Goal: Information Seeking & Learning: Learn about a topic

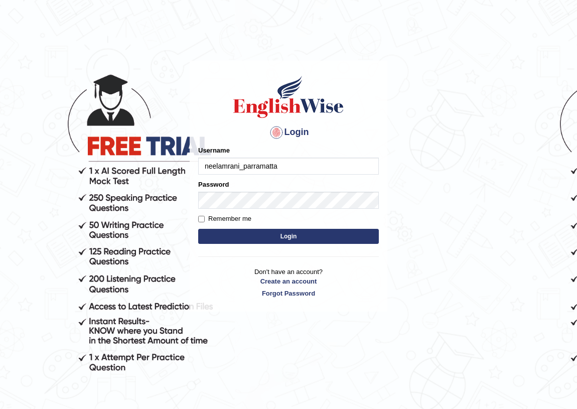
click at [230, 160] on input "neelamrani_parramatta" at bounding box center [288, 165] width 181 height 17
click at [231, 166] on input "neelamrani_parramatta" at bounding box center [288, 165] width 181 height 17
click at [237, 166] on input "neelamrani_parramatta" at bounding box center [288, 165] width 181 height 17
click at [238, 165] on input "neelamrani_parramatta" at bounding box center [288, 165] width 181 height 17
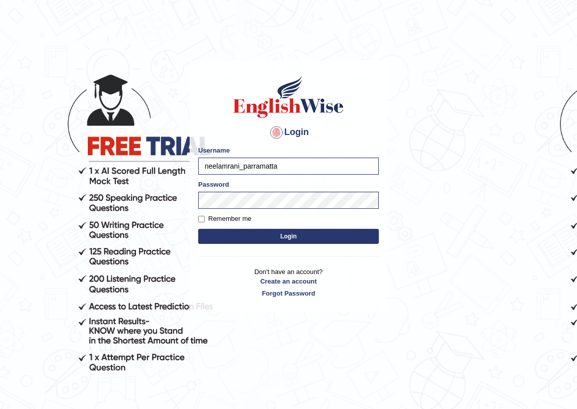
click at [240, 166] on input "neelamrani_parramatta" at bounding box center [288, 165] width 181 height 17
type input "rim_parramatta"
click at [291, 234] on button "Login" at bounding box center [288, 236] width 181 height 15
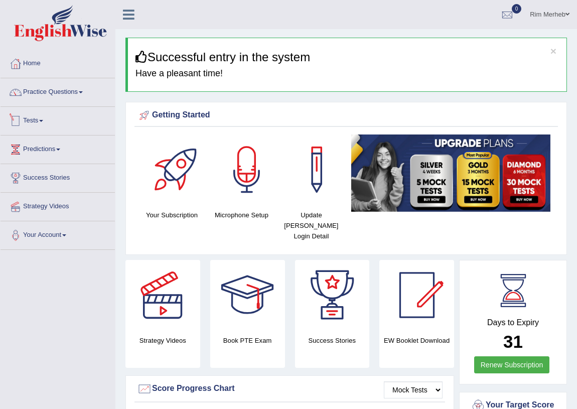
click at [94, 103] on li "Practice Questions Speaking Practice Read Aloud Repeat Sentence Describe Image …" at bounding box center [58, 92] width 114 height 29
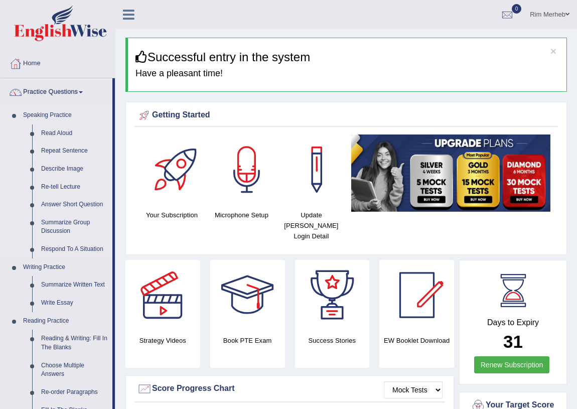
click at [69, 152] on link "Repeat Sentence" at bounding box center [75, 151] width 76 height 18
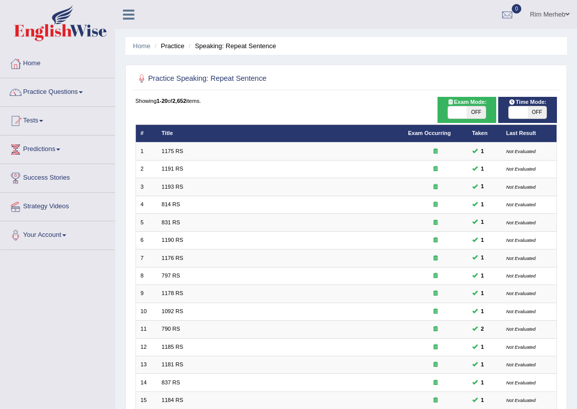
click at [454, 113] on span at bounding box center [457, 112] width 19 height 12
click at [472, 112] on span "OFF" at bounding box center [475, 112] width 19 height 12
checkbox input "true"
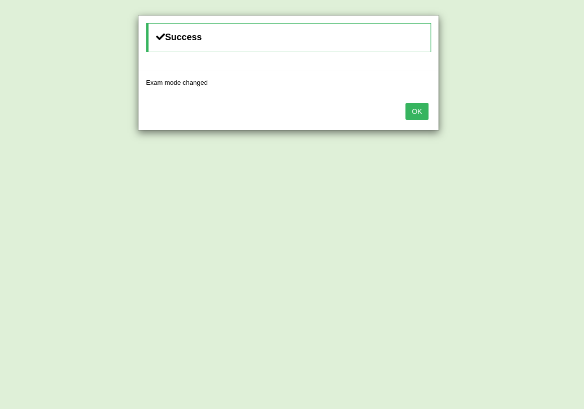
click at [418, 117] on button "OK" at bounding box center [416, 111] width 23 height 17
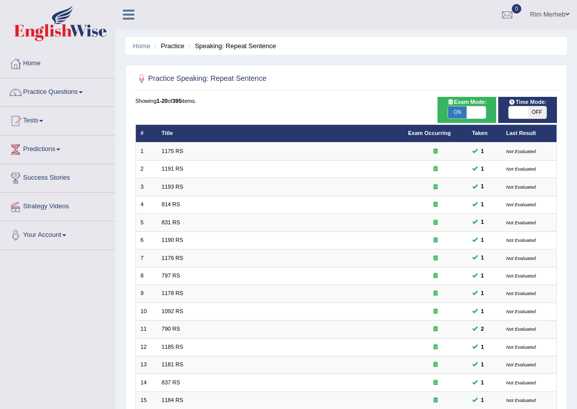
click at [511, 113] on span at bounding box center [517, 112] width 19 height 12
checkbox input "true"
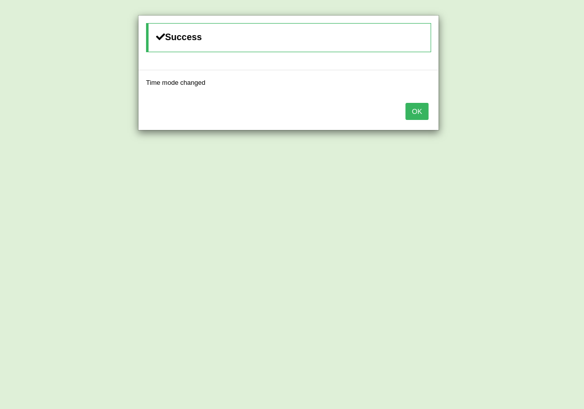
click at [427, 117] on button "OK" at bounding box center [416, 111] width 23 height 17
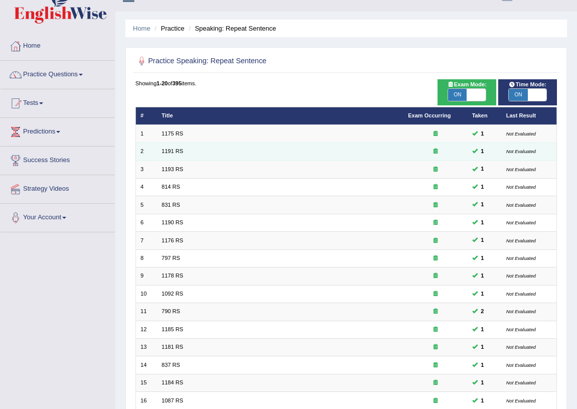
scroll to position [169, 0]
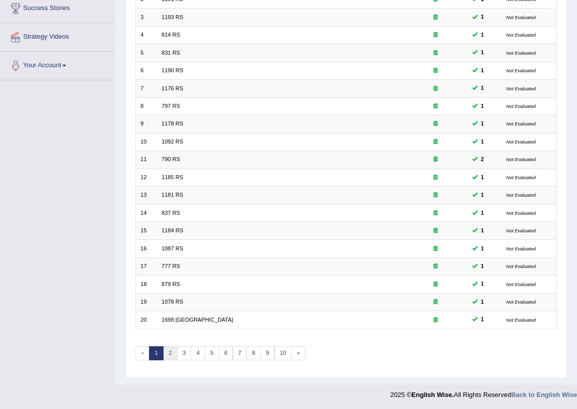
click at [165, 351] on link "2" at bounding box center [170, 353] width 15 height 14
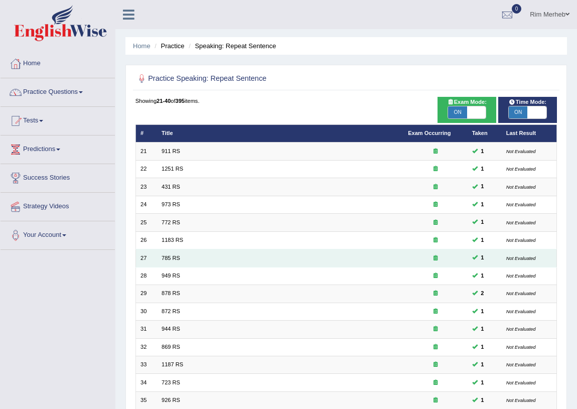
scroll to position [169, 0]
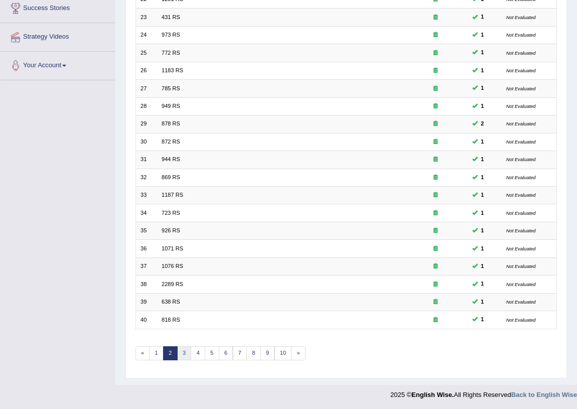
click at [186, 350] on link "3" at bounding box center [184, 353] width 15 height 14
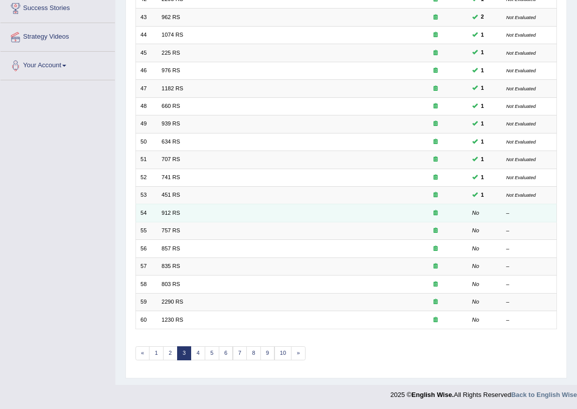
click at [161, 212] on link "912 RS" at bounding box center [170, 213] width 19 height 6
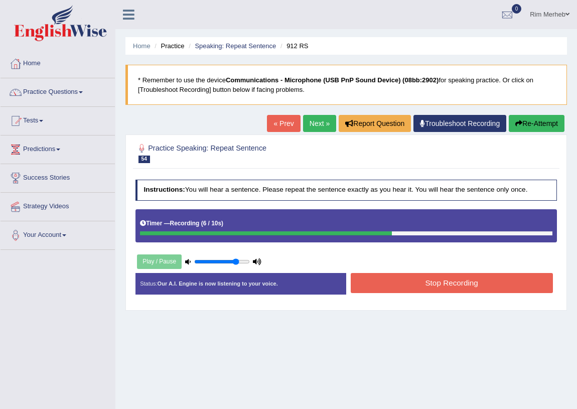
click at [358, 275] on button "Stop Recording" at bounding box center [452, 283] width 202 height 20
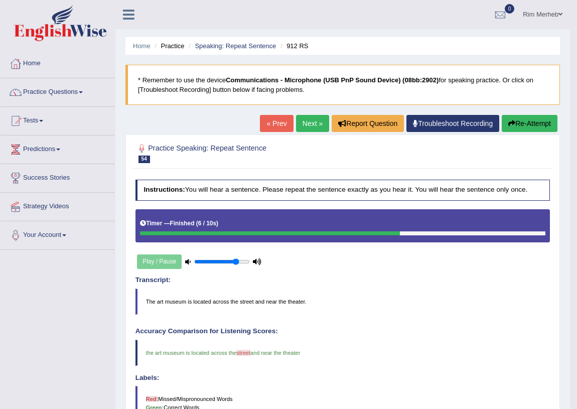
click at [358, 387] on div "Labels: Red: Missed/Mispronounced Words Green: Correct Words" at bounding box center [342, 397] width 415 height 46
click at [371, 281] on h4 "Transcript:" at bounding box center [342, 280] width 415 height 8
drag, startPoint x: 372, startPoint y: 296, endPoint x: 374, endPoint y: 301, distance: 5.2
click at [374, 301] on div "Transcript: The art museum is located across the street and near the theater." at bounding box center [342, 295] width 415 height 38
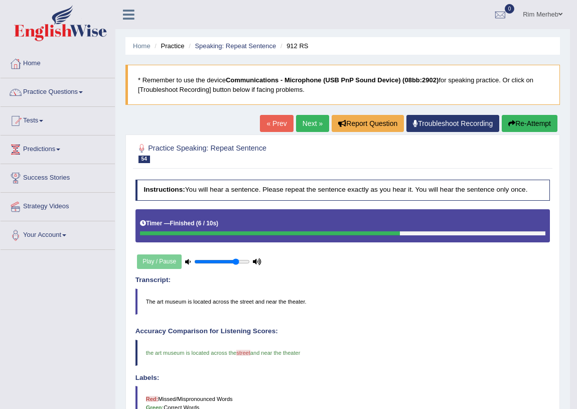
click at [313, 126] on link "Next »" at bounding box center [312, 123] width 33 height 17
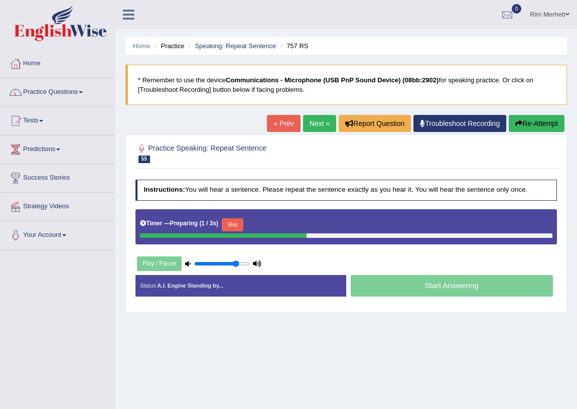
click at [243, 219] on button "Skip" at bounding box center [233, 224] width 22 height 13
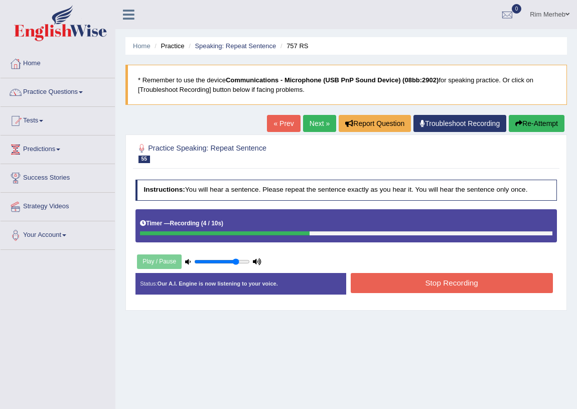
click at [369, 273] on div "Start Answering" at bounding box center [451, 273] width 211 height 1
click at [369, 276] on button "Stop Recording" at bounding box center [452, 283] width 202 height 20
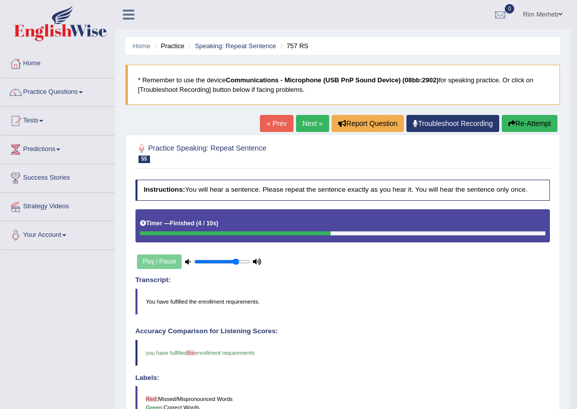
click at [301, 130] on link "Next »" at bounding box center [312, 123] width 33 height 17
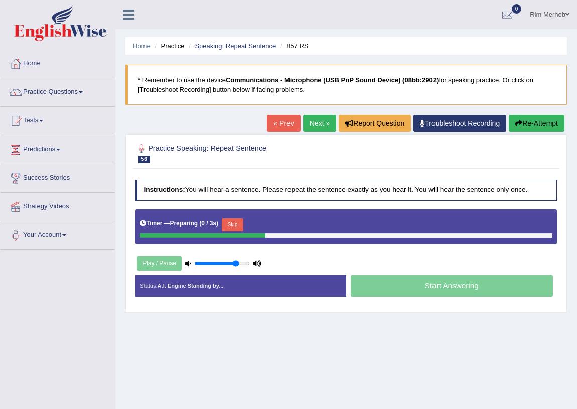
click at [235, 224] on button "Skip" at bounding box center [233, 224] width 22 height 13
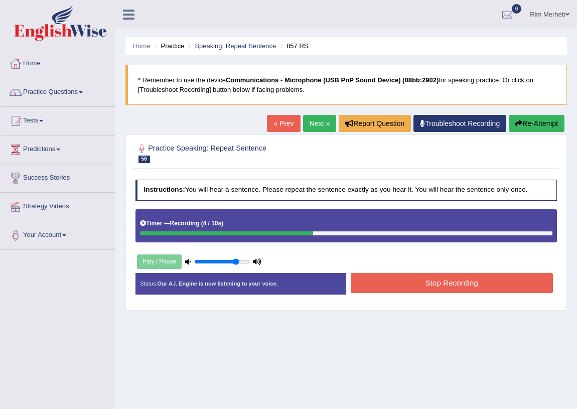
click at [374, 275] on button "Stop Recording" at bounding box center [452, 283] width 202 height 20
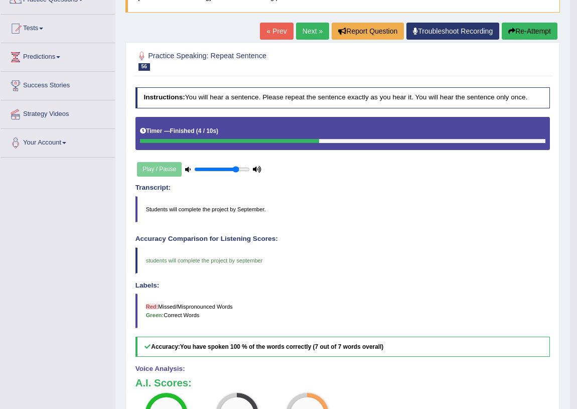
scroll to position [84, 0]
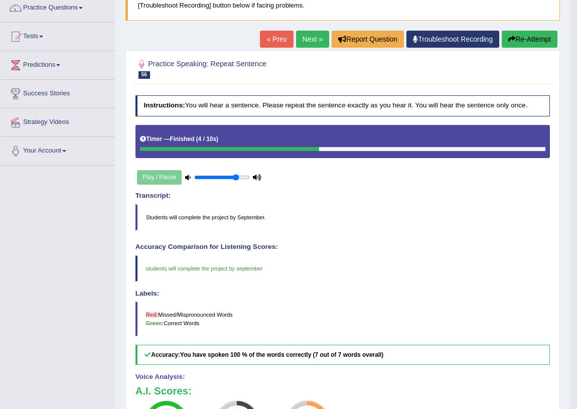
click at [311, 36] on link "Next »" at bounding box center [312, 39] width 33 height 17
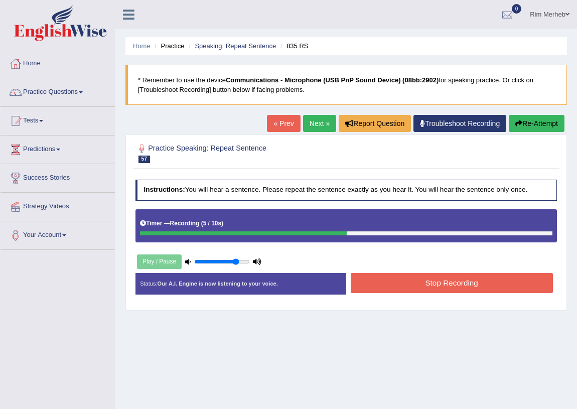
click at [385, 280] on button "Stop Recording" at bounding box center [452, 283] width 202 height 20
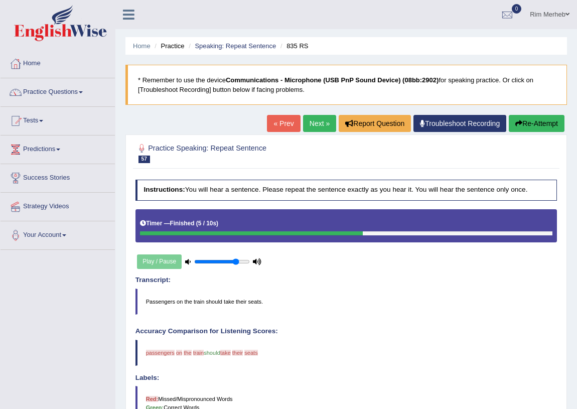
click at [281, 127] on link "« Prev" at bounding box center [283, 123] width 33 height 17
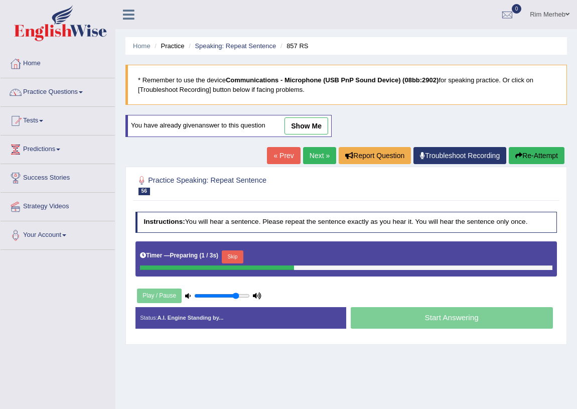
click at [241, 250] on button "Skip" at bounding box center [233, 256] width 22 height 13
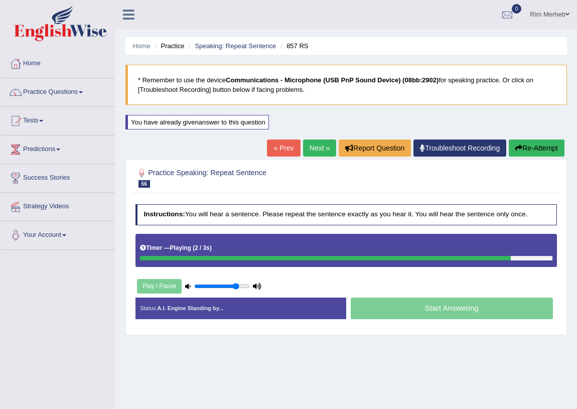
click at [304, 152] on link "Next »" at bounding box center [319, 147] width 33 height 17
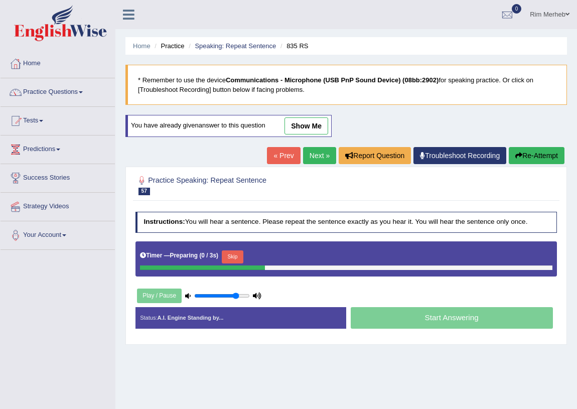
click at [237, 254] on button "Skip" at bounding box center [233, 256] width 22 height 13
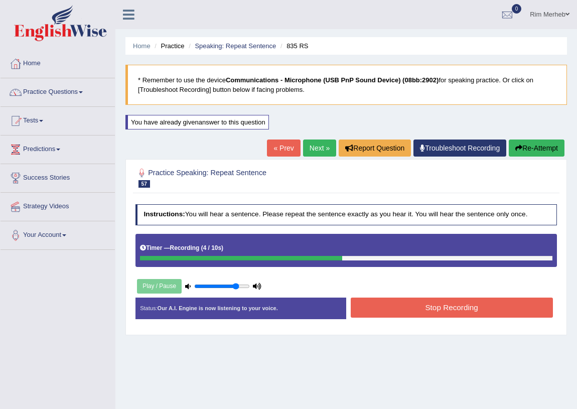
click at [374, 311] on button "Stop Recording" at bounding box center [452, 307] width 202 height 20
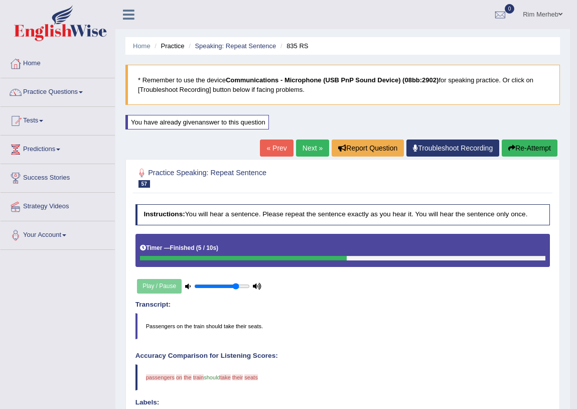
click at [306, 147] on link "Next »" at bounding box center [312, 147] width 33 height 17
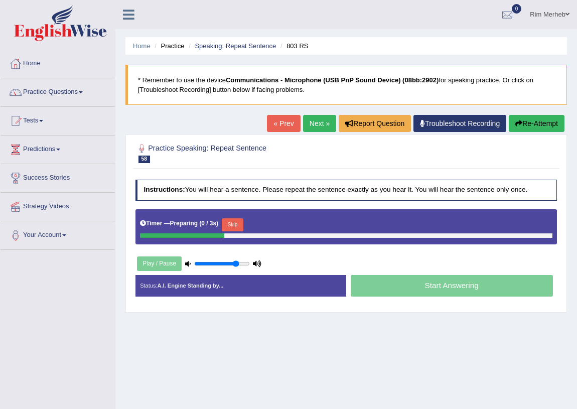
click at [234, 221] on button "Skip" at bounding box center [233, 224] width 22 height 13
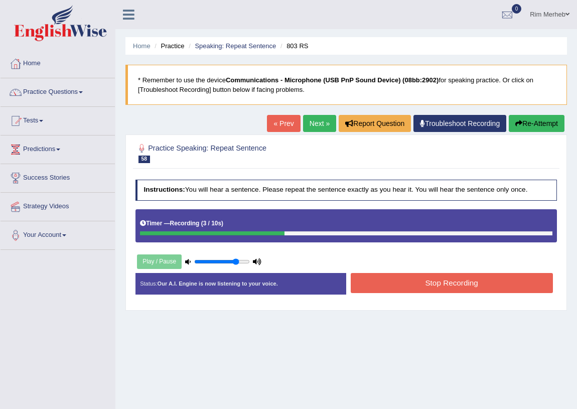
click at [381, 286] on button "Stop Recording" at bounding box center [452, 283] width 202 height 20
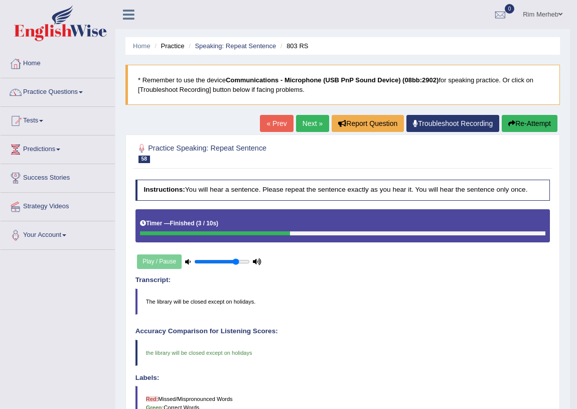
click at [303, 128] on link "Next »" at bounding box center [312, 123] width 33 height 17
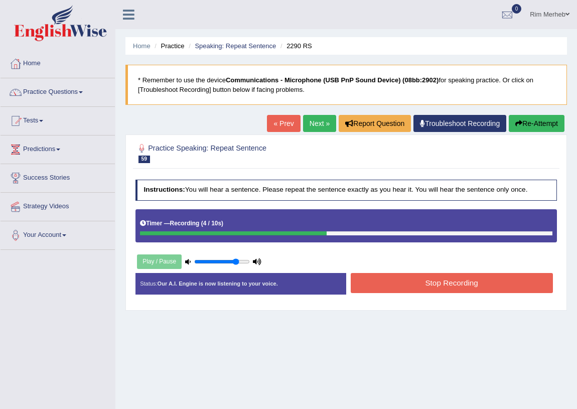
click at [395, 281] on button "Stop Recording" at bounding box center [452, 283] width 202 height 20
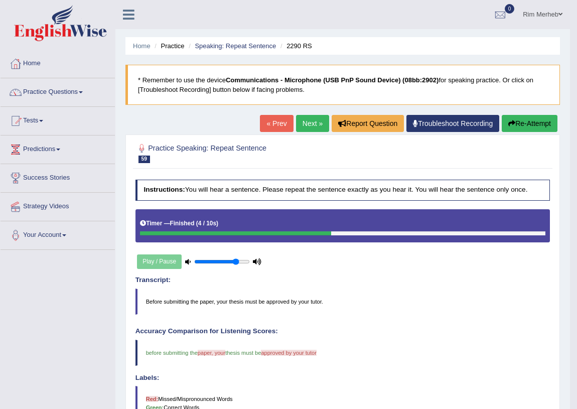
click at [313, 129] on link "Next »" at bounding box center [312, 123] width 33 height 17
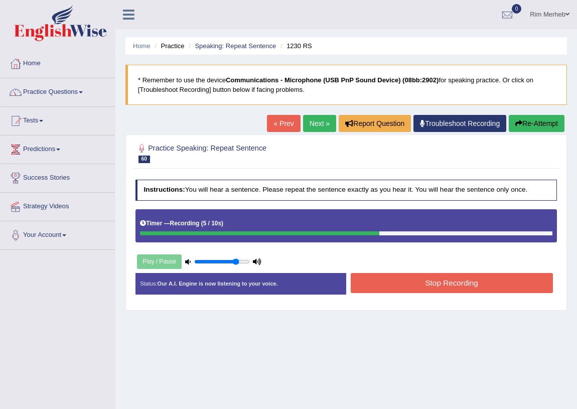
click at [378, 275] on button "Stop Recording" at bounding box center [452, 283] width 202 height 20
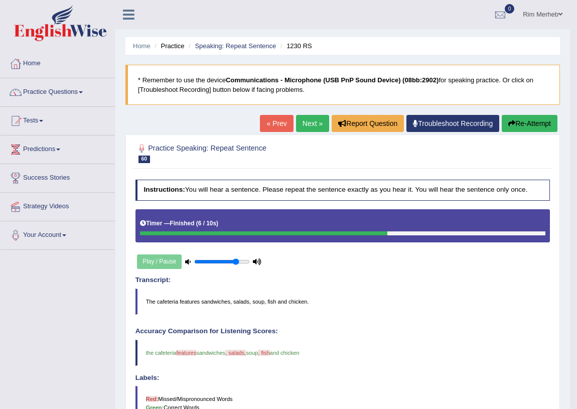
click at [311, 121] on link "Next »" at bounding box center [312, 123] width 33 height 17
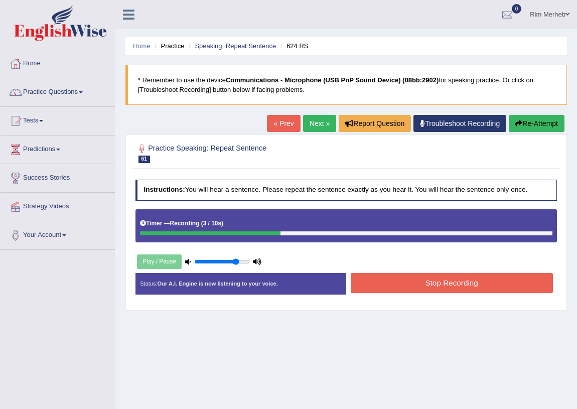
click at [391, 274] on button "Stop Recording" at bounding box center [452, 283] width 202 height 20
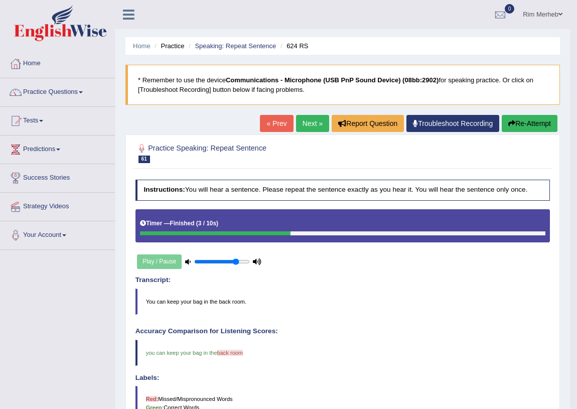
click at [315, 121] on link "Next »" at bounding box center [312, 123] width 33 height 17
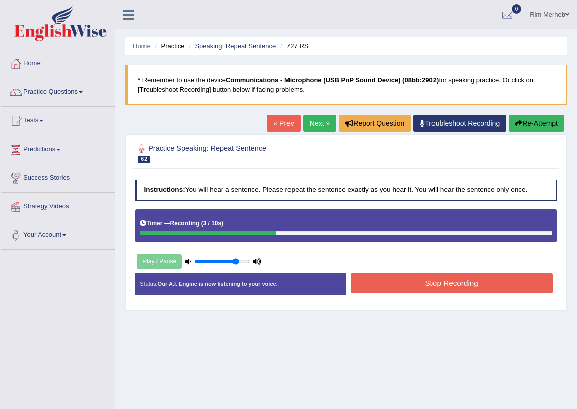
click at [365, 284] on button "Stop Recording" at bounding box center [452, 283] width 202 height 20
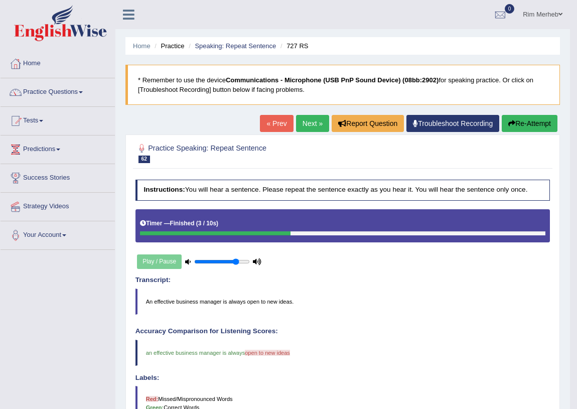
click at [297, 130] on div "« Prev Next » Report Question Troubleshoot Recording Re-Attempt" at bounding box center [410, 125] width 300 height 20
click at [297, 130] on link "Next »" at bounding box center [312, 123] width 33 height 17
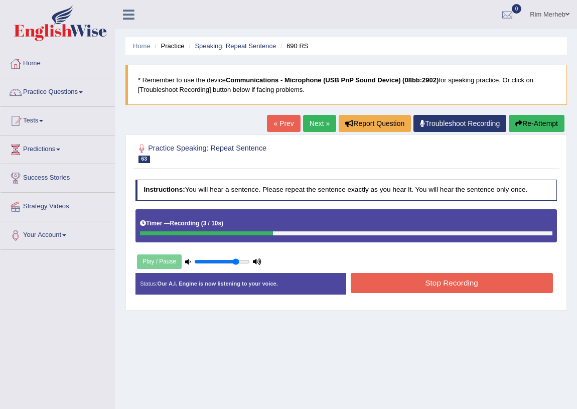
drag, startPoint x: 374, startPoint y: 293, endPoint x: 374, endPoint y: 284, distance: 8.5
click at [374, 291] on div "Stop Recording" at bounding box center [451, 284] width 211 height 22
click at [376, 283] on button "Stop Recording" at bounding box center [452, 283] width 202 height 20
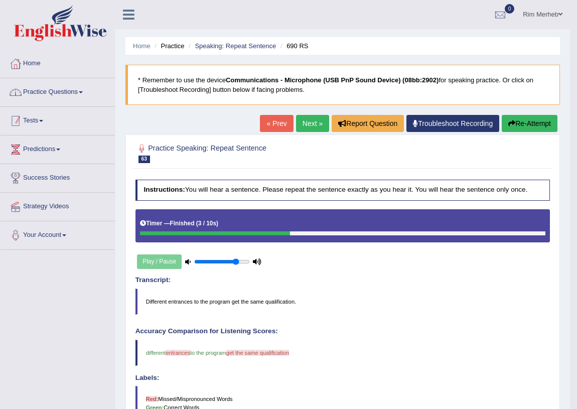
click at [67, 86] on link "Practice Questions" at bounding box center [58, 90] width 114 height 25
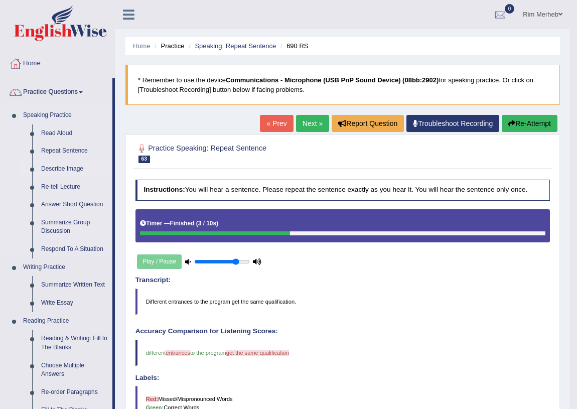
click at [65, 162] on link "Describe Image" at bounding box center [75, 169] width 76 height 18
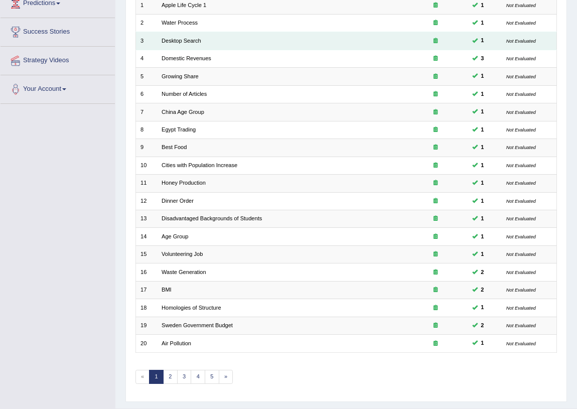
scroll to position [169, 0]
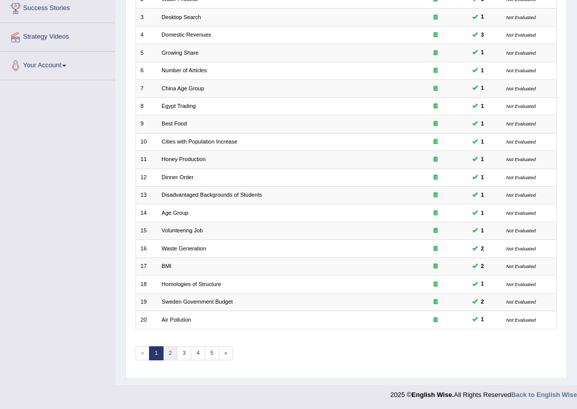
click at [169, 347] on link "2" at bounding box center [170, 353] width 15 height 14
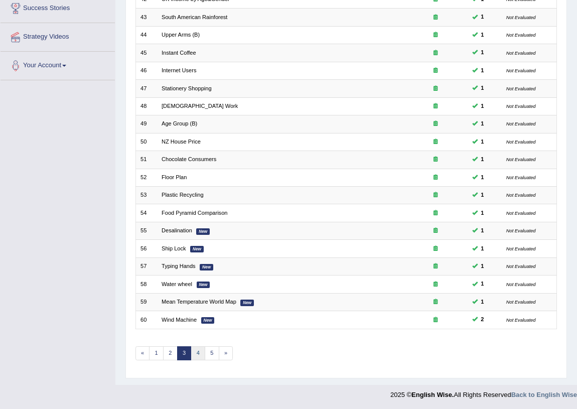
click at [195, 347] on link "4" at bounding box center [198, 353] width 15 height 14
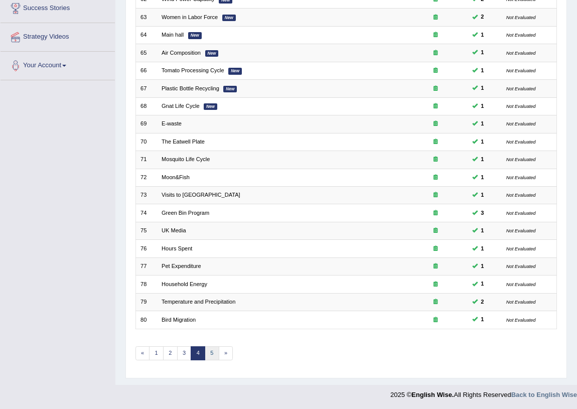
click at [210, 356] on link "5" at bounding box center [212, 353] width 15 height 14
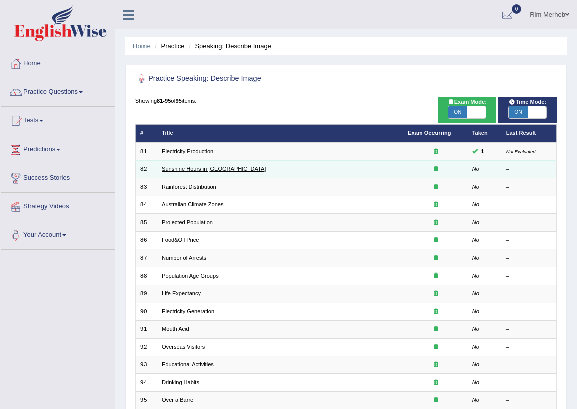
click at [185, 169] on link "Sunshine Hours in [GEOGRAPHIC_DATA]" at bounding box center [213, 168] width 104 height 6
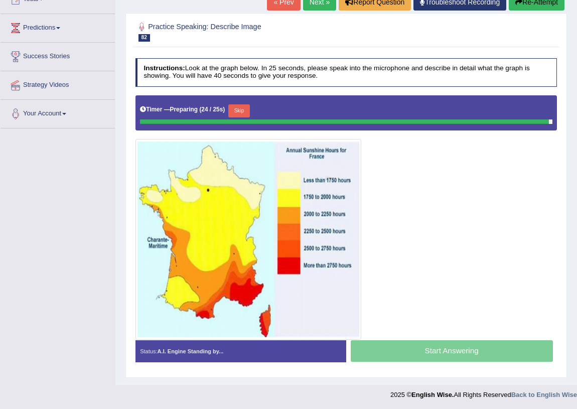
scroll to position [119, 0]
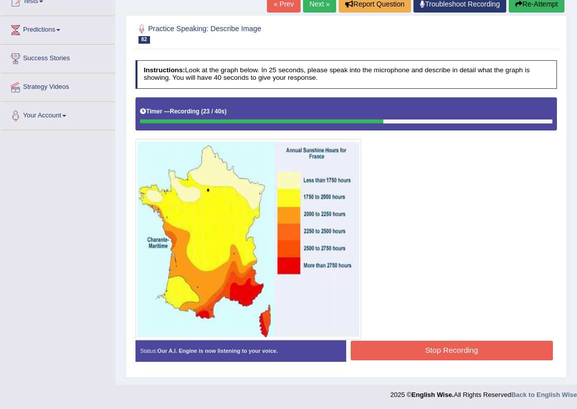
click at [383, 356] on button "Stop Recording" at bounding box center [452, 351] width 202 height 20
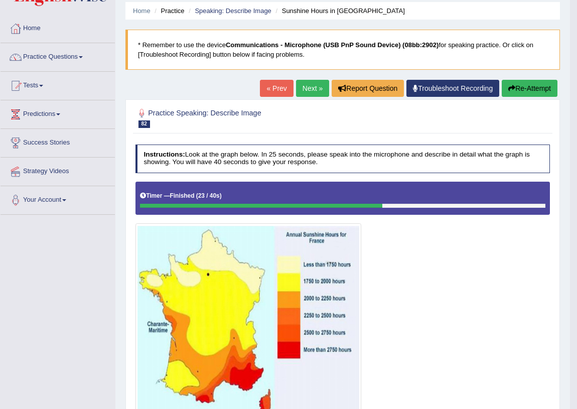
scroll to position [0, 0]
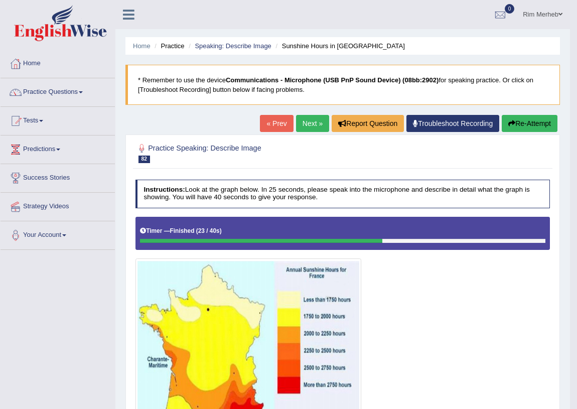
click at [296, 125] on link "Next »" at bounding box center [312, 123] width 33 height 17
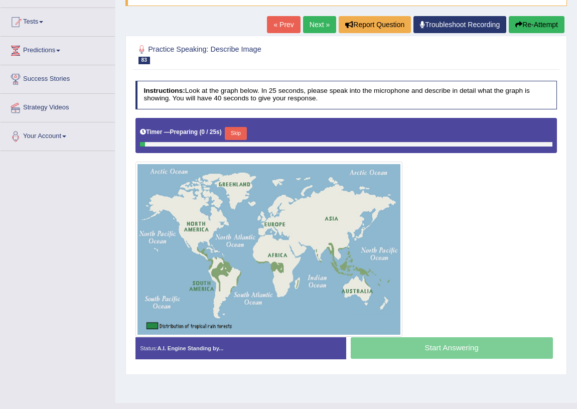
scroll to position [117, 0]
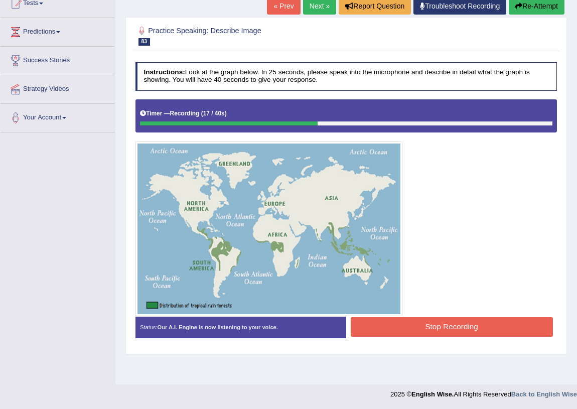
drag, startPoint x: 375, startPoint y: 321, endPoint x: 372, endPoint y: 330, distance: 9.0
click at [372, 329] on button "Stop Recording" at bounding box center [452, 327] width 202 height 20
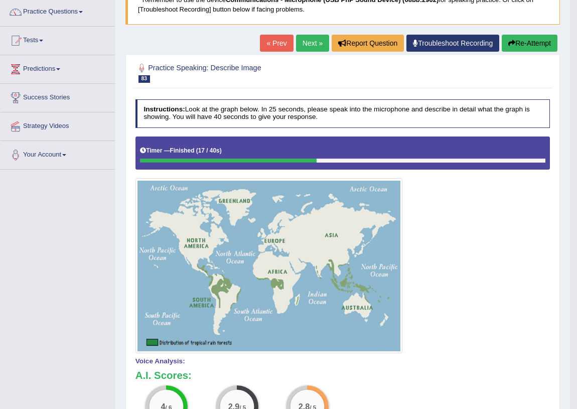
scroll to position [0, 0]
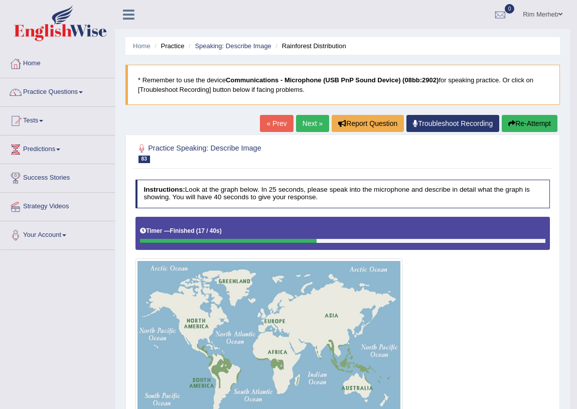
click at [304, 119] on link "Next »" at bounding box center [312, 123] width 33 height 17
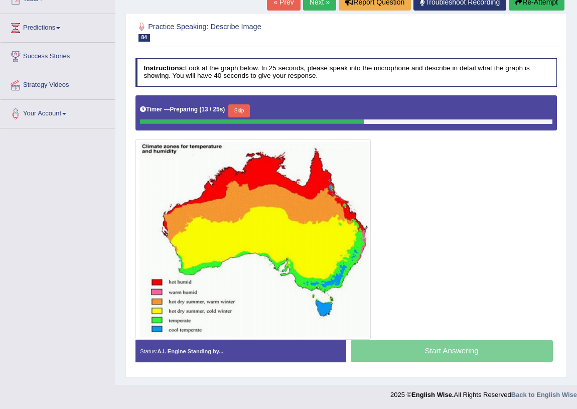
click at [236, 110] on button "Skip" at bounding box center [239, 110] width 22 height 13
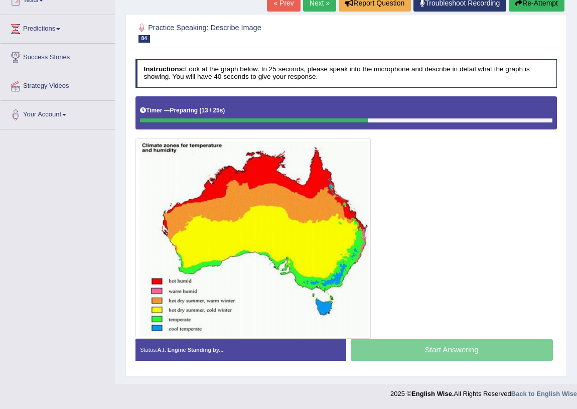
scroll to position [119, 0]
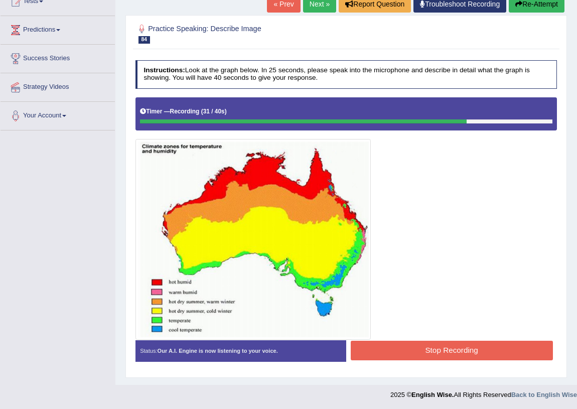
click at [404, 352] on button "Stop Recording" at bounding box center [452, 351] width 202 height 20
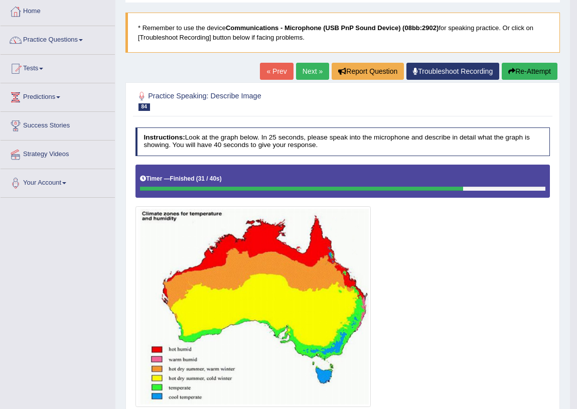
scroll to position [0, 0]
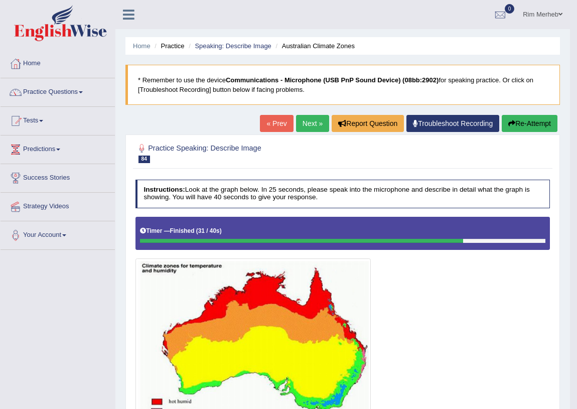
click at [304, 121] on link "Next »" at bounding box center [312, 123] width 33 height 17
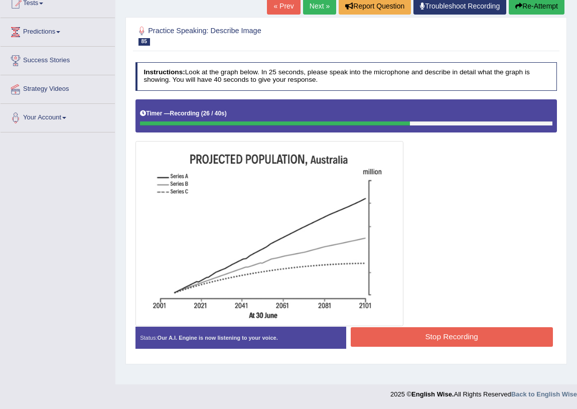
click at [370, 329] on button "Stop Recording" at bounding box center [452, 337] width 202 height 20
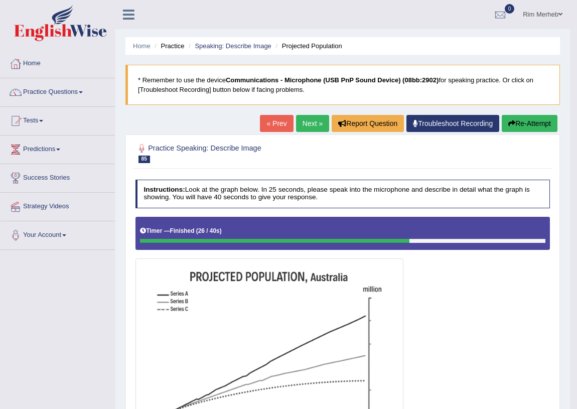
click at [313, 119] on link "Next »" at bounding box center [312, 123] width 33 height 17
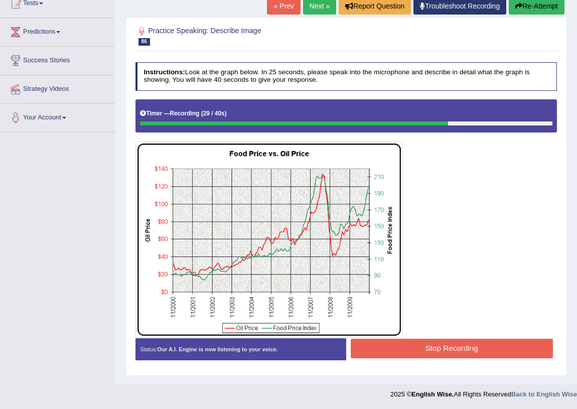
click at [383, 348] on button "Stop Recording" at bounding box center [452, 348] width 202 height 20
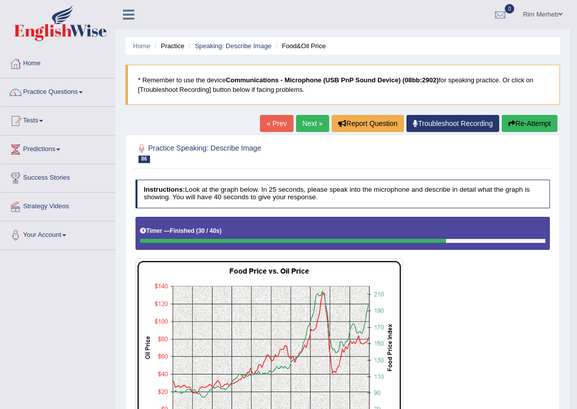
click at [298, 123] on link "Next »" at bounding box center [312, 123] width 33 height 17
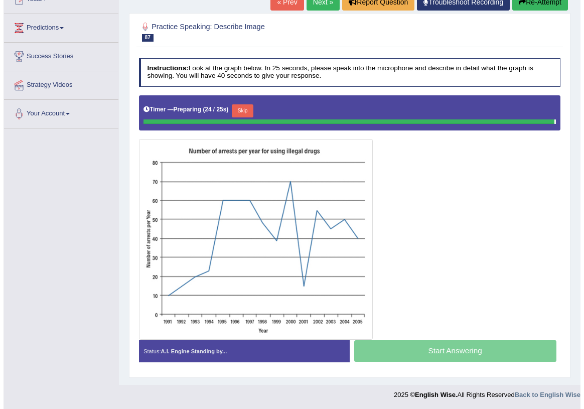
scroll to position [119, 0]
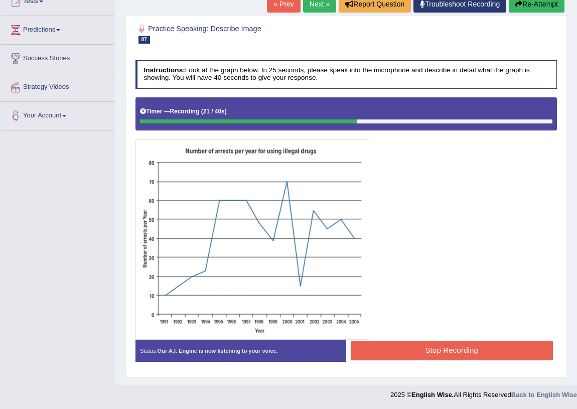
click at [399, 349] on button "Stop Recording" at bounding box center [452, 351] width 202 height 20
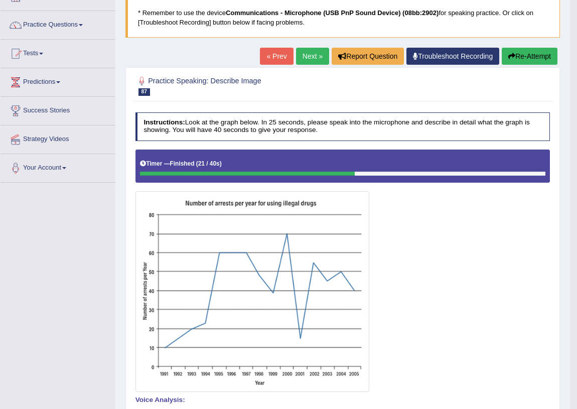
scroll to position [0, 0]
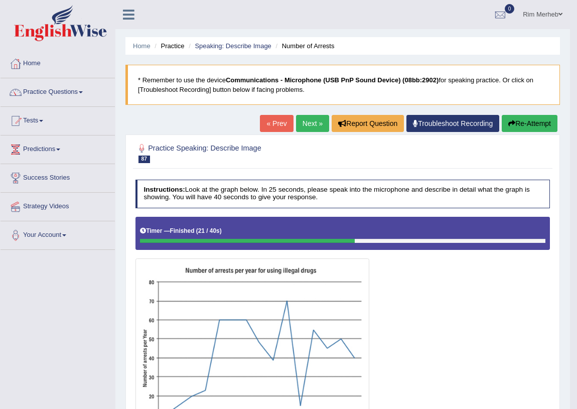
click at [308, 129] on link "Next »" at bounding box center [312, 123] width 33 height 17
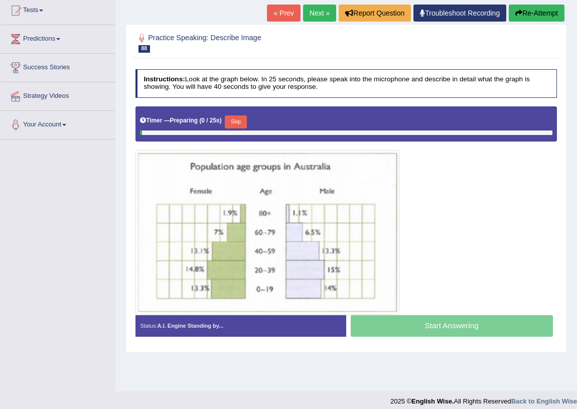
scroll to position [117, 0]
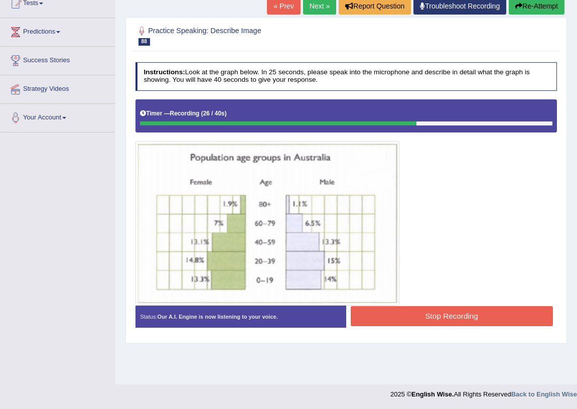
click at [394, 314] on button "Stop Recording" at bounding box center [452, 316] width 202 height 20
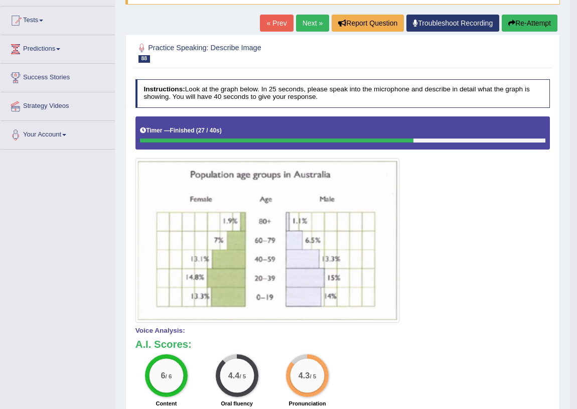
scroll to position [0, 0]
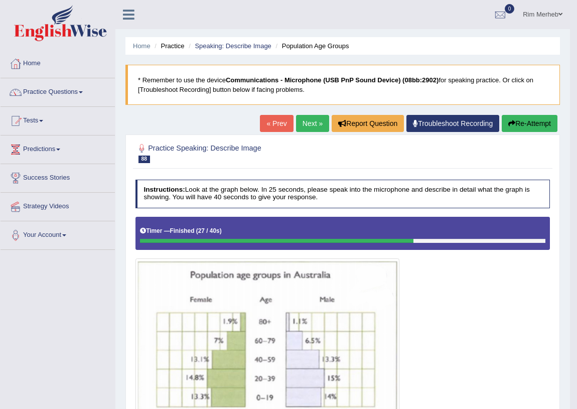
click at [316, 126] on link "Next »" at bounding box center [312, 123] width 33 height 17
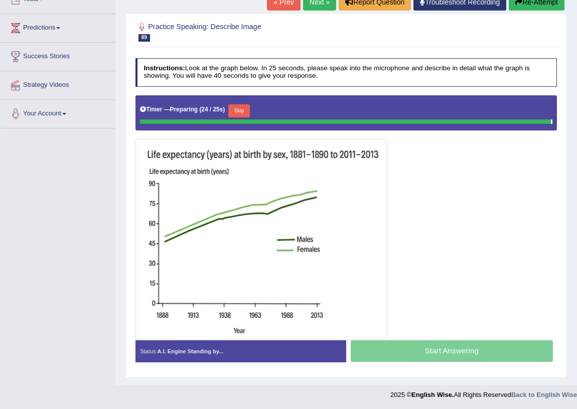
scroll to position [119, 0]
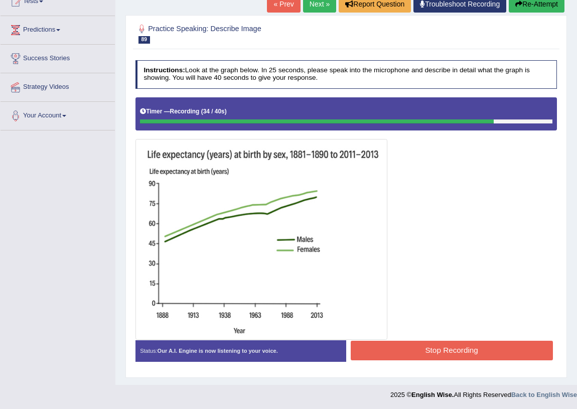
click at [408, 350] on button "Stop Recording" at bounding box center [452, 351] width 202 height 20
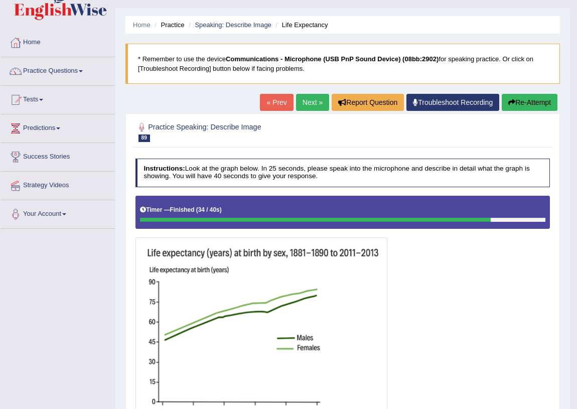
scroll to position [0, 0]
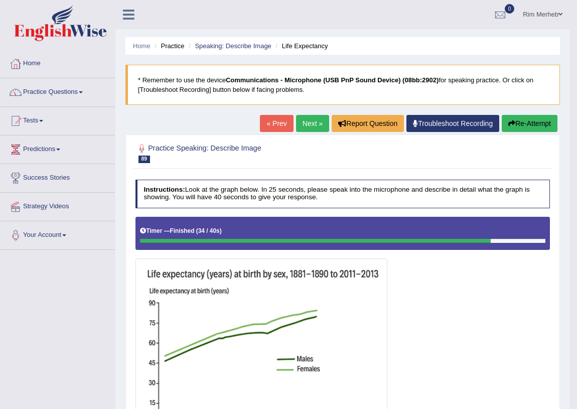
click at [302, 123] on link "Next »" at bounding box center [312, 123] width 33 height 17
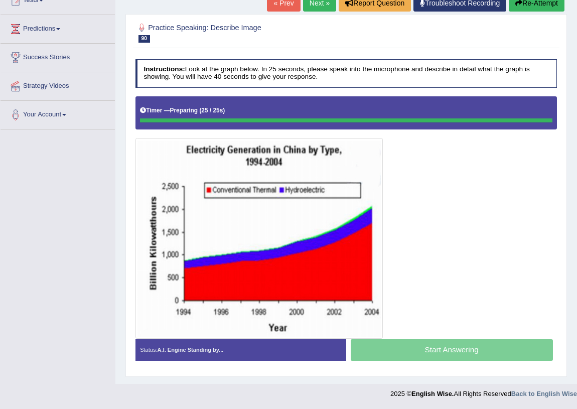
scroll to position [119, 0]
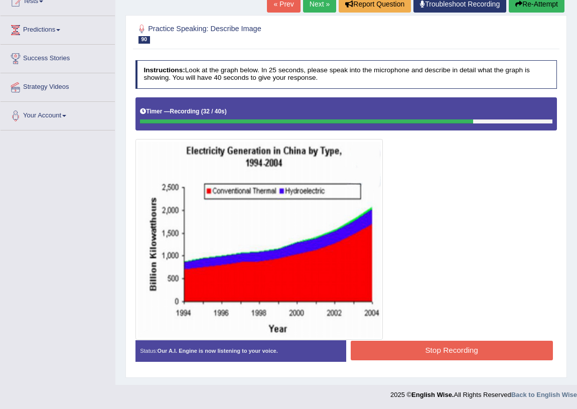
click at [488, 355] on button "Stop Recording" at bounding box center [452, 351] width 202 height 20
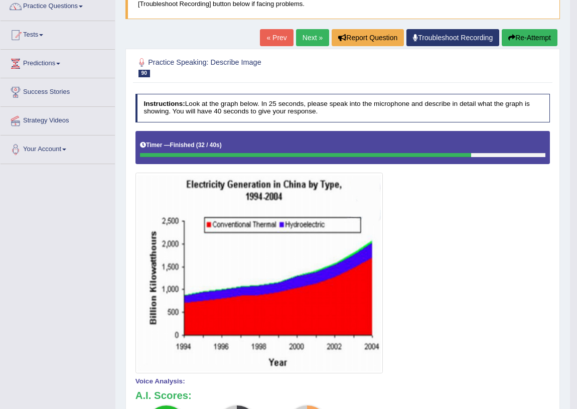
scroll to position [0, 0]
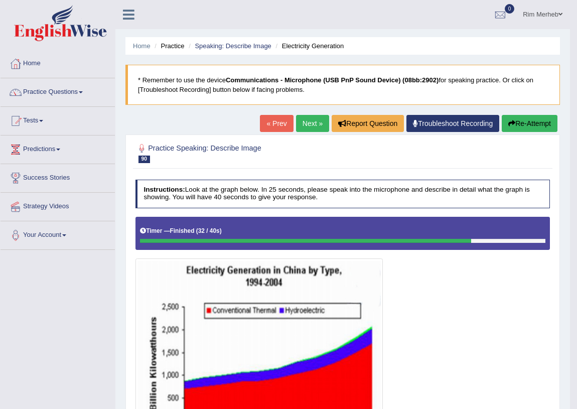
click at [308, 123] on link "Next »" at bounding box center [312, 123] width 33 height 17
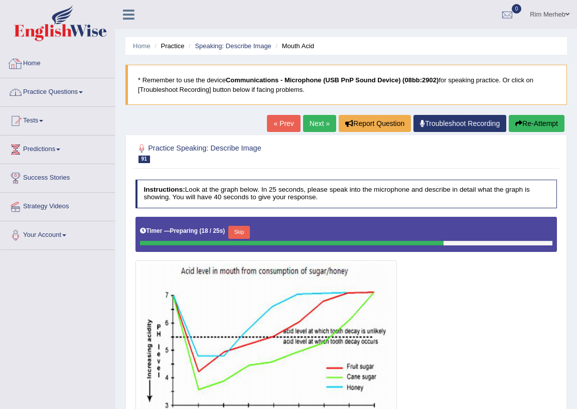
click at [85, 83] on link "Practice Questions" at bounding box center [58, 90] width 114 height 25
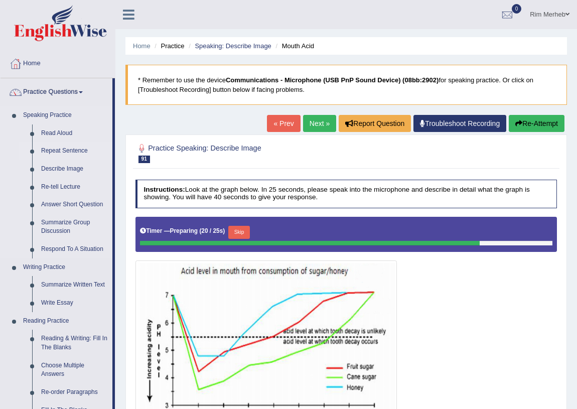
click at [66, 157] on link "Repeat Sentence" at bounding box center [75, 151] width 76 height 18
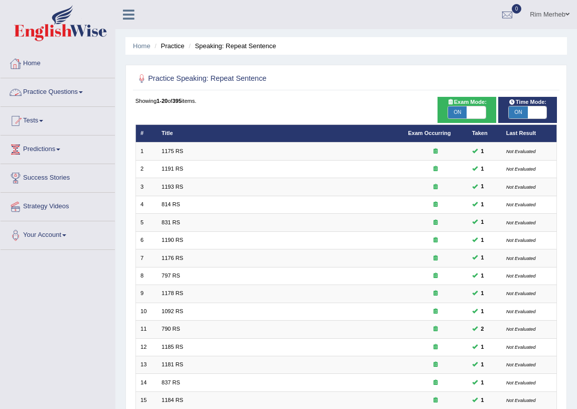
click at [55, 86] on link "Practice Questions" at bounding box center [58, 90] width 114 height 25
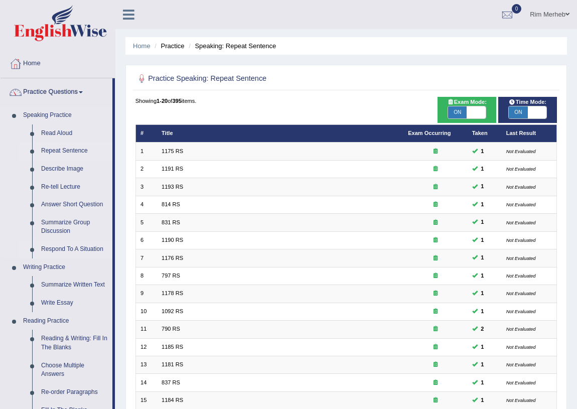
click at [82, 246] on link "Respond To A Situation" at bounding box center [75, 249] width 76 height 18
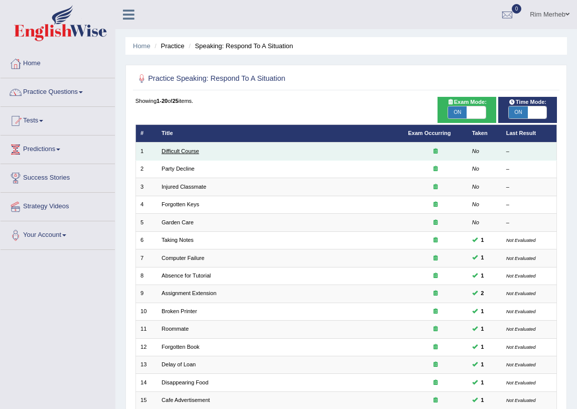
click at [181, 148] on link "Difficult Course" at bounding box center [180, 151] width 38 height 6
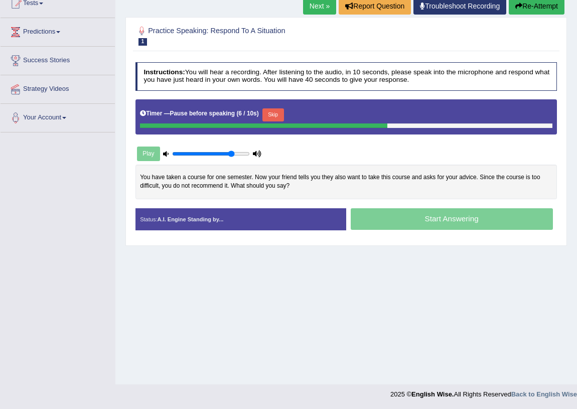
click at [557, 6] on button "Re-Attempt" at bounding box center [536, 5] width 56 height 17
click at [240, 119] on button "Skip" at bounding box center [233, 114] width 22 height 13
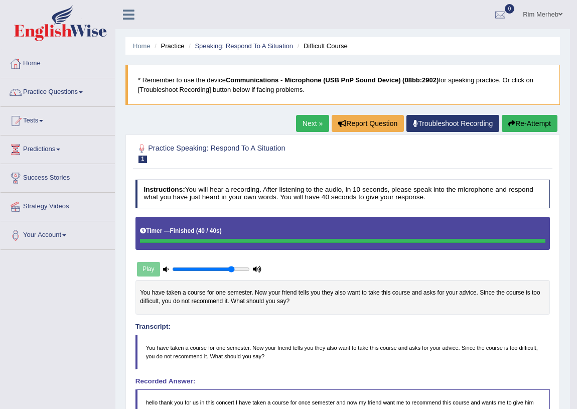
click at [313, 126] on link "Next »" at bounding box center [312, 123] width 33 height 17
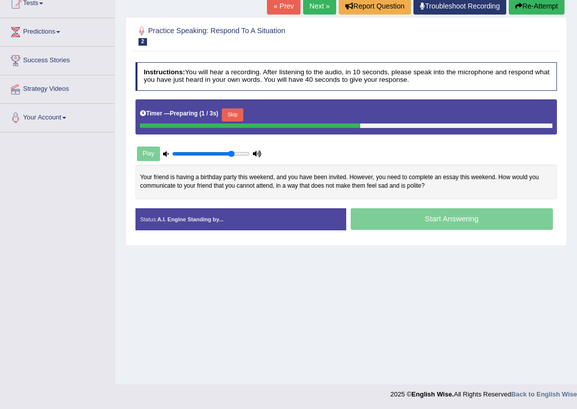
click at [238, 115] on button "Skip" at bounding box center [233, 114] width 22 height 13
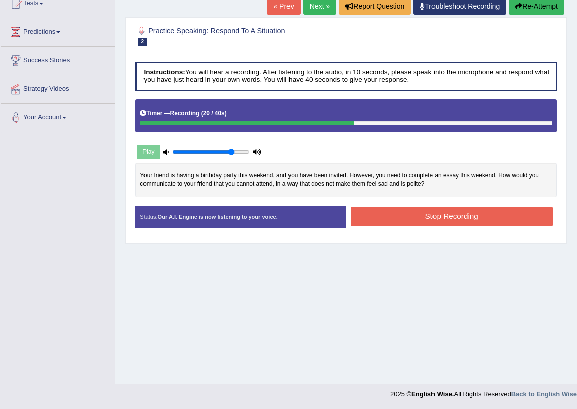
click at [512, 5] on button "Re-Attempt" at bounding box center [536, 5] width 56 height 17
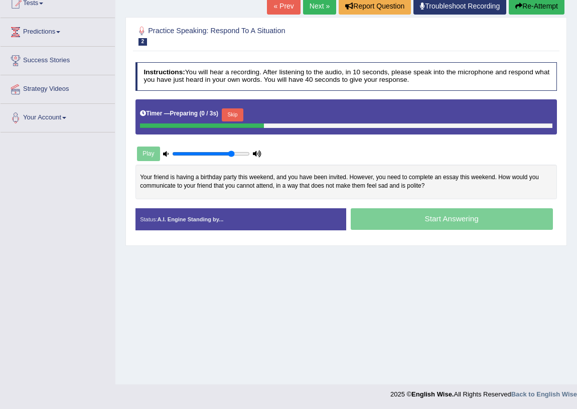
click at [242, 113] on button "Skip" at bounding box center [233, 114] width 22 height 13
click at [271, 112] on button "Skip" at bounding box center [273, 114] width 22 height 13
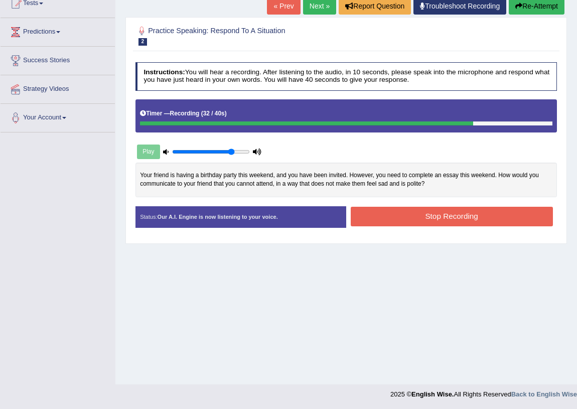
click at [401, 220] on button "Stop Recording" at bounding box center [452, 217] width 202 height 20
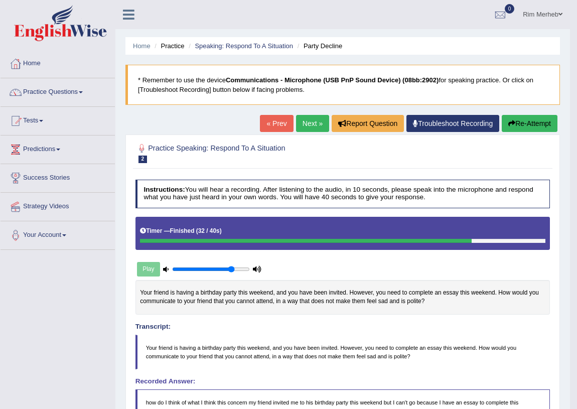
click at [311, 117] on link "Next »" at bounding box center [312, 123] width 33 height 17
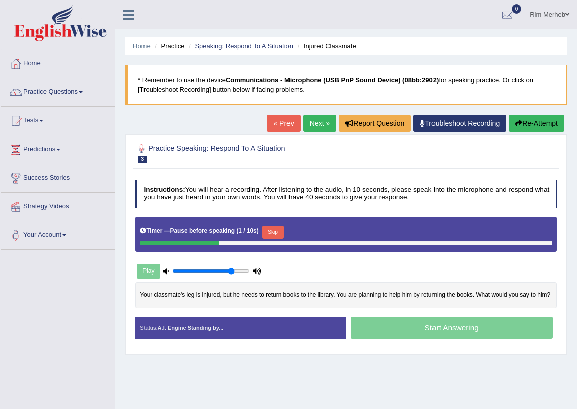
drag, startPoint x: 279, startPoint y: 224, endPoint x: 274, endPoint y: 223, distance: 5.1
click at [276, 224] on div "Timer — Pause before speaking ( 1 / 10s ) Skip" at bounding box center [346, 232] width 412 height 17
click at [275, 227] on button "Skip" at bounding box center [273, 232] width 22 height 13
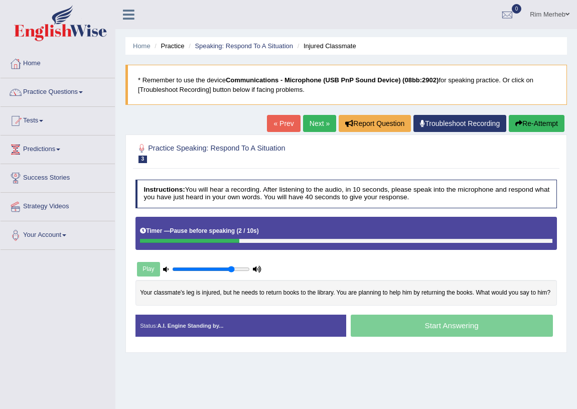
scroll to position [117, 0]
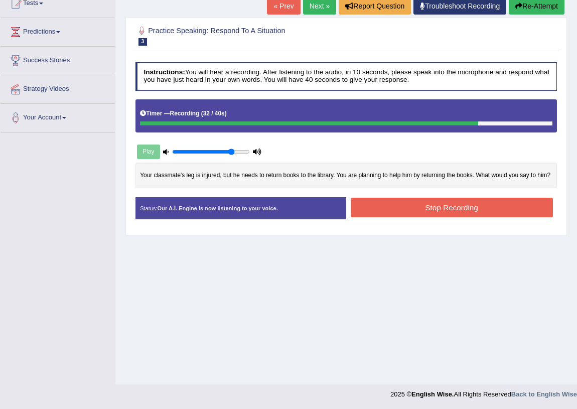
click at [410, 201] on button "Stop Recording" at bounding box center [452, 208] width 202 height 20
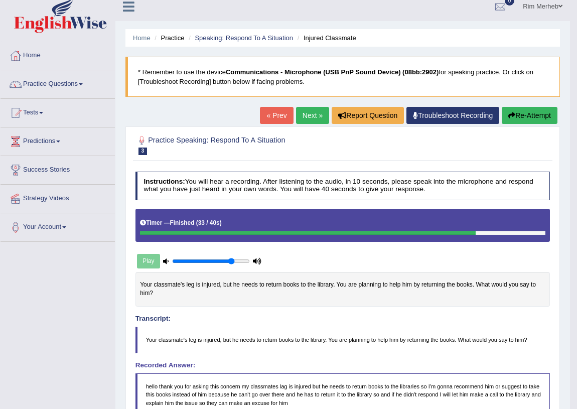
scroll to position [0, 0]
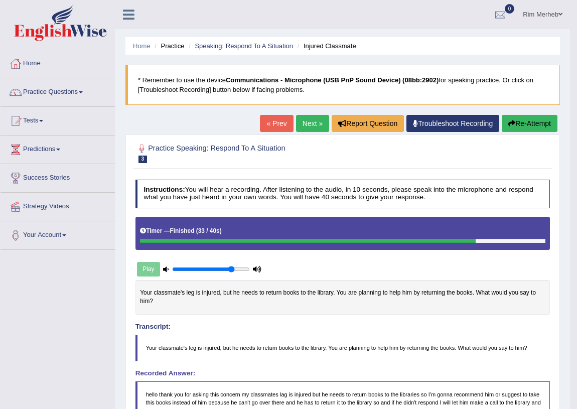
click at [299, 126] on link "Next »" at bounding box center [312, 123] width 33 height 17
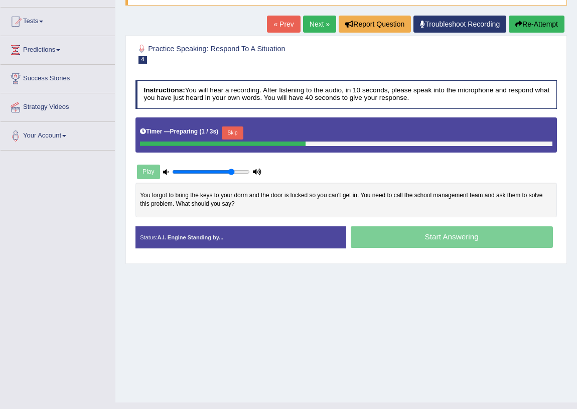
scroll to position [117, 0]
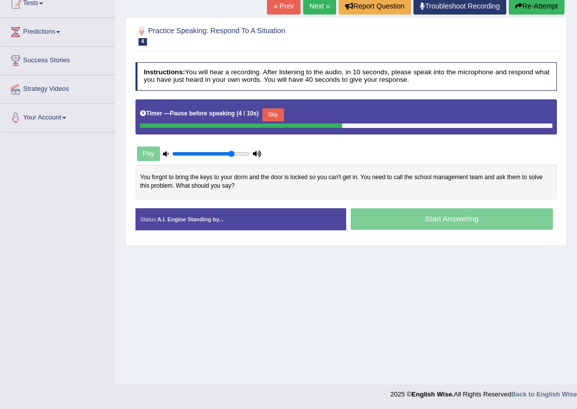
click at [262, 112] on div "Timer — Pause before speaking ( 4 / 10s ) Skip" at bounding box center [346, 114] width 412 height 17
click at [268, 112] on button "Skip" at bounding box center [273, 114] width 22 height 13
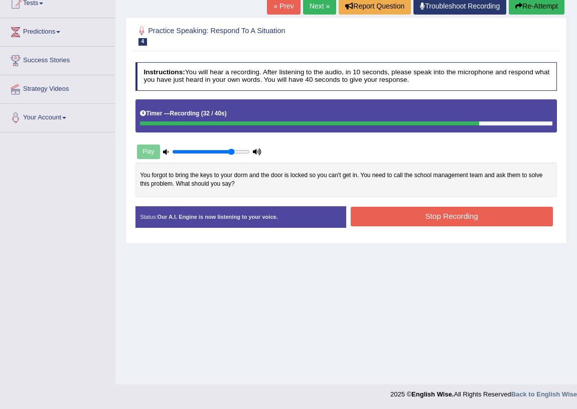
click at [416, 212] on button "Stop Recording" at bounding box center [452, 217] width 202 height 20
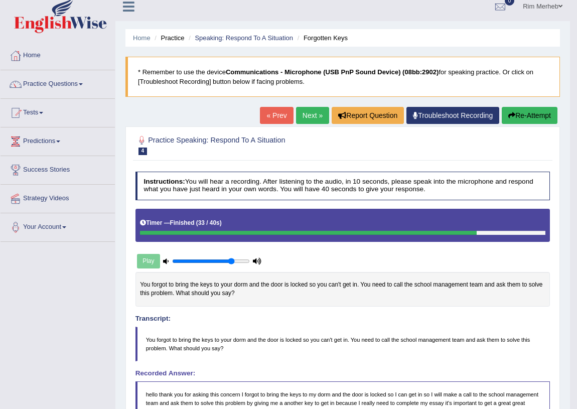
scroll to position [0, 0]
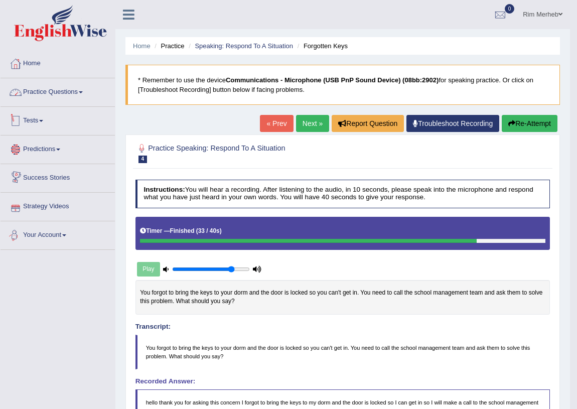
click at [31, 97] on link "Practice Questions" at bounding box center [58, 90] width 114 height 25
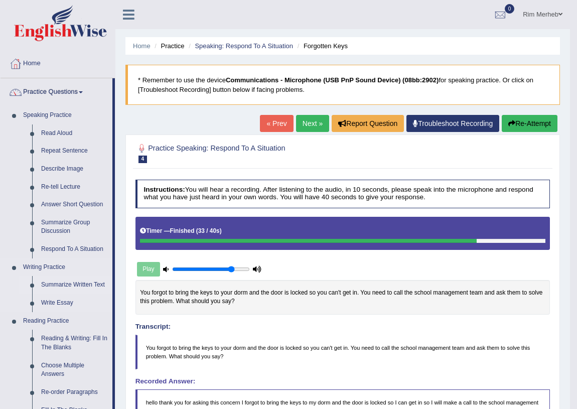
click at [95, 283] on link "Summarize Written Text" at bounding box center [75, 285] width 76 height 18
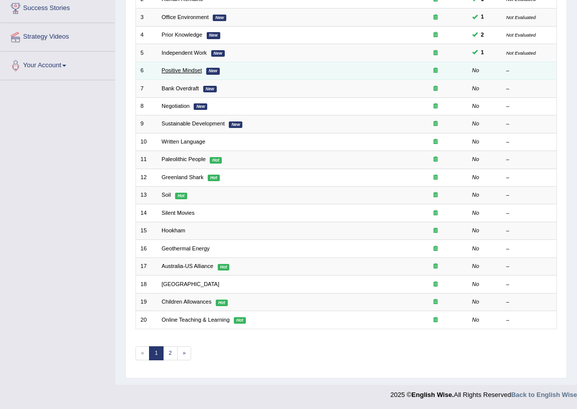
click at [186, 70] on link "Positive Mindset" at bounding box center [181, 70] width 40 height 6
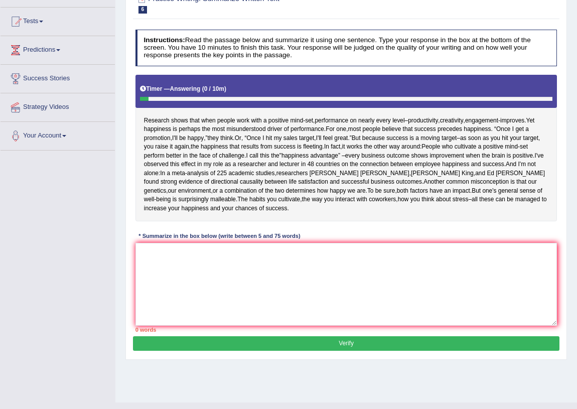
scroll to position [117, 0]
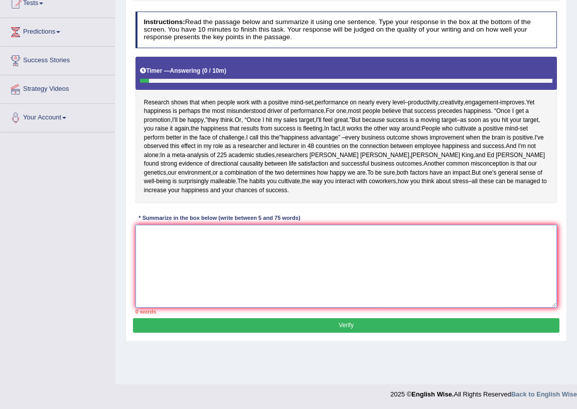
click at [301, 272] on textarea at bounding box center [346, 266] width 422 height 83
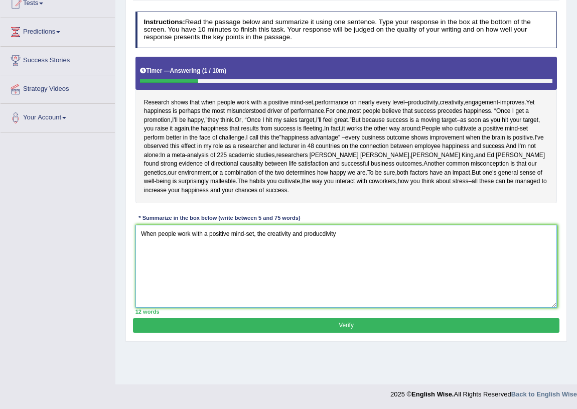
click at [267, 235] on textarea "When people work with a positive mind-set, the creativity and producdivity" at bounding box center [346, 266] width 422 height 83
click at [353, 237] on textarea "When people work with a positive mind-set, the level creativity and producdivity" at bounding box center [346, 266] width 422 height 83
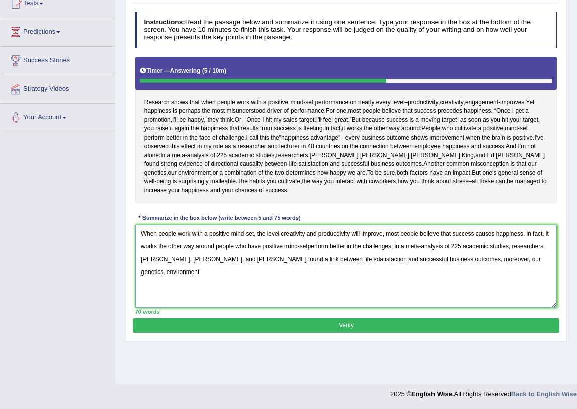
click at [527, 262] on textarea "When people work with a positive mind-set, the level creativity and producdivit…" at bounding box center [346, 266] width 422 height 83
click at [372, 269] on textarea "When people work with a positive mind-set, the level creativity and producdivit…" at bounding box center [346, 266] width 422 height 83
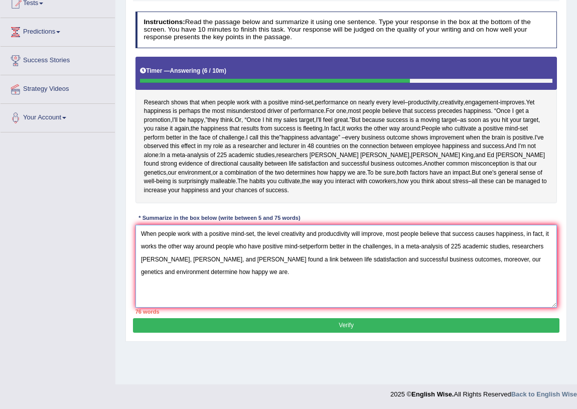
drag, startPoint x: 526, startPoint y: 231, endPoint x: 542, endPoint y: 238, distance: 18.0
click at [542, 238] on textarea "When people work with a positive mind-set, the level creativity and producdivit…" at bounding box center [346, 266] width 422 height 83
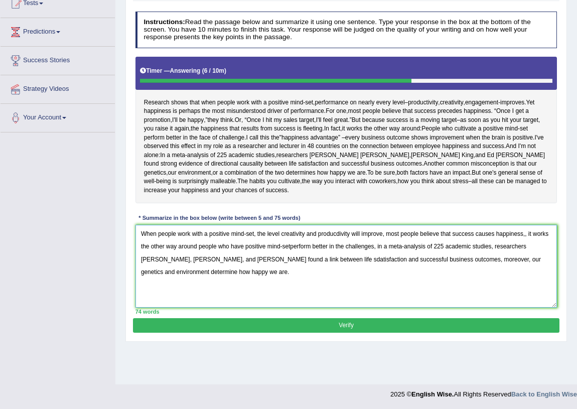
click at [527, 232] on textarea "When people work with a positive mind-set, the level creativity and producdivit…" at bounding box center [346, 266] width 422 height 83
type textarea "When people work with a positive mind-set, the level creativity and producdivit…"
click at [467, 326] on button "Verify" at bounding box center [346, 325] width 426 height 15
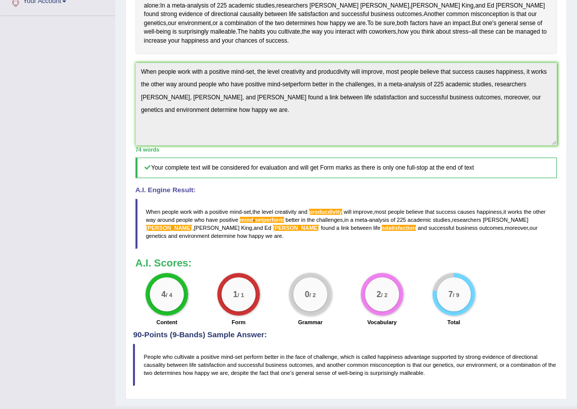
scroll to position [256, 0]
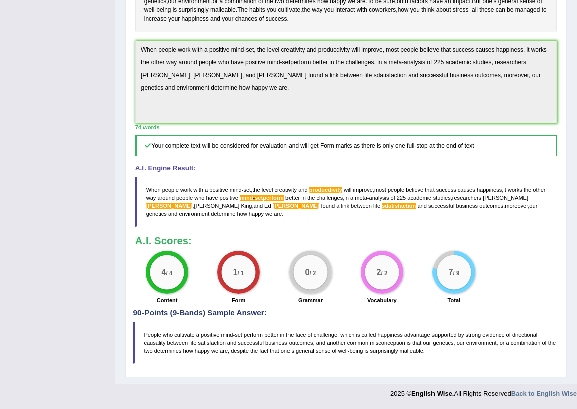
click at [356, 142] on h5 "Your complete text will be considered for evaluation and will get Form marks as…" at bounding box center [346, 145] width 422 height 21
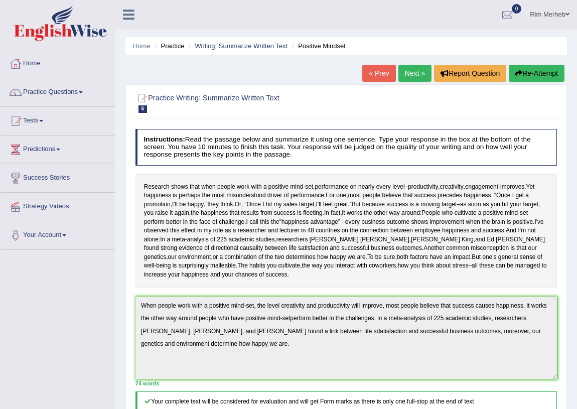
click at [89, 98] on link "Practice Questions" at bounding box center [58, 90] width 114 height 25
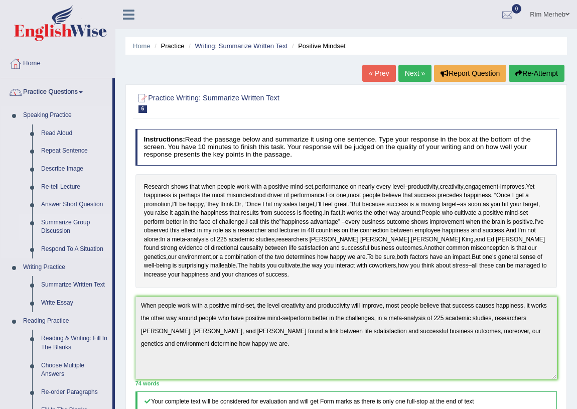
scroll to position [304, 0]
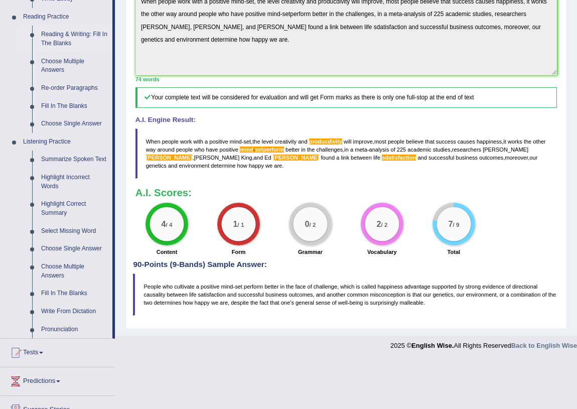
click at [62, 30] on link "Reading & Writing: Fill In The Blanks" at bounding box center [75, 39] width 76 height 27
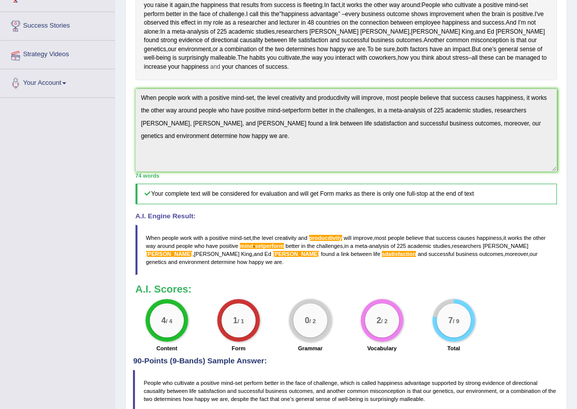
scroll to position [256, 0]
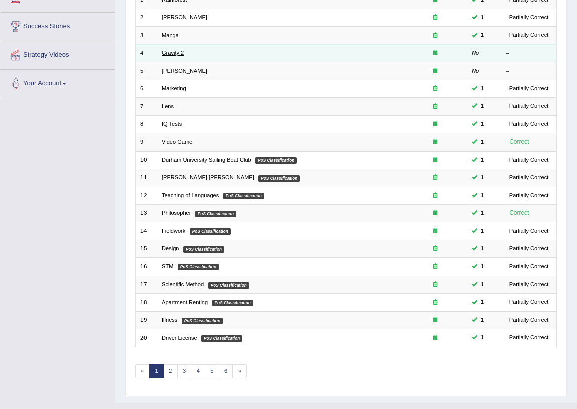
click at [168, 51] on link "Gravity 2" at bounding box center [172, 53] width 22 height 6
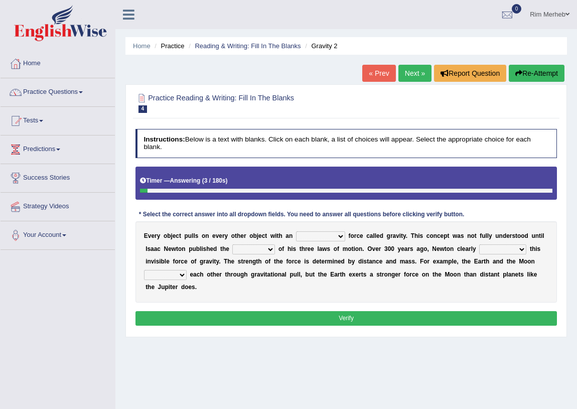
click at [328, 237] on select "invisible unknown unbelievable inconsistent" at bounding box center [320, 236] width 49 height 10
click at [262, 271] on b "v" at bounding box center [262, 274] width 4 height 7
click at [312, 238] on select "invisible unknown unbelievable inconsistent" at bounding box center [320, 236] width 49 height 10
click at [349, 278] on div "E v e r y o b j e c t p u l l s o n e v e r y o t h e r o b j e c t w i t h a n…" at bounding box center [346, 261] width 422 height 81
click at [327, 238] on select "invisible unknown unbelievable inconsistent" at bounding box center [320, 236] width 49 height 10
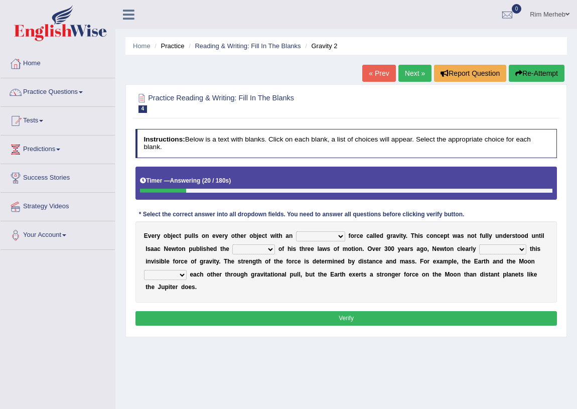
click at [291, 256] on div "E v e r y o b j e c t p u l l s o n e v e r y o t h e r o b j e c t w i t h a n…" at bounding box center [346, 261] width 422 height 81
click at [313, 240] on select "invisible unknown unbelievable inconsistent" at bounding box center [320, 236] width 49 height 10
select select "invisible"
click at [296, 231] on select "invisible unknown unbelievable inconsistent" at bounding box center [320, 236] width 49 height 10
click at [240, 249] on select "concept theory method argument" at bounding box center [253, 249] width 43 height 10
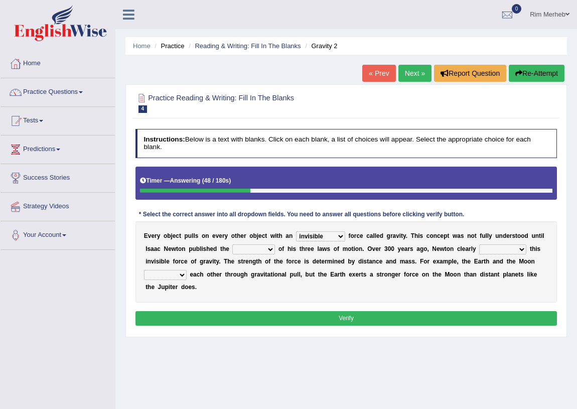
select select "theory"
click at [232, 244] on select "concept theory method argument" at bounding box center [253, 249] width 43 height 10
click at [516, 252] on select "explained undermined overturned realized" at bounding box center [502, 249] width 47 height 10
select select "explained"
click at [479, 244] on select "explained undermined overturned realized" at bounding box center [502, 249] width 47 height 10
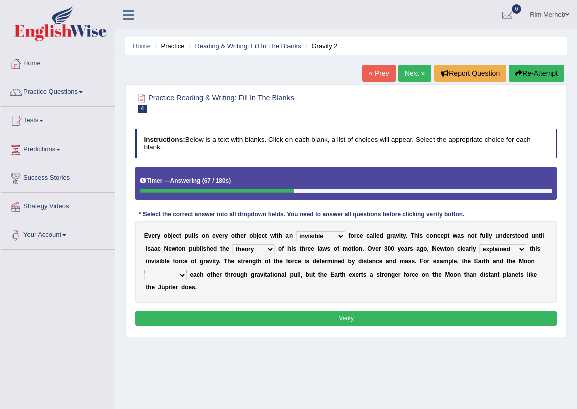
click at [163, 273] on select "affect spin evade span" at bounding box center [165, 275] width 43 height 10
select select "evade"
click at [144, 270] on select "affect spin evade span" at bounding box center [165, 275] width 43 height 10
click at [204, 323] on button "Verify" at bounding box center [346, 318] width 422 height 15
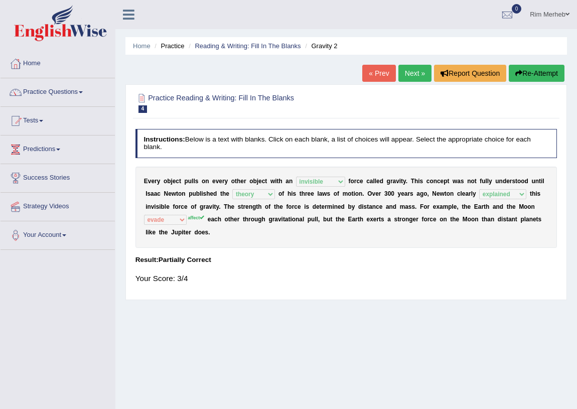
click at [403, 65] on link "Next »" at bounding box center [414, 73] width 33 height 17
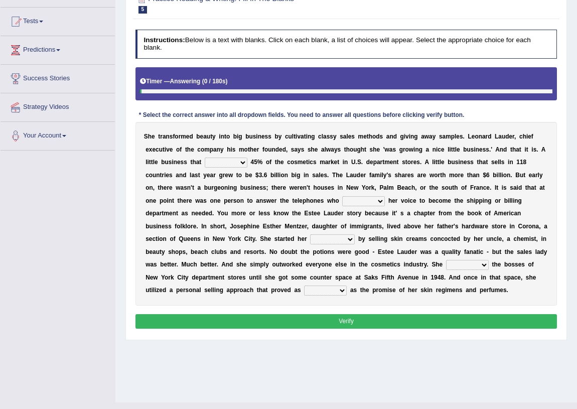
scroll to position [117, 0]
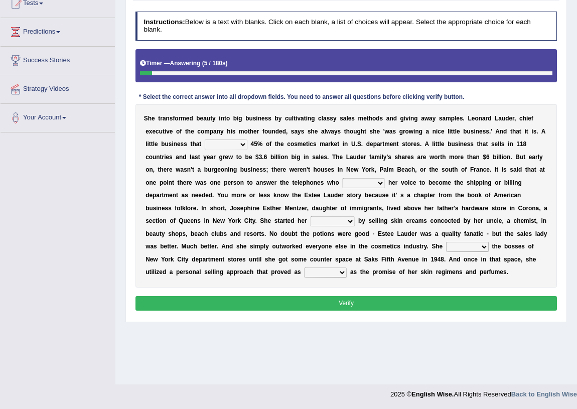
click at [217, 143] on select "has controls makes maintains" at bounding box center [226, 144] width 43 height 10
select select "maintains"
click at [205, 139] on select "has controls makes maintains" at bounding box center [226, 144] width 43 height 10
click at [218, 142] on select "has controls makes maintains" at bounding box center [226, 144] width 43 height 10
click at [307, 163] on div "S h e t r a n s f o r m e d b e a u t y i n t o b i g b u s i n e s s b y c u l…" at bounding box center [346, 196] width 422 height 184
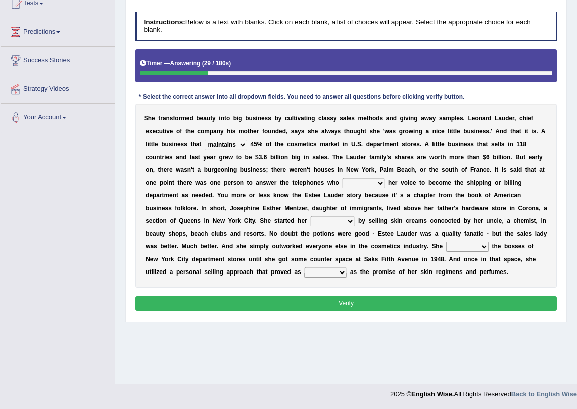
click at [357, 184] on select "switched changed raised used" at bounding box center [363, 183] width 43 height 10
select select "used"
click at [342, 178] on select "switched changed raised used" at bounding box center [363, 183] width 43 height 10
click at [336, 223] on select "job institute companion enterprise" at bounding box center [332, 221] width 45 height 10
select select "institute"
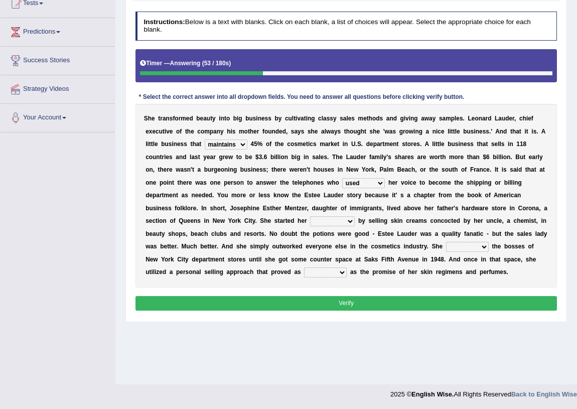
click at [310, 216] on select "job institute companion enterprise" at bounding box center [332, 221] width 45 height 10
click at [460, 244] on select "stated bridged stalked heaved" at bounding box center [467, 247] width 43 height 10
select select "bridged"
click at [446, 242] on select "stated bridged stalked heaved" at bounding box center [467, 247] width 43 height 10
click at [321, 273] on select "potent ruthless potential expensive" at bounding box center [325, 272] width 43 height 10
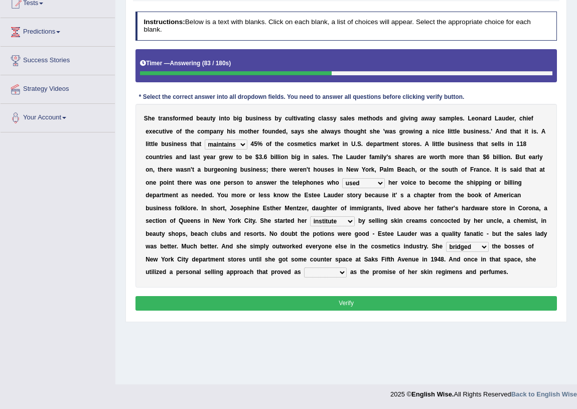
select select "expensive"
click at [304, 267] on select "potent ruthless potential expensive" at bounding box center [325, 272] width 43 height 10
click at [333, 303] on button "Verify" at bounding box center [346, 303] width 422 height 15
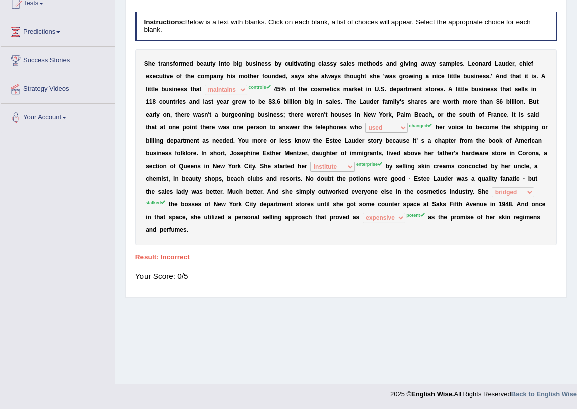
scroll to position [0, 0]
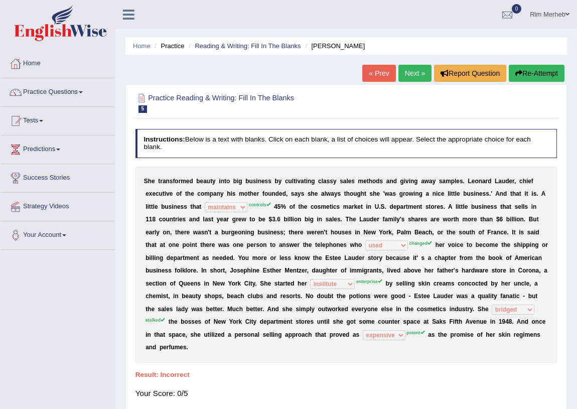
click at [411, 68] on link "Next »" at bounding box center [414, 73] width 33 height 17
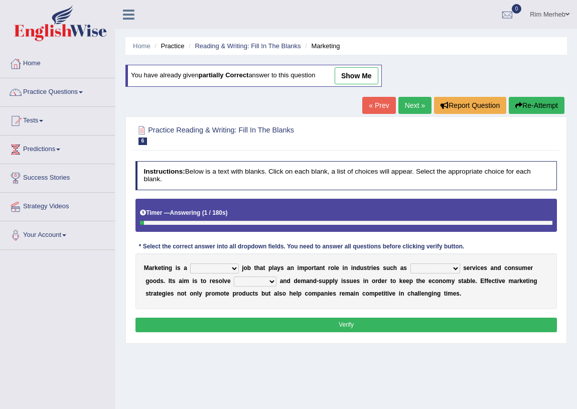
click at [212, 261] on div "M a r k e t i n g i s a professional flexible parochial descriptive j o b t h a…" at bounding box center [346, 281] width 422 height 56
click at [213, 266] on select "professional flexible parochial descriptive" at bounding box center [214, 268] width 48 height 10
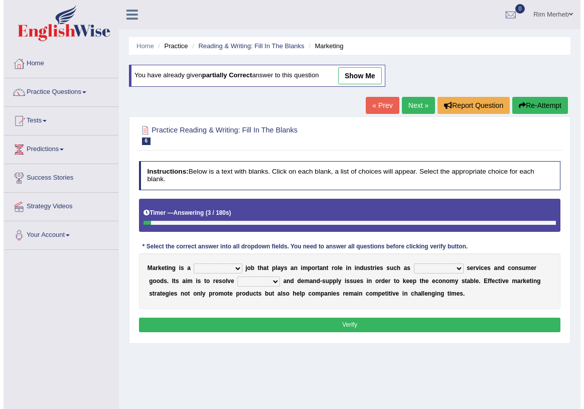
scroll to position [117, 0]
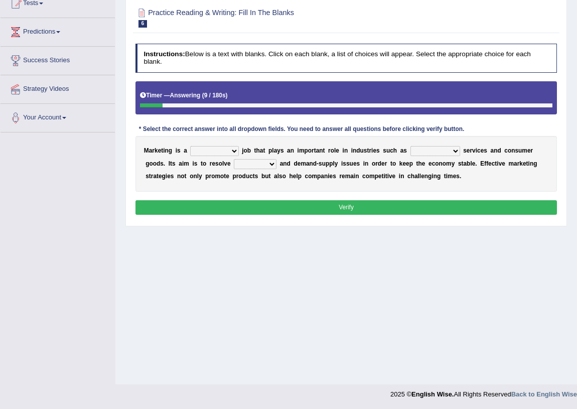
click at [220, 154] on select "professional flexible parochial descriptive" at bounding box center [214, 151] width 48 height 10
click at [168, 153] on b "g" at bounding box center [170, 150] width 4 height 7
click at [197, 150] on select "professional flexible parochial descriptive" at bounding box center [214, 151] width 48 height 10
click at [190, 146] on select "professional flexible parochial descriptive" at bounding box center [214, 151] width 48 height 10
click at [420, 151] on select "civil financial conventional foremost" at bounding box center [435, 151] width 50 height 10
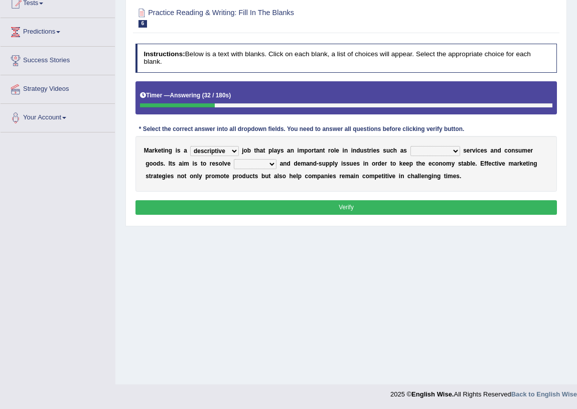
click at [201, 150] on select "professional flexible parochial descriptive" at bounding box center [214, 151] width 48 height 10
select select "professional"
click at [190, 146] on select "professional flexible parochial descriptive" at bounding box center [214, 151] width 48 height 10
click at [421, 147] on select "civil financial conventional foremost" at bounding box center [435, 151] width 50 height 10
select select "financial"
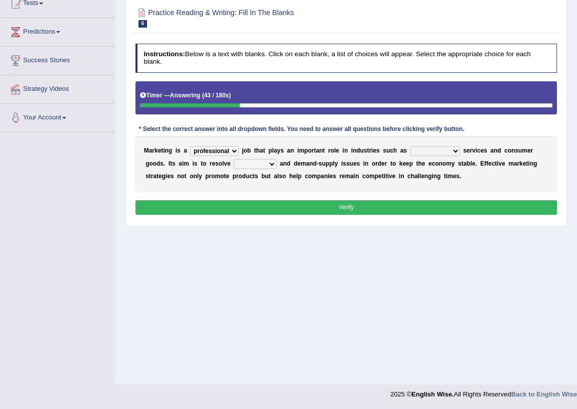
click at [410, 146] on select "civil financial conventional foremost" at bounding box center [435, 151] width 50 height 10
click at [243, 160] on select "imbalance excess symmetry budget" at bounding box center [255, 164] width 43 height 10
select select "imbalance"
click at [234, 159] on select "imbalance excess symmetry budget" at bounding box center [255, 164] width 43 height 10
drag, startPoint x: 412, startPoint y: 209, endPoint x: 412, endPoint y: 215, distance: 6.0
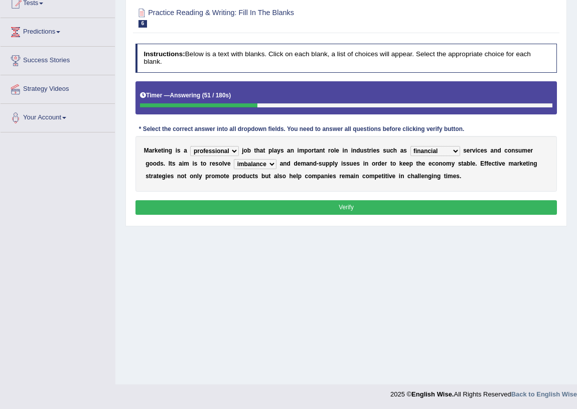
click at [412, 215] on div "Instructions: Below is a text with blanks. Click on each blank, a list of choic…" at bounding box center [346, 131] width 426 height 182
click at [412, 208] on button "Verify" at bounding box center [346, 207] width 422 height 15
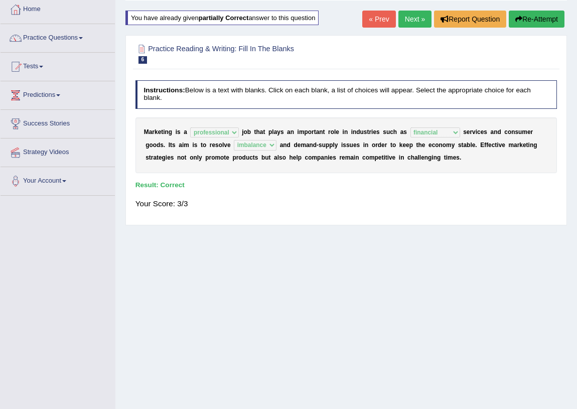
scroll to position [0, 0]
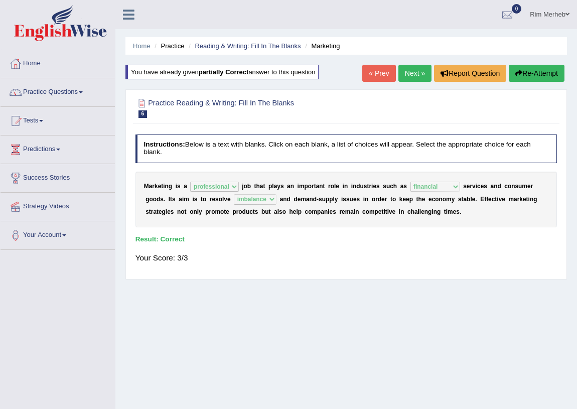
click at [411, 79] on link "Next »" at bounding box center [414, 73] width 33 height 17
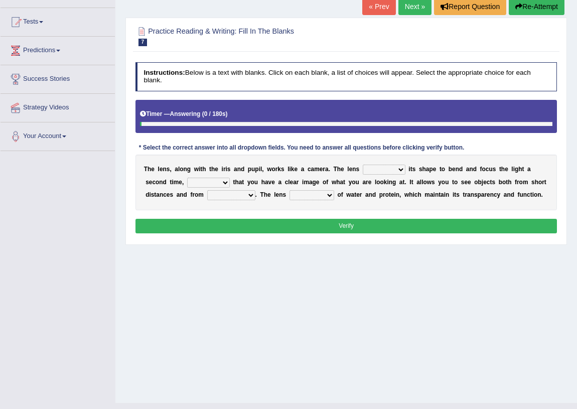
scroll to position [117, 0]
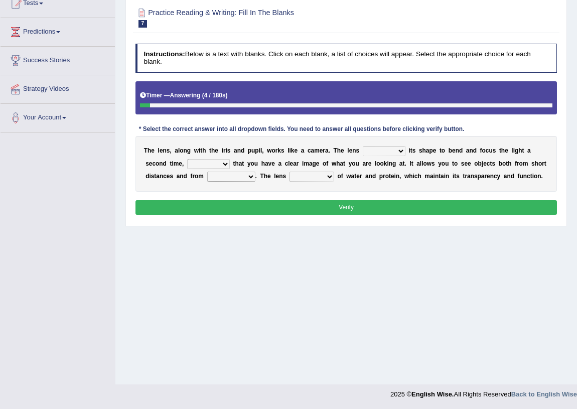
click at [371, 150] on select "adjusts shows selects presents" at bounding box center [384, 151] width 43 height 10
click at [318, 151] on b "m" at bounding box center [317, 150] width 6 height 7
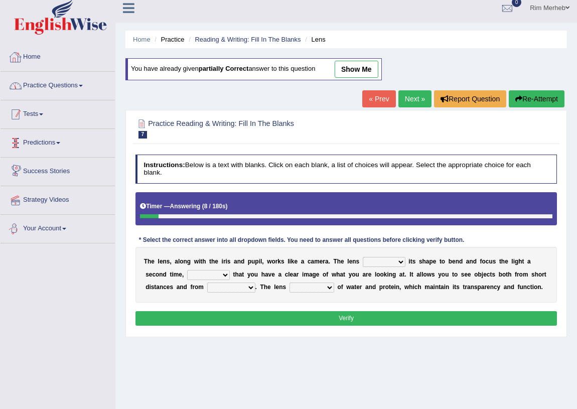
scroll to position [0, 0]
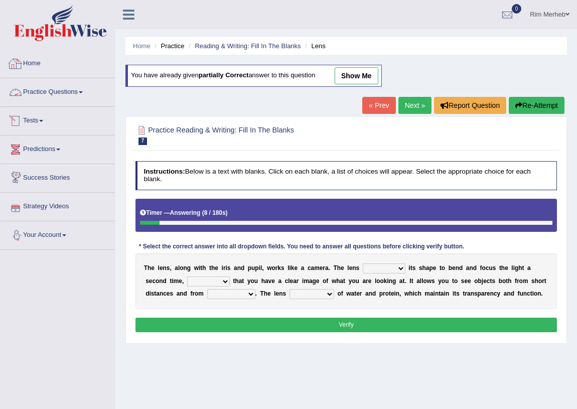
click at [49, 97] on link "Practice Questions" at bounding box center [58, 90] width 114 height 25
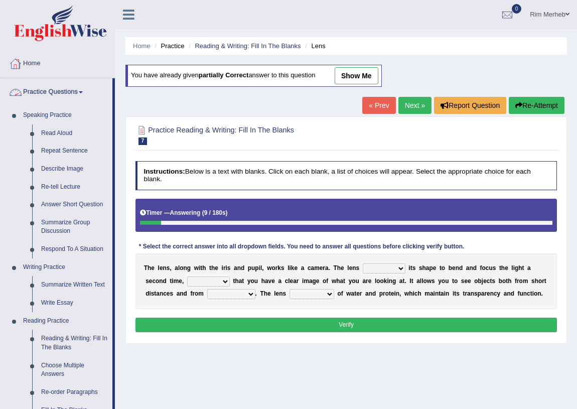
scroll to position [151, 0]
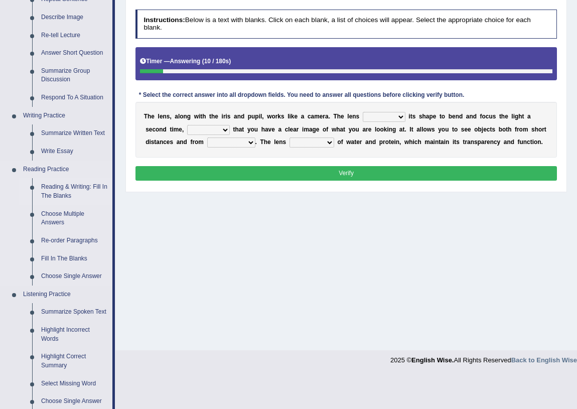
click at [60, 186] on link "Reading & Writing: Fill In The Blanks" at bounding box center [75, 191] width 76 height 27
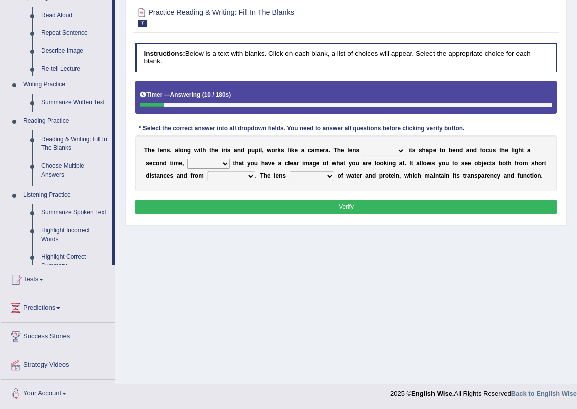
scroll to position [117, 0]
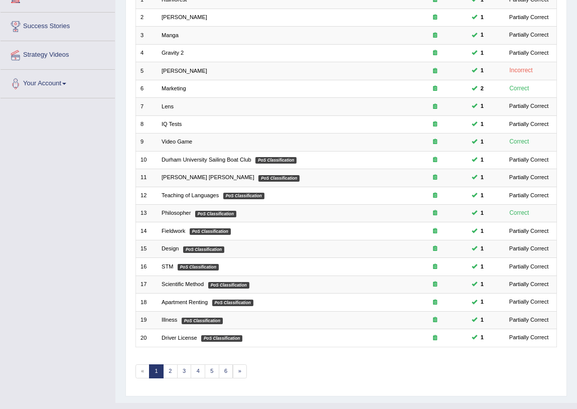
scroll to position [169, 0]
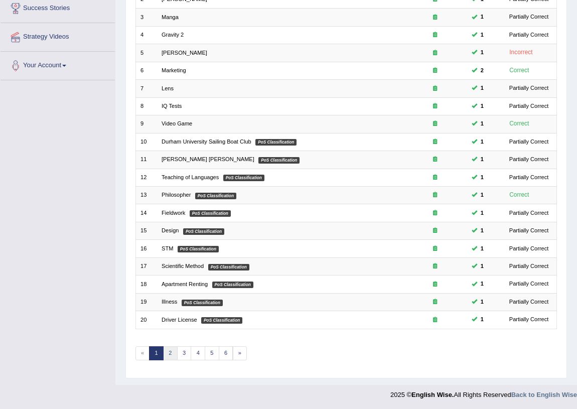
click at [173, 351] on link "2" at bounding box center [170, 353] width 15 height 14
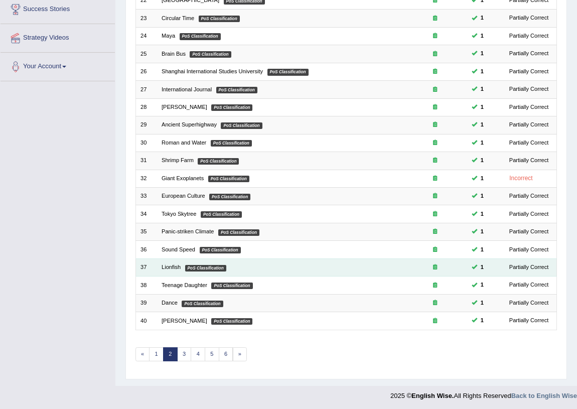
scroll to position [169, 0]
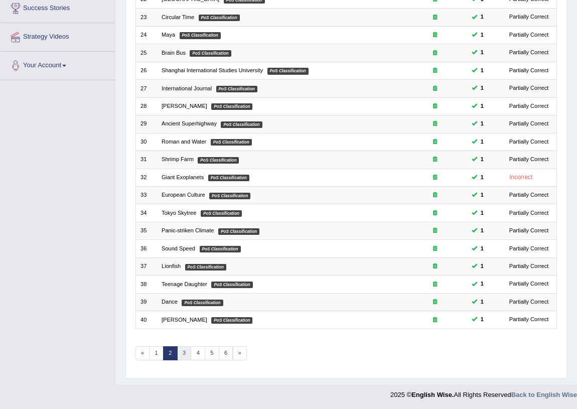
click at [186, 357] on link "3" at bounding box center [184, 353] width 15 height 14
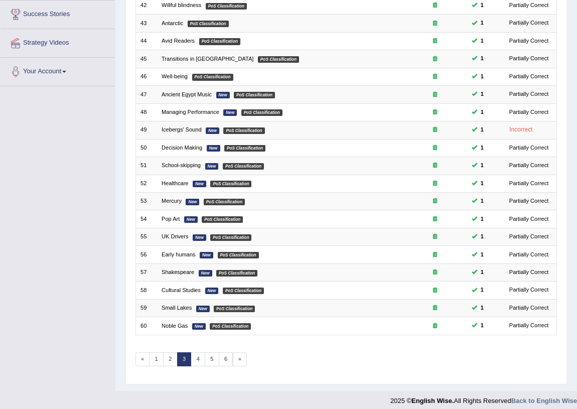
scroll to position [169, 0]
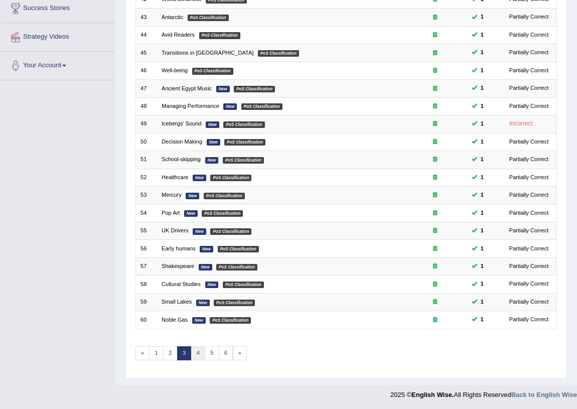
click at [199, 350] on link "4" at bounding box center [198, 353] width 15 height 14
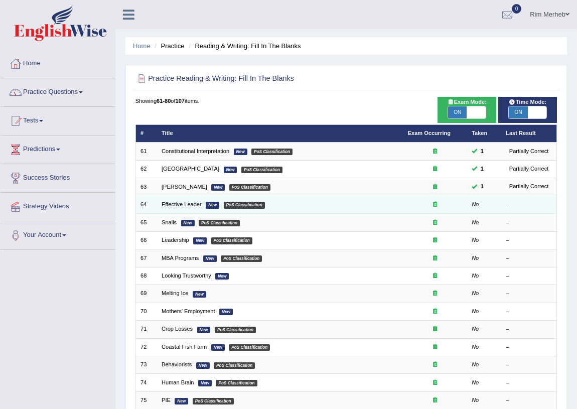
click at [184, 203] on link "Effective Leader" at bounding box center [181, 204] width 40 height 6
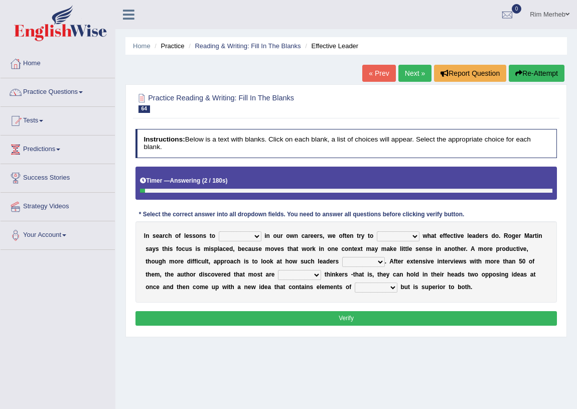
click at [234, 235] on select "request appeal apply solicit" at bounding box center [240, 236] width 43 height 10
click at [191, 269] on div "I n s e a r c h o f l e s s o n s t o request appeal apply solicit i n o u r o …" at bounding box center [346, 261] width 422 height 81
click at [248, 240] on select "request appeal apply solicit" at bounding box center [240, 236] width 43 height 10
select select "request"
click at [219, 231] on select "request appeal apply solicit" at bounding box center [240, 236] width 43 height 10
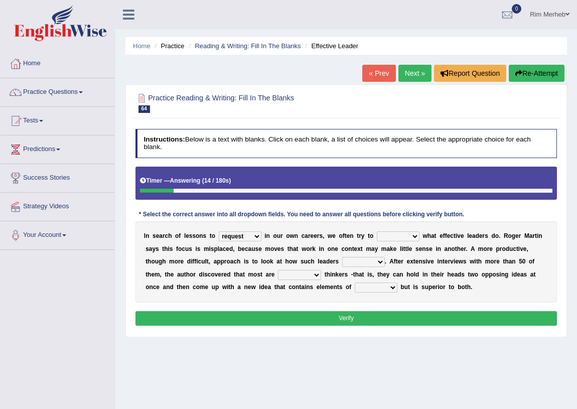
click at [381, 241] on select "purge conspire ferret emulate" at bounding box center [398, 236] width 43 height 10
select select "emulate"
click at [377, 231] on select "purge conspire ferret emulate" at bounding box center [398, 236] width 43 height 10
click at [356, 261] on select "opinion think view feel" at bounding box center [363, 262] width 43 height 10
click at [304, 291] on div "I n s e a r c h o f l e s s o n s t o request appeal apply solicit i n o u r o …" at bounding box center [346, 261] width 422 height 81
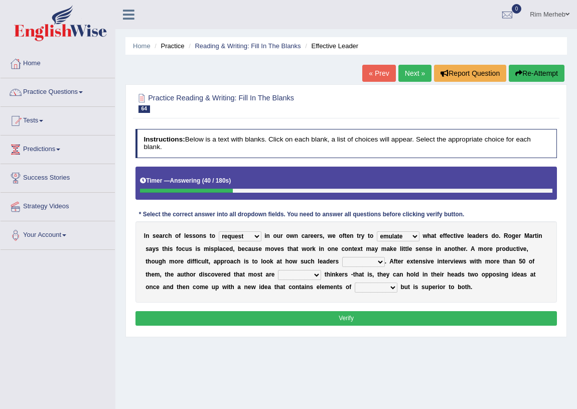
click at [351, 260] on select "opinion think view feel" at bounding box center [363, 262] width 43 height 10
click at [394, 282] on select "which all each every" at bounding box center [376, 287] width 43 height 10
click at [244, 289] on b "n" at bounding box center [246, 286] width 4 height 7
click at [359, 263] on select "opinion think view feel" at bounding box center [363, 262] width 43 height 10
select select "think"
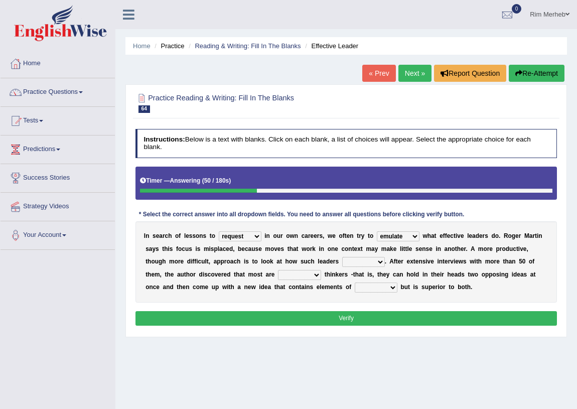
click at [342, 257] on select "opinion think view feel" at bounding box center [363, 262] width 43 height 10
click at [294, 276] on select "integrative leagued affiliated combined" at bounding box center [299, 275] width 43 height 10
click at [356, 281] on div "I n s e a r c h o f l e s s o n s t o request appeal apply solicit i n o u r o …" at bounding box center [346, 261] width 422 height 81
click at [281, 271] on select "integrative leagued affiliated combined" at bounding box center [299, 275] width 43 height 10
select select "combined"
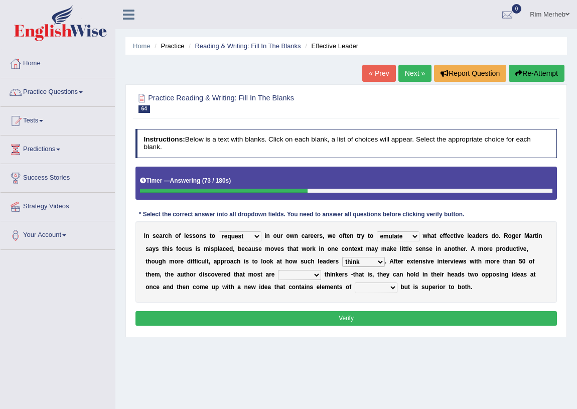
click at [278, 270] on select "integrative leagued affiliated combined" at bounding box center [299, 275] width 43 height 10
click at [363, 288] on select "which all each every" at bounding box center [376, 287] width 43 height 10
click at [316, 293] on div "I n s e a r c h o f l e s s o n s t o request appeal apply solicit i n o u r o …" at bounding box center [346, 261] width 422 height 81
click at [362, 284] on select "which all each every" at bounding box center [376, 287] width 43 height 10
select select "each"
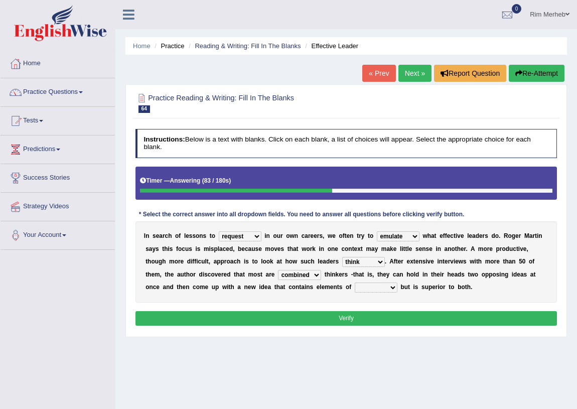
click at [355, 282] on select "which all each every" at bounding box center [376, 287] width 43 height 10
click at [238, 232] on select "request appeal apply solicit" at bounding box center [240, 236] width 43 height 10
select select "appeal"
click at [219, 231] on select "request appeal apply solicit" at bounding box center [240, 236] width 43 height 10
click at [244, 316] on button "Verify" at bounding box center [346, 318] width 422 height 15
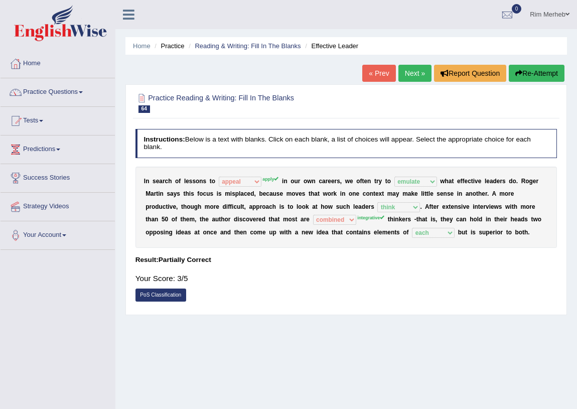
click at [414, 71] on link "Next »" at bounding box center [414, 73] width 33 height 17
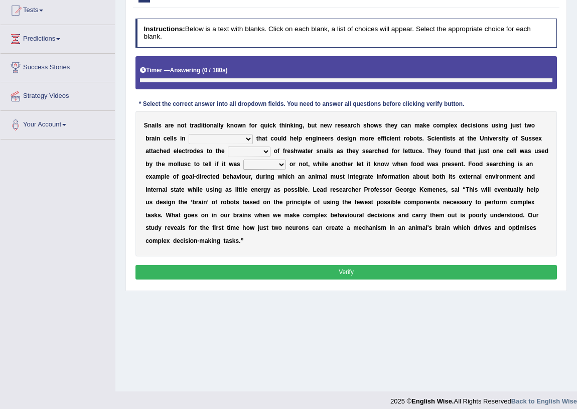
scroll to position [117, 0]
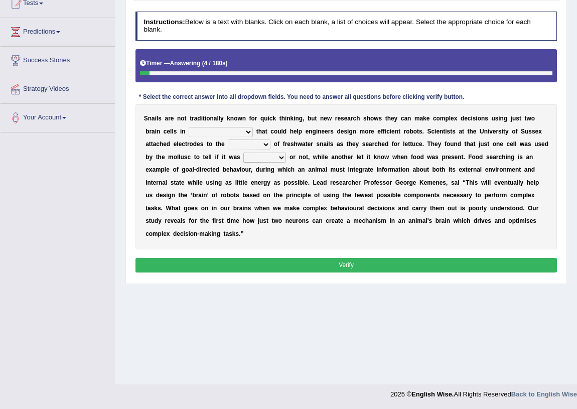
click at [240, 128] on select "decisions findings results recommendations" at bounding box center [221, 132] width 64 height 10
click at [178, 130] on b at bounding box center [179, 131] width 4 height 7
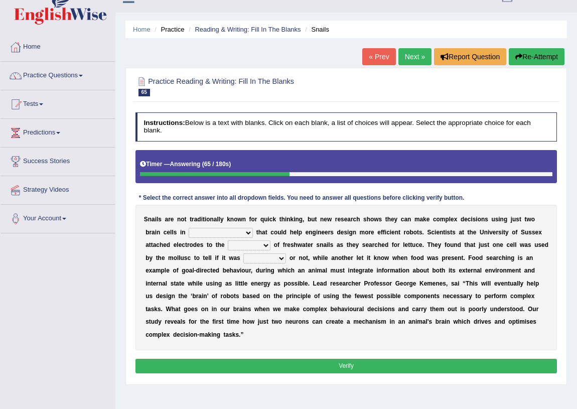
scroll to position [0, 0]
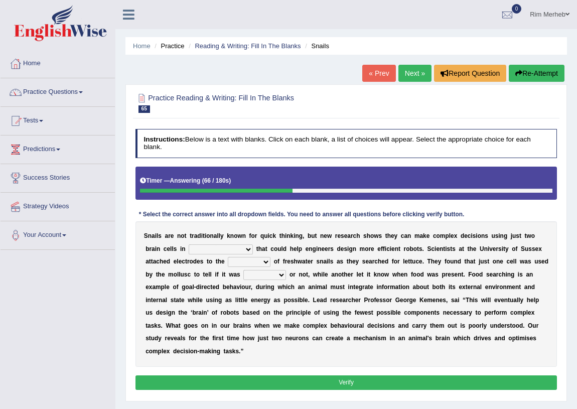
click at [525, 67] on button "Re-Attempt" at bounding box center [536, 73] width 56 height 17
click at [235, 250] on select "decisions findings results recommendations" at bounding box center [221, 249] width 64 height 10
click at [166, 271] on b at bounding box center [167, 274] width 4 height 7
click at [200, 246] on select "decisions findings results recommendations" at bounding box center [221, 249] width 64 height 10
click at [180, 261] on b "e" at bounding box center [181, 261] width 4 height 7
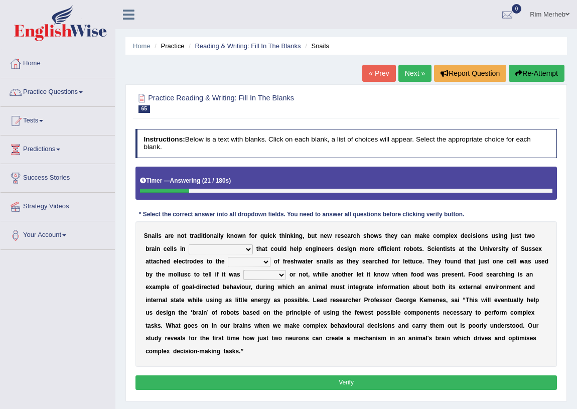
click at [224, 249] on select "decisions findings results recommendations" at bounding box center [221, 249] width 64 height 10
select select "findings"
click at [189, 244] on select "decisions findings results recommendations" at bounding box center [221, 249] width 64 height 10
click at [240, 261] on select "heads brains skulls top" at bounding box center [249, 262] width 43 height 10
click at [228, 257] on select "heads brains skulls top" at bounding box center [249, 262] width 43 height 10
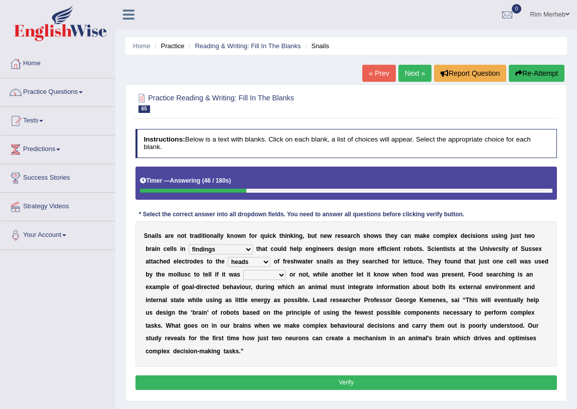
click at [252, 260] on select "heads brains skulls top" at bounding box center [249, 262] width 43 height 10
select select "top"
click at [228, 257] on select "heads brains skulls top" at bounding box center [249, 262] width 43 height 10
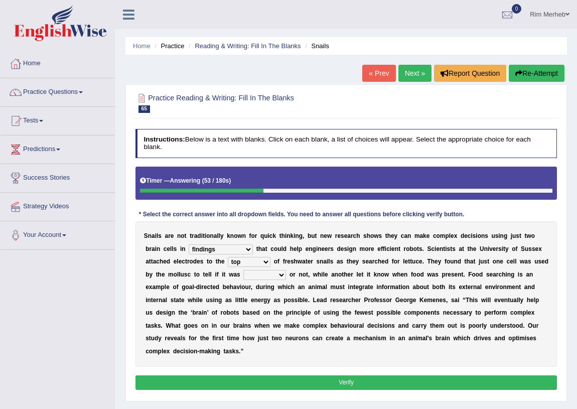
click at [270, 276] on select "empty hungry full satisfied" at bounding box center [264, 275] width 43 height 10
select select "hungry"
click at [243, 270] on select "empty hungry full satisfied" at bounding box center [264, 275] width 43 height 10
click at [298, 382] on button "Verify" at bounding box center [346, 382] width 422 height 15
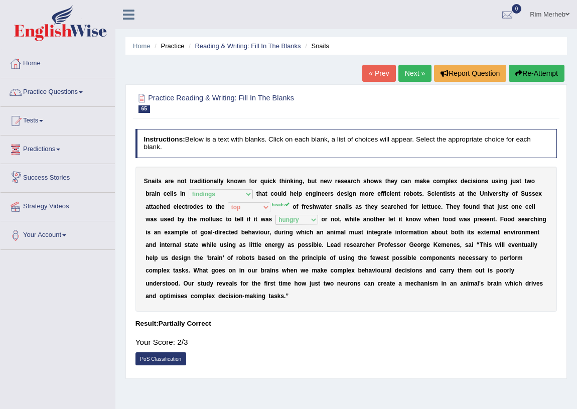
click at [405, 77] on link "Next »" at bounding box center [414, 73] width 33 height 17
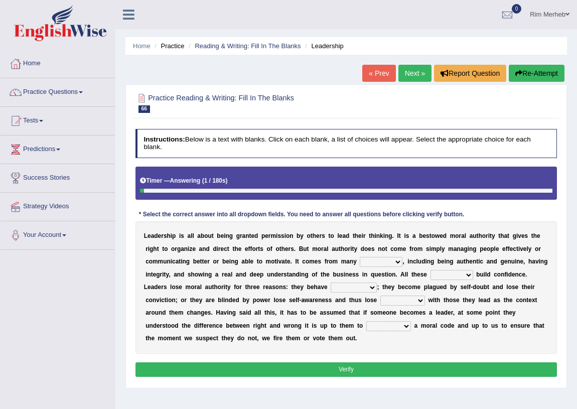
click at [376, 262] on select "sources items stamps supports" at bounding box center [381, 262] width 43 height 10
select select "stamps"
click at [360, 257] on select "sources items stamps supports" at bounding box center [381, 262] width 43 height 10
click at [466, 273] on select "faith answers factors parts" at bounding box center [451, 275] width 43 height 10
select select "factors"
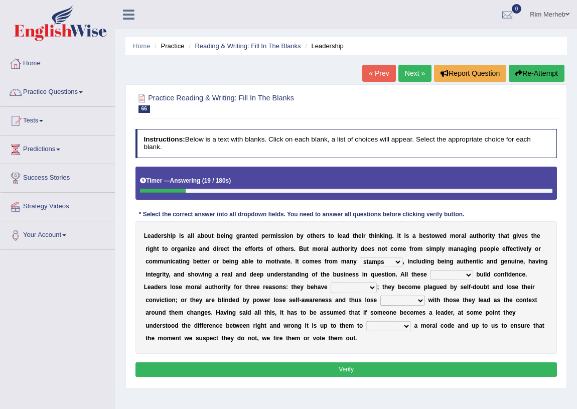
click at [430, 270] on select "faith answers factors parts" at bounding box center [451, 275] width 43 height 10
click at [361, 291] on select "usually unethically falsely unexpected" at bounding box center [353, 287] width 46 height 10
select select "falsely"
click at [330, 282] on select "usually unethically falsely unexpected" at bounding box center [353, 287] width 46 height 10
click at [391, 297] on select "connect connected disconnect connection" at bounding box center [402, 300] width 45 height 10
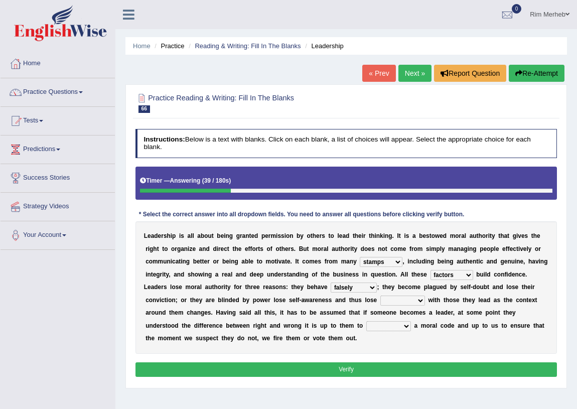
select select "connection"
click at [380, 295] on select "connect connected disconnect connection" at bounding box center [402, 300] width 45 height 10
click at [393, 326] on select "abide in abide by abide to connection" at bounding box center [388, 326] width 45 height 10
select select "abide by"
click at [366, 321] on select "abide in abide by abide to connection" at bounding box center [388, 326] width 45 height 10
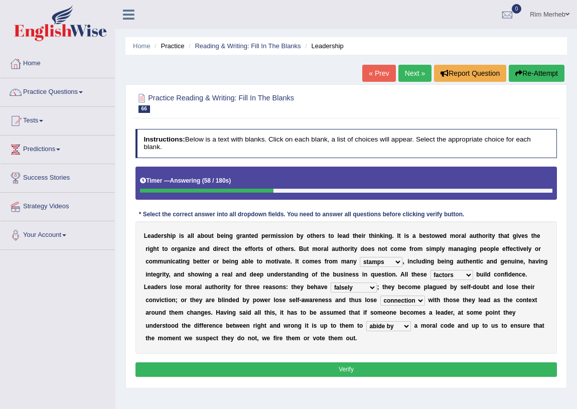
click at [392, 368] on button "Verify" at bounding box center [346, 369] width 422 height 15
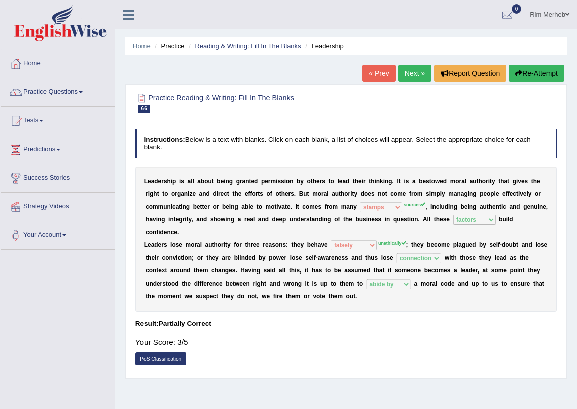
click at [414, 197] on b "o" at bounding box center [416, 193] width 4 height 7
click at [407, 203] on sup "sources" at bounding box center [415, 204] width 22 height 5
click at [397, 209] on div "L e a d e r s h i p i s a l l a b o u t b e i n g g r a n t e d p e r m i s s i…" at bounding box center [346, 238] width 422 height 145
click at [77, 95] on link "Practice Questions" at bounding box center [58, 90] width 114 height 25
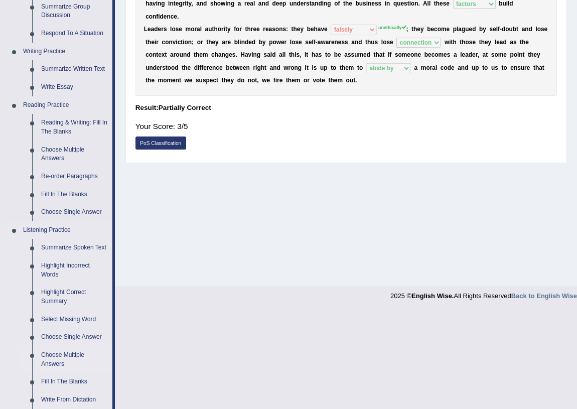
scroll to position [224, 0]
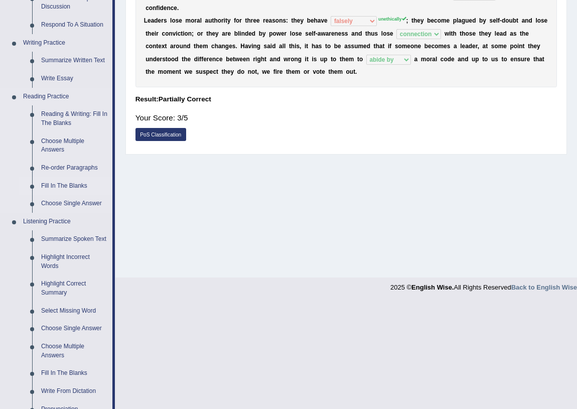
click at [73, 186] on link "Fill In The Blanks" at bounding box center [75, 186] width 76 height 18
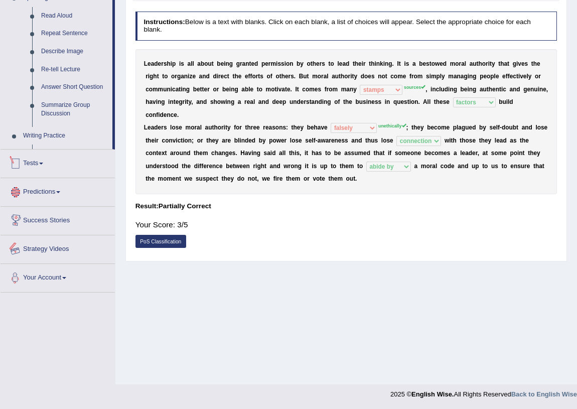
scroll to position [356, 0]
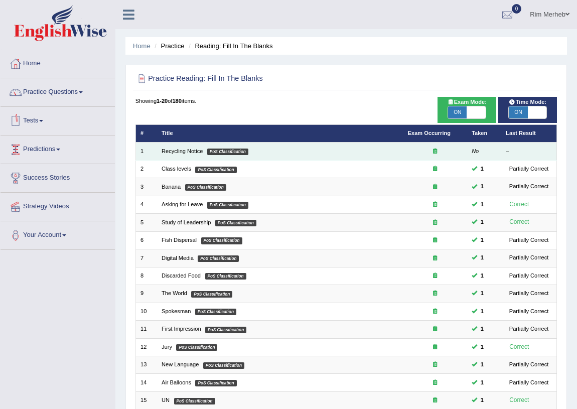
click at [172, 155] on td "Recycling Notice PoS Classification" at bounding box center [280, 151] width 246 height 18
click at [179, 148] on link "Recycling Notice" at bounding box center [181, 151] width 41 height 6
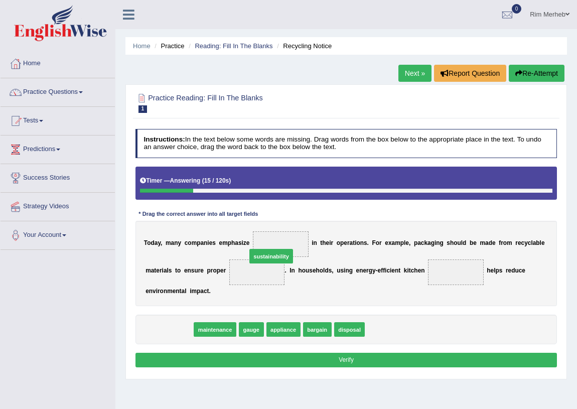
drag, startPoint x: 177, startPoint y: 328, endPoint x: 297, endPoint y: 242, distance: 147.7
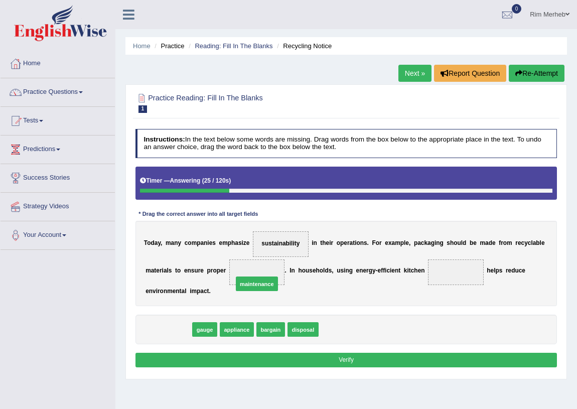
drag, startPoint x: 162, startPoint y: 334, endPoint x: 260, endPoint y: 274, distance: 115.0
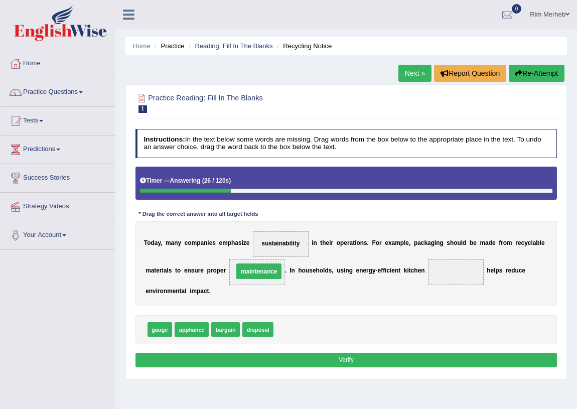
click at [356, 321] on div "gauge appliance bargain disposal" at bounding box center [346, 329] width 422 height 30
drag, startPoint x: 227, startPoint y: 331, endPoint x: 484, endPoint y: 276, distance: 262.5
click at [423, 349] on div "Instructions: In the text below some words are missing. Drag words from the box…" at bounding box center [346, 249] width 426 height 249
click at [420, 355] on button "Verify" at bounding box center [346, 360] width 422 height 15
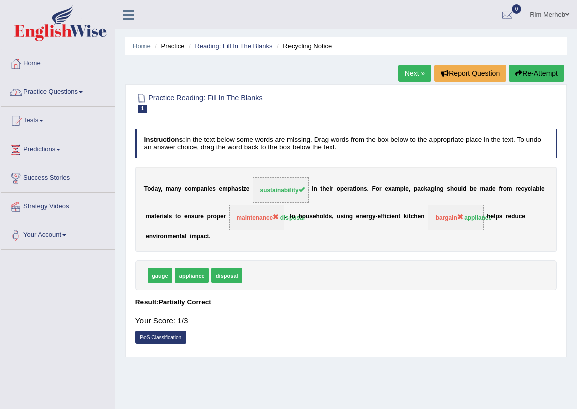
click at [111, 96] on link "Practice Questions" at bounding box center [58, 90] width 114 height 25
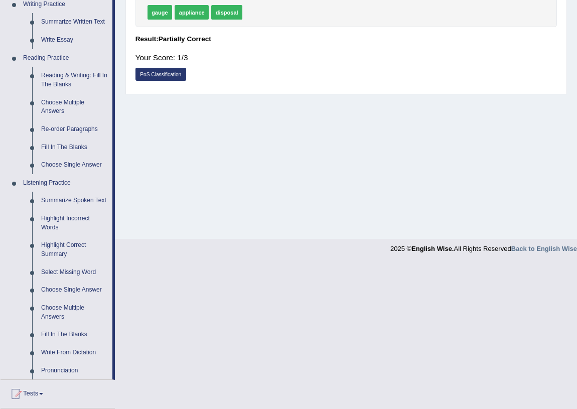
scroll to position [376, 0]
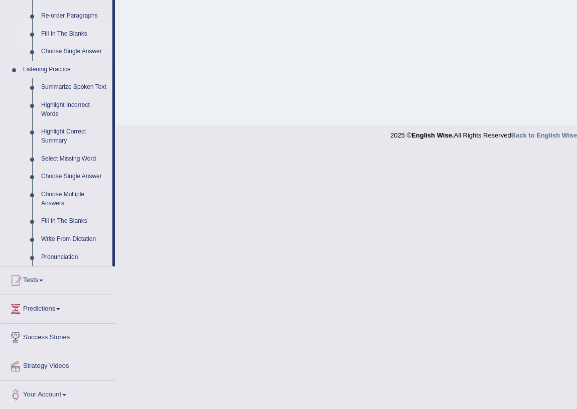
click at [61, 33] on link "Fill In The Blanks" at bounding box center [75, 34] width 76 height 18
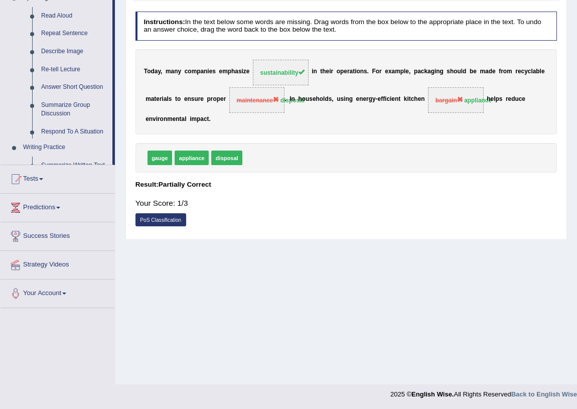
scroll to position [355, 0]
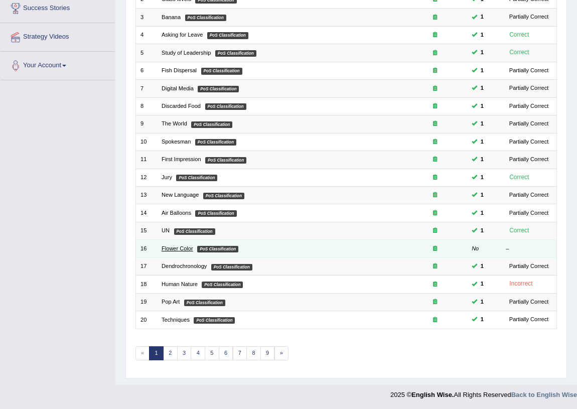
click at [183, 248] on link "Flower Color" at bounding box center [177, 248] width 32 height 6
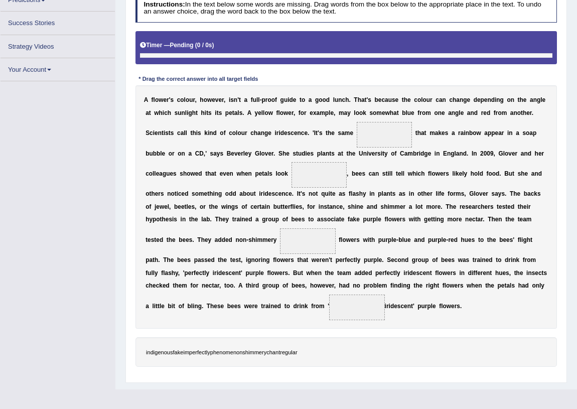
scroll to position [149, 0]
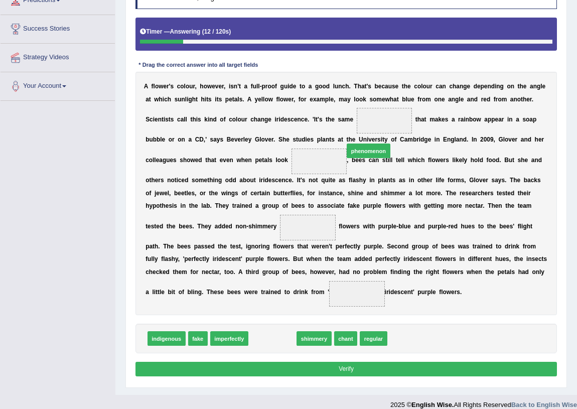
drag, startPoint x: 263, startPoint y: 337, endPoint x: 378, endPoint y: 113, distance: 251.6
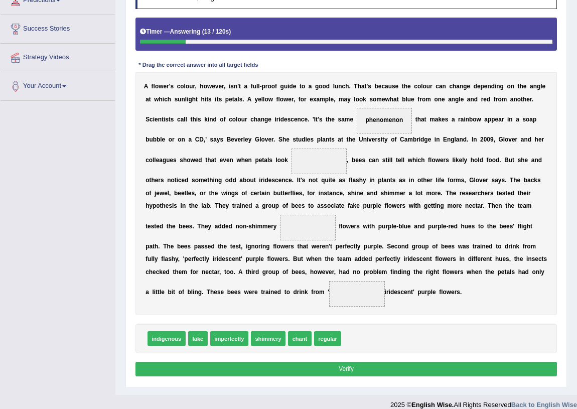
click at [398, 213] on div "A f l o w e r ' s c o l o u r , h o w e v e r , i s n ' t a f u l l - p r o o f…" at bounding box center [346, 193] width 422 height 243
drag, startPoint x: 166, startPoint y: 341, endPoint x: 325, endPoint y: 158, distance: 242.4
click at [347, 232] on div "A f l o w e r ' s c o l o u r , h o w e v e r , i s n ' t a f u l l - p r o o f…" at bounding box center [346, 193] width 422 height 243
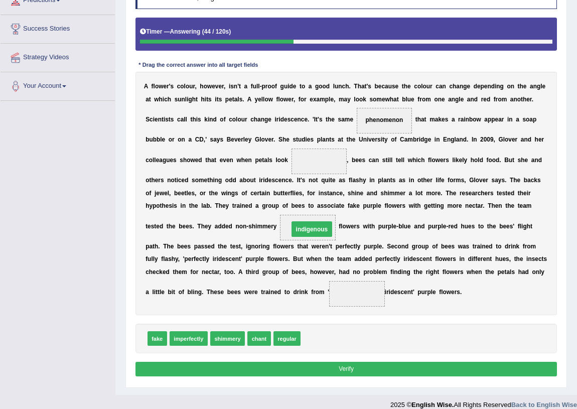
drag, startPoint x: 318, startPoint y: 156, endPoint x: 310, endPoint y: 238, distance: 81.7
drag, startPoint x: 188, startPoint y: 339, endPoint x: 340, endPoint y: 142, distance: 248.9
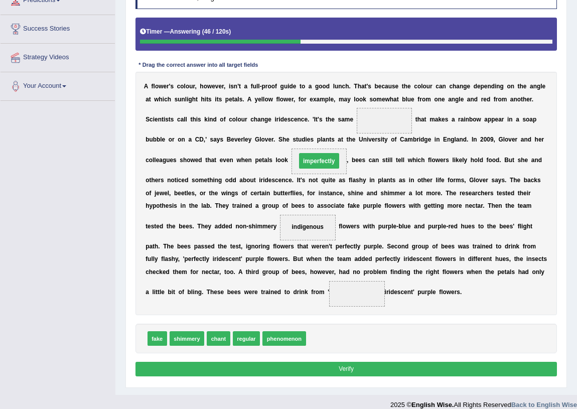
click at [391, 217] on div "A f l o w e r ' s c o l o u r , h o w e v e r , i s n ' t a f u l l - p r o o f…" at bounding box center [346, 193] width 422 height 243
drag, startPoint x: 392, startPoint y: 230, endPoint x: 393, endPoint y: 246, distance: 15.6
click at [393, 246] on div "A f l o w e r ' s c o l o u r , h o w e v e r , i s n ' t a f u l l - p r o o f…" at bounding box center [346, 193] width 422 height 243
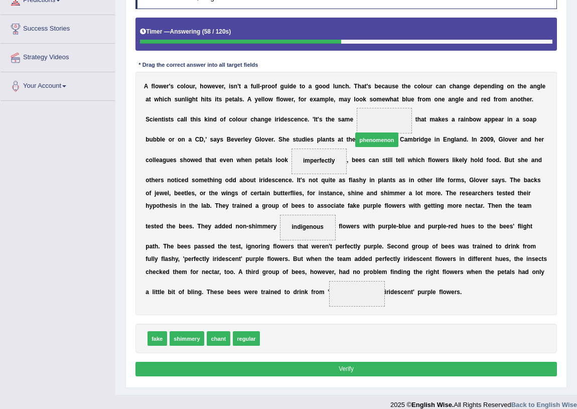
drag, startPoint x: 266, startPoint y: 341, endPoint x: 376, endPoint y: 101, distance: 263.4
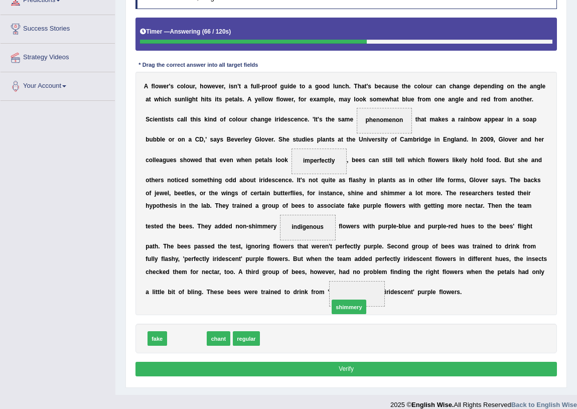
drag, startPoint x: 182, startPoint y: 339, endPoint x: 373, endPoint y: 301, distance: 194.7
click at [356, 363] on button "Verify" at bounding box center [346, 369] width 422 height 15
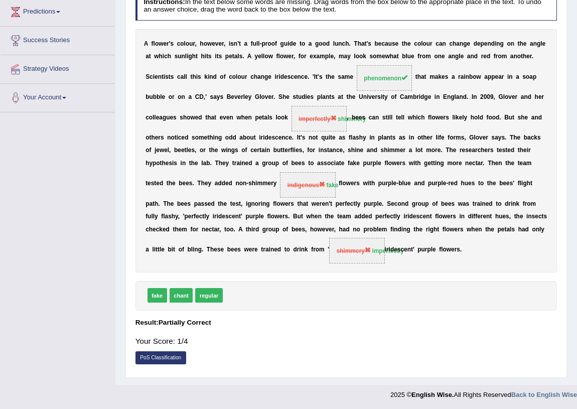
scroll to position [0, 0]
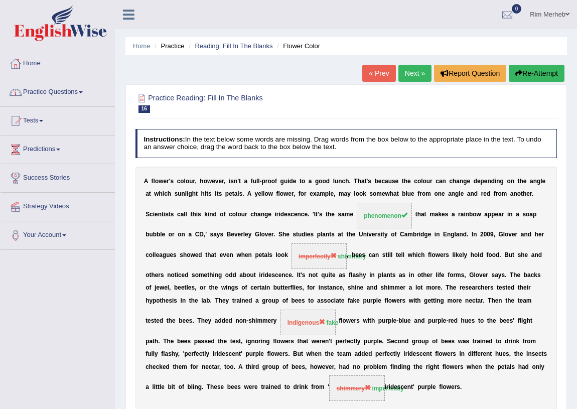
click at [81, 101] on link "Practice Questions" at bounding box center [58, 90] width 114 height 25
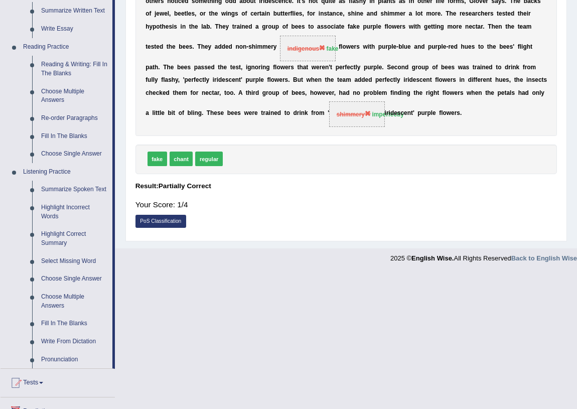
scroll to position [376, 0]
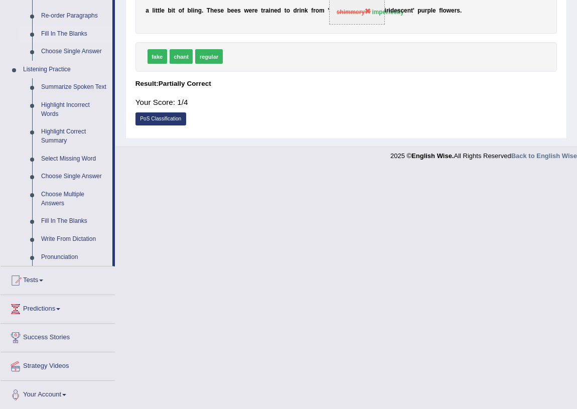
click at [74, 30] on link "Fill In The Blanks" at bounding box center [75, 34] width 76 height 18
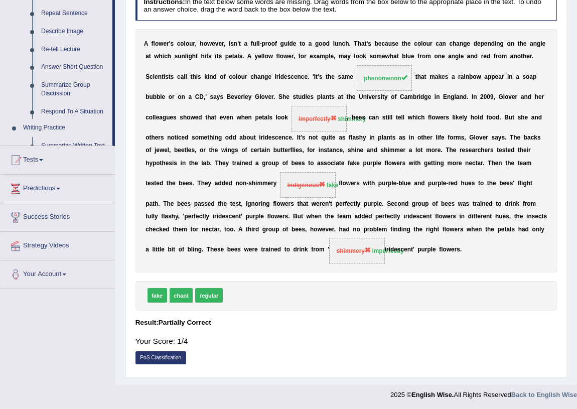
scroll to position [376, 0]
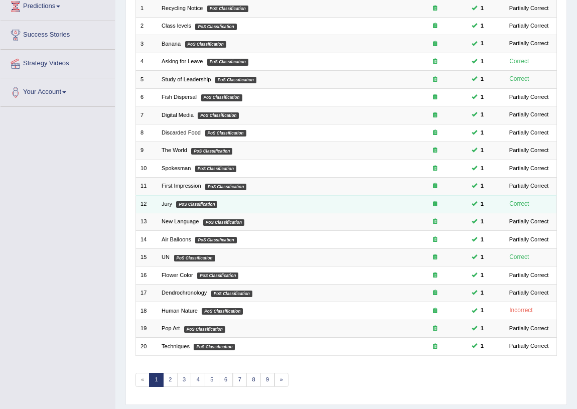
scroll to position [169, 0]
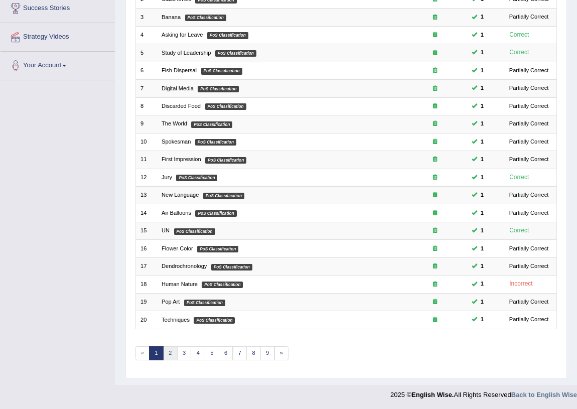
click at [170, 348] on link "2" at bounding box center [170, 353] width 15 height 14
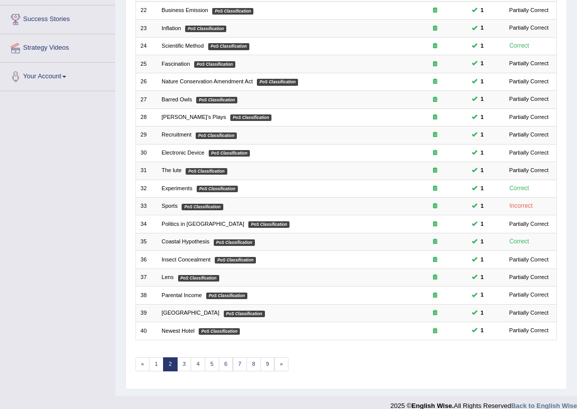
scroll to position [169, 0]
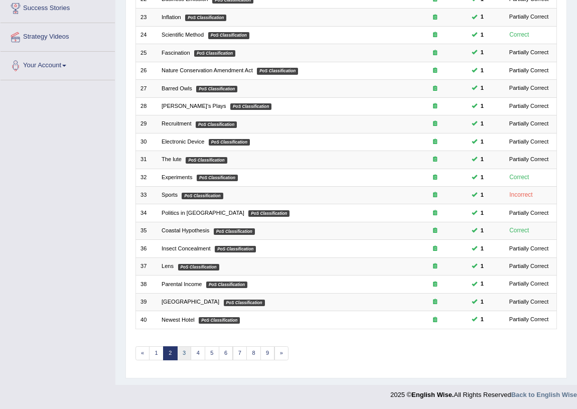
click at [186, 349] on link "3" at bounding box center [184, 353] width 15 height 14
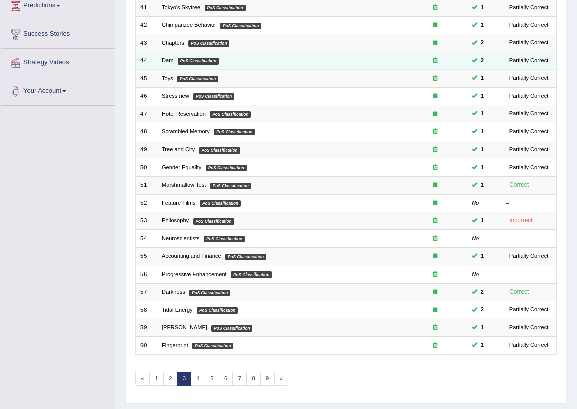
scroll to position [169, 0]
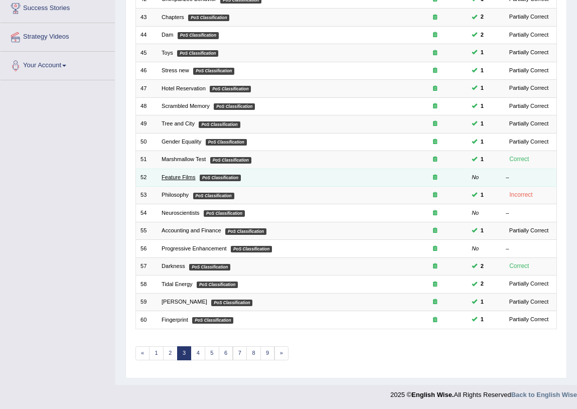
click at [173, 176] on link "Feature Films" at bounding box center [178, 177] width 34 height 6
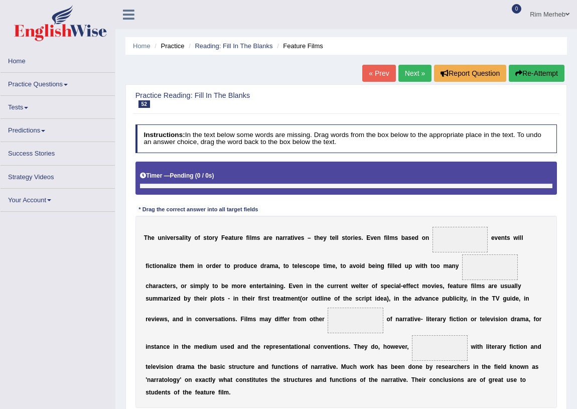
scroll to position [117, 0]
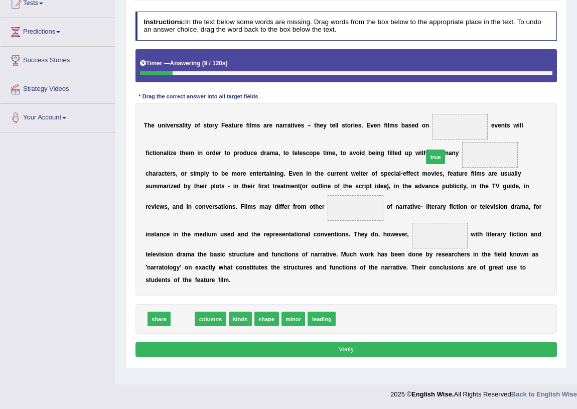
drag, startPoint x: 187, startPoint y: 320, endPoint x: 491, endPoint y: 115, distance: 367.0
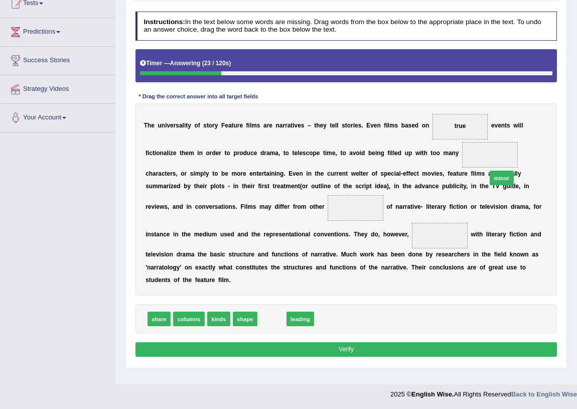
drag, startPoint x: 272, startPoint y: 320, endPoint x: 540, endPoint y: 154, distance: 314.8
click at [542, 154] on div "Instructions: In the text below some words are missing. Drag words from the box…" at bounding box center [346, 186] width 426 height 356
drag, startPoint x: 265, startPoint y: 318, endPoint x: 491, endPoint y: 132, distance: 292.1
drag, startPoint x: 490, startPoint y: 152, endPoint x: 316, endPoint y: 326, distance: 246.1
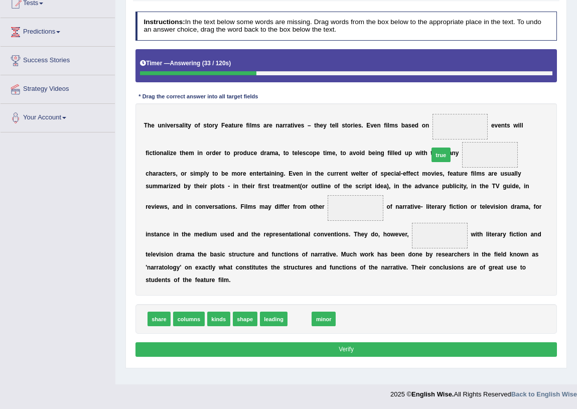
drag, startPoint x: 291, startPoint y: 316, endPoint x: 462, endPoint y: 119, distance: 261.3
click at [270, 321] on span "leading" at bounding box center [274, 318] width 28 height 15
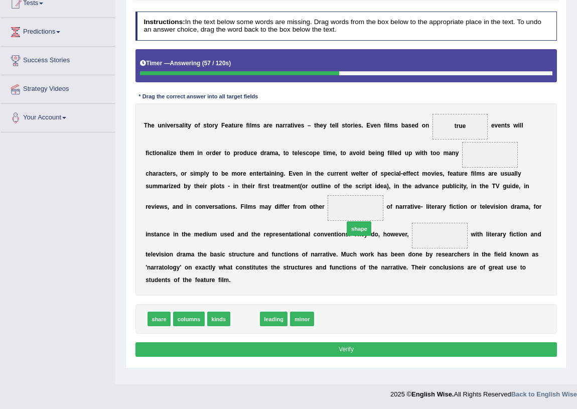
drag, startPoint x: 242, startPoint y: 318, endPoint x: 376, endPoint y: 212, distance: 170.7
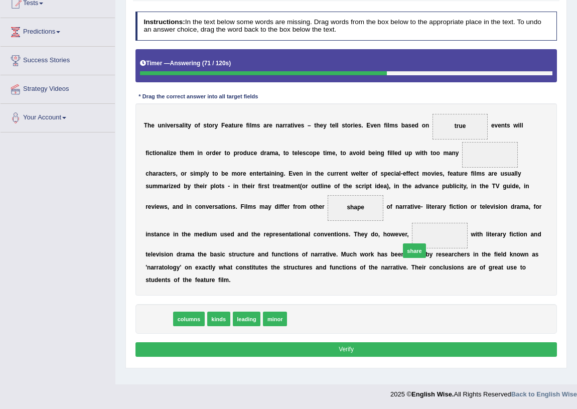
drag, startPoint x: 164, startPoint y: 316, endPoint x: 475, endPoint y: 225, distance: 324.0
click at [330, 306] on div "columns kinds leading minor" at bounding box center [346, 319] width 422 height 30
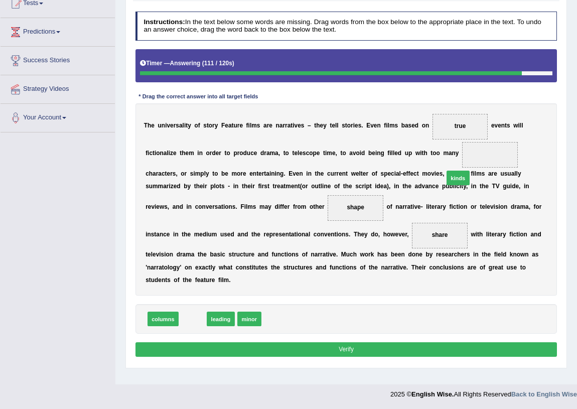
drag, startPoint x: 190, startPoint y: 316, endPoint x: 512, endPoint y: 142, distance: 365.5
click at [416, 353] on button "Verify" at bounding box center [346, 349] width 422 height 15
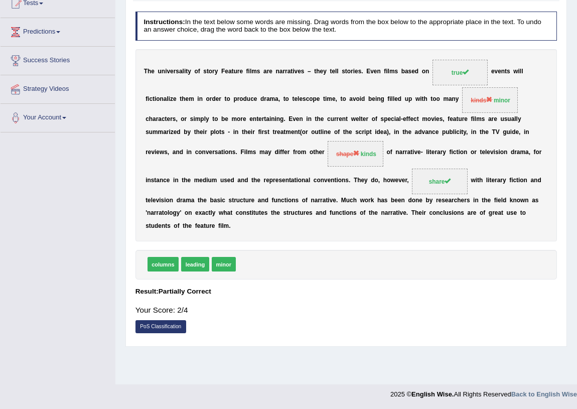
scroll to position [0, 0]
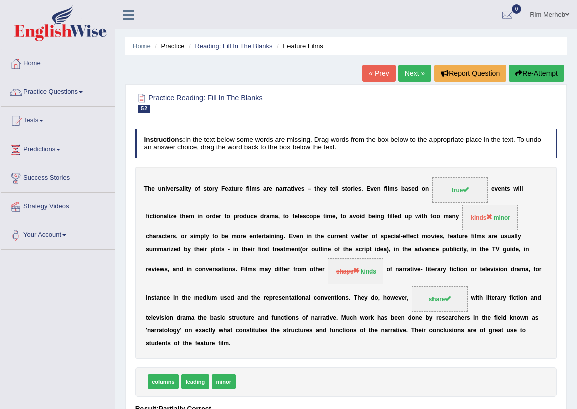
click at [101, 96] on link "Practice Questions" at bounding box center [58, 90] width 114 height 25
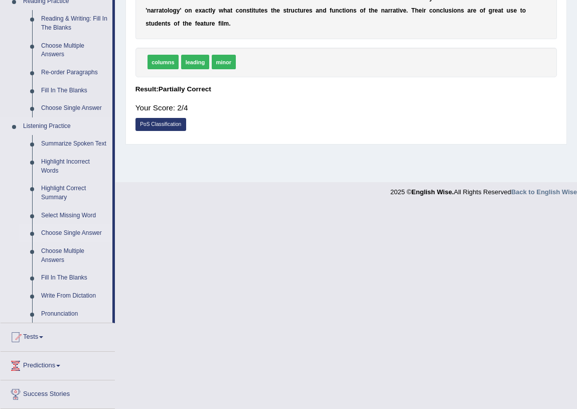
scroll to position [376, 0]
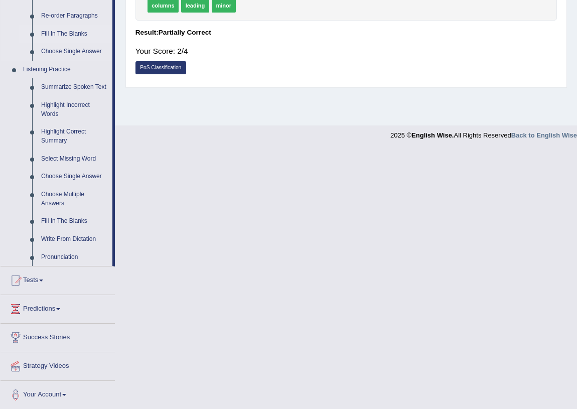
click at [89, 37] on link "Fill In The Blanks" at bounding box center [75, 34] width 76 height 18
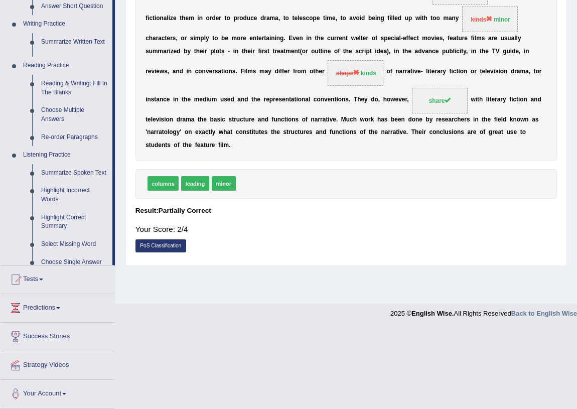
scroll to position [117, 0]
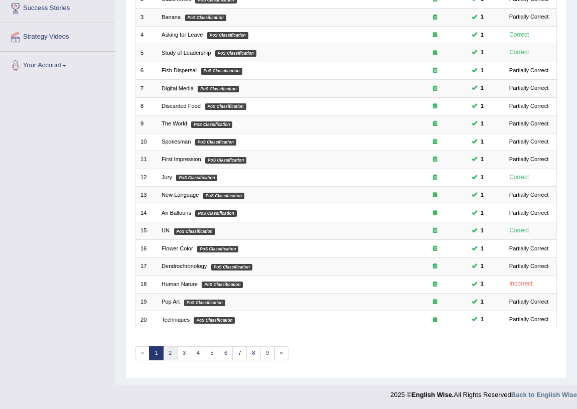
click at [167, 352] on link "2" at bounding box center [170, 353] width 15 height 14
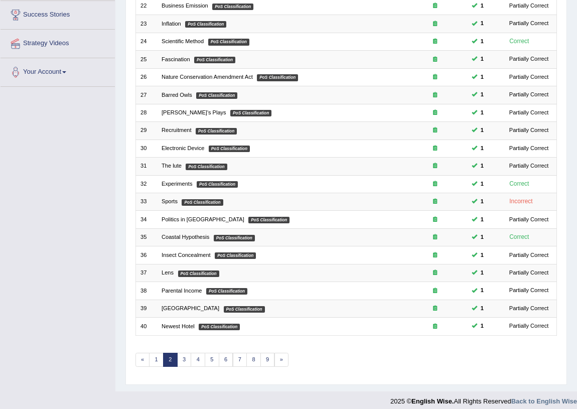
scroll to position [169, 0]
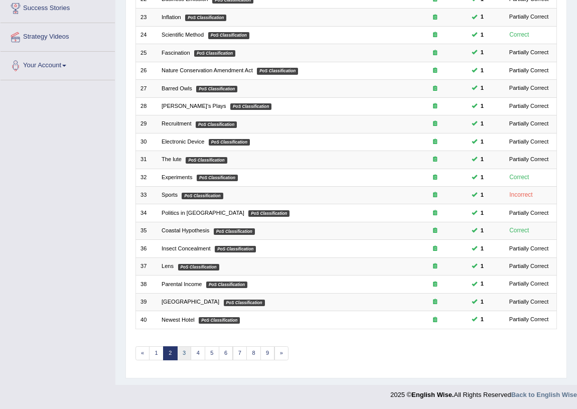
click at [185, 349] on link "3" at bounding box center [184, 353] width 15 height 14
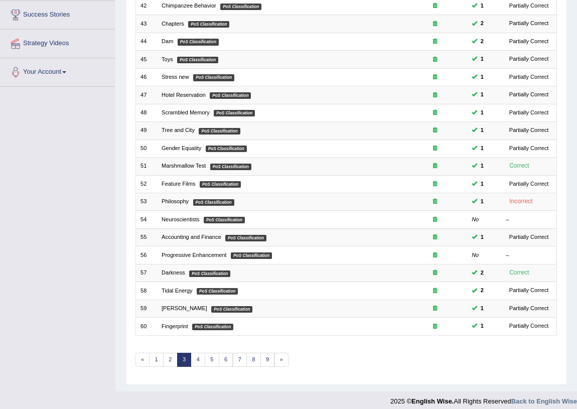
scroll to position [169, 0]
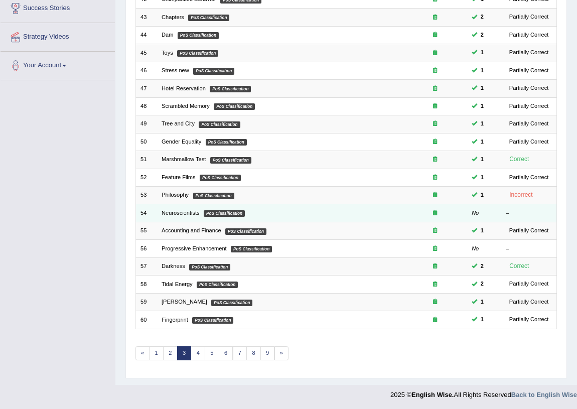
click at [175, 207] on td "Neuroscientists PoS Classification" at bounding box center [280, 213] width 246 height 18
click at [176, 213] on link "Neuroscientists" at bounding box center [180, 213] width 38 height 6
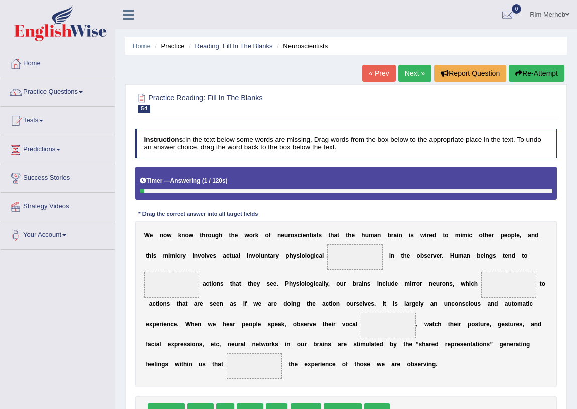
scroll to position [117, 0]
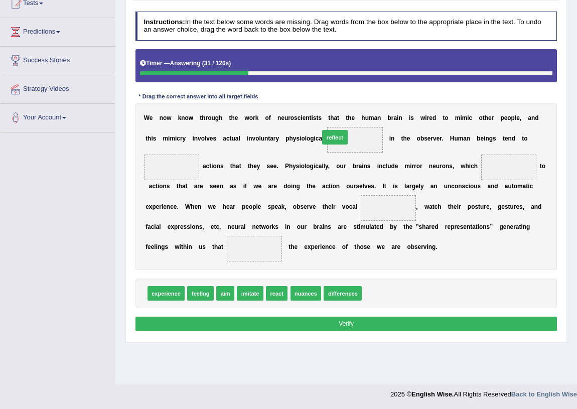
drag, startPoint x: 380, startPoint y: 297, endPoint x: 345, endPoint y: 122, distance: 179.1
click at [396, 204] on span at bounding box center [389, 208] width 56 height 26
drag, startPoint x: 223, startPoint y: 290, endPoint x: 165, endPoint y: 144, distance: 157.4
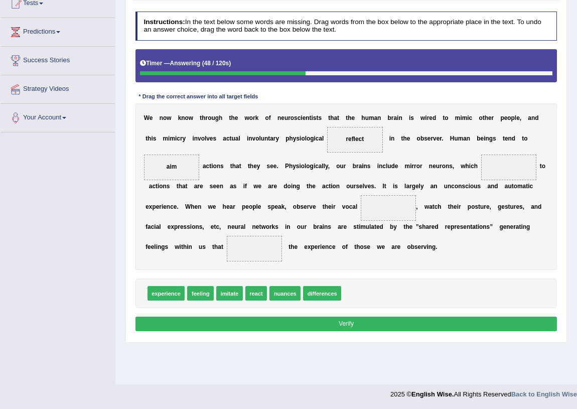
click at [246, 209] on div "W e n o w k n o w t h r o u g h t h e w o r k o f n e u r o s c i e n t i s t s…" at bounding box center [346, 186] width 422 height 166
drag, startPoint x: 169, startPoint y: 162, endPoint x: 315, endPoint y: 162, distance: 146.4
click at [482, 163] on div "W e n o w k n o w t h r o u g h t h e w o r k o f n e u r o s c i e n t i s t s…" at bounding box center [346, 186] width 422 height 166
drag, startPoint x: 163, startPoint y: 163, endPoint x: 216, endPoint y: 165, distance: 52.2
click at [216, 165] on div "W e n o w k n o w t h r o u g h t h e w o r k o f n e u r o s c i e n t i s t s…" at bounding box center [346, 186] width 422 height 166
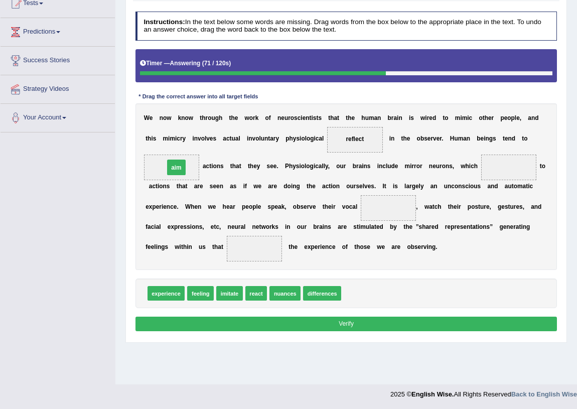
drag, startPoint x: 172, startPoint y: 163, endPoint x: 177, endPoint y: 164, distance: 5.6
drag, startPoint x: 249, startPoint y: 291, endPoint x: 536, endPoint y: 147, distance: 321.1
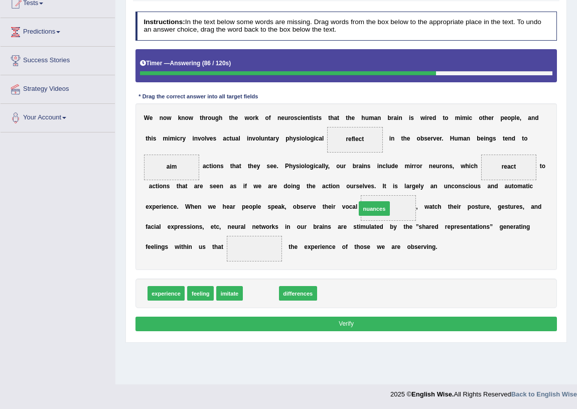
drag, startPoint x: 261, startPoint y: 296, endPoint x: 395, endPoint y: 197, distance: 166.3
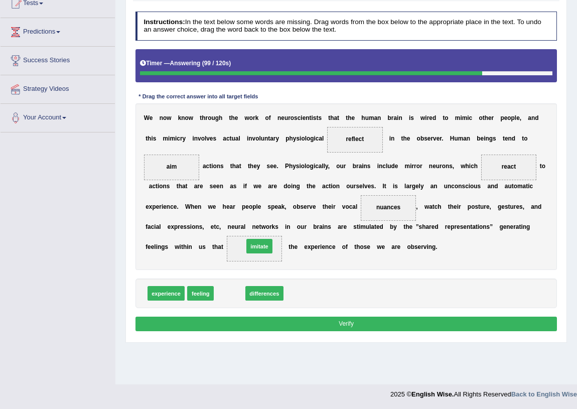
drag, startPoint x: 234, startPoint y: 293, endPoint x: 269, endPoint y: 238, distance: 65.8
click at [275, 324] on button "Verify" at bounding box center [346, 323] width 422 height 15
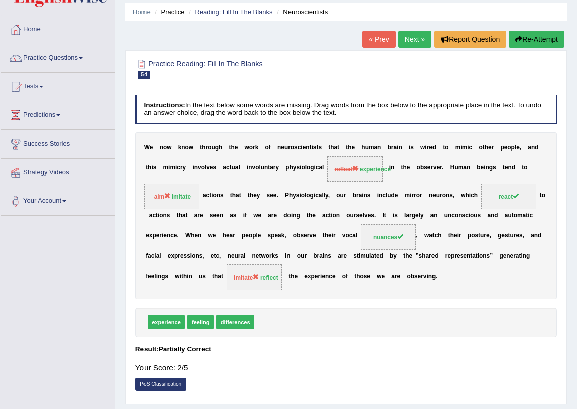
scroll to position [0, 0]
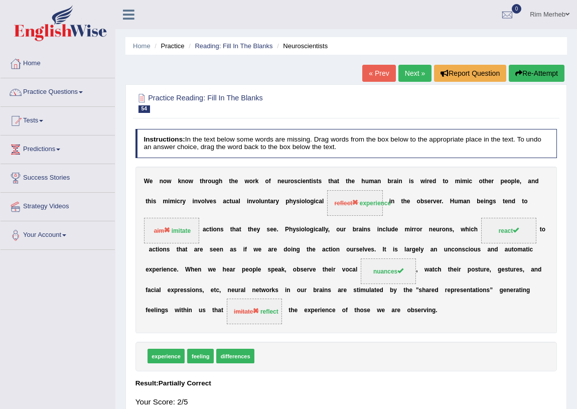
click at [404, 67] on link "Next »" at bounding box center [414, 73] width 33 height 17
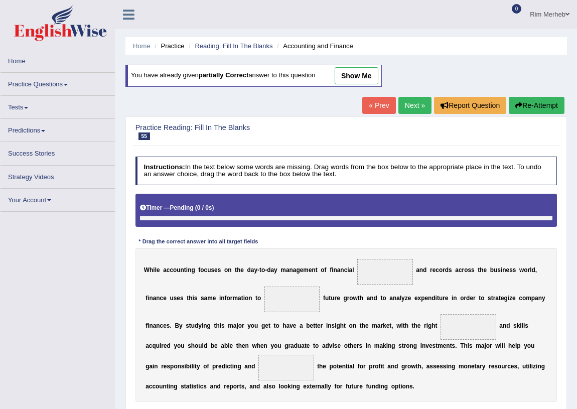
click at [71, 85] on link "Practice Questions" at bounding box center [58, 83] width 114 height 20
click at [48, 76] on link "Practice Questions" at bounding box center [58, 83] width 114 height 20
click at [47, 84] on link "Practice Questions" at bounding box center [58, 83] width 114 height 20
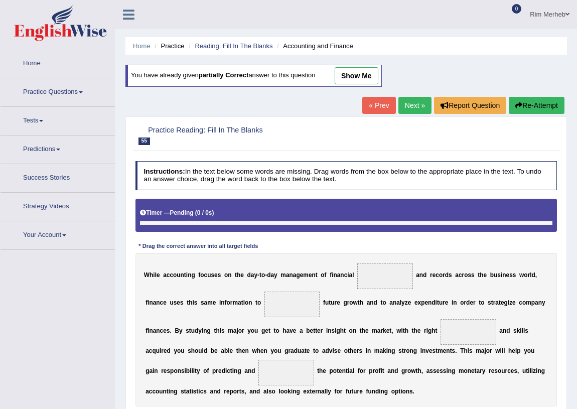
click at [47, 84] on link "Practice Questions" at bounding box center [58, 90] width 114 height 25
click at [58, 89] on link "Practice Questions" at bounding box center [57, 90] width 112 height 25
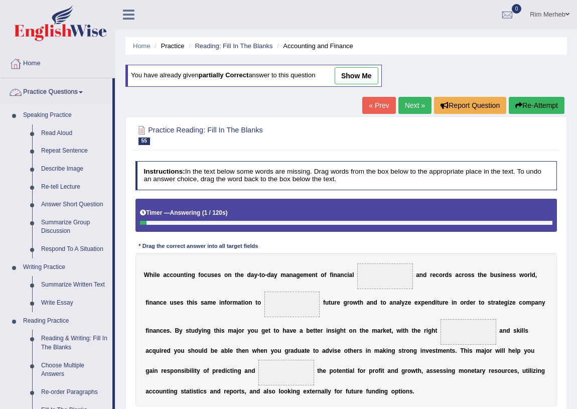
scroll to position [151, 0]
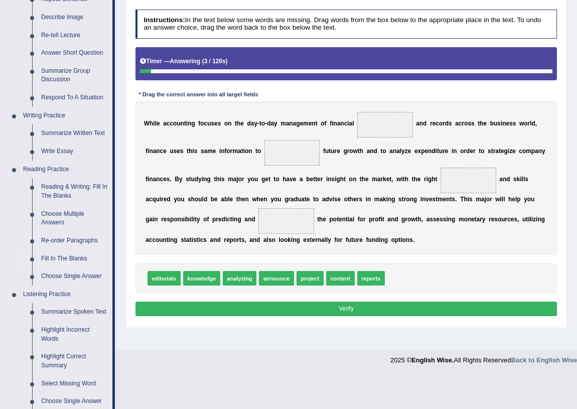
click at [71, 260] on link "Fill In The Blanks" at bounding box center [75, 259] width 76 height 18
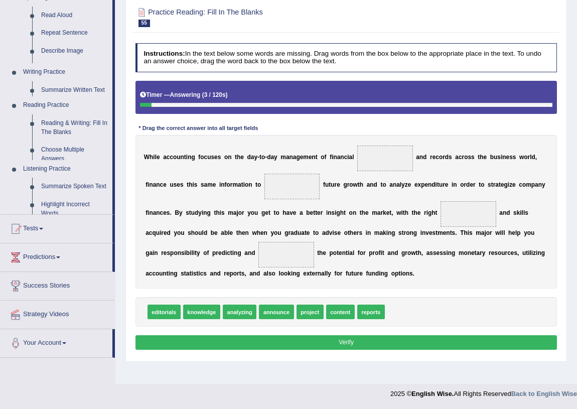
scroll to position [117, 0]
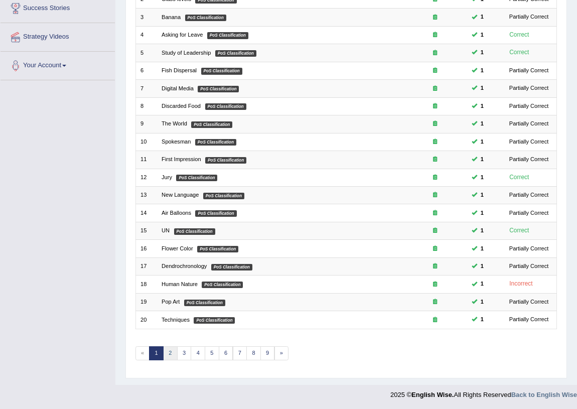
click at [172, 351] on link "2" at bounding box center [170, 353] width 15 height 14
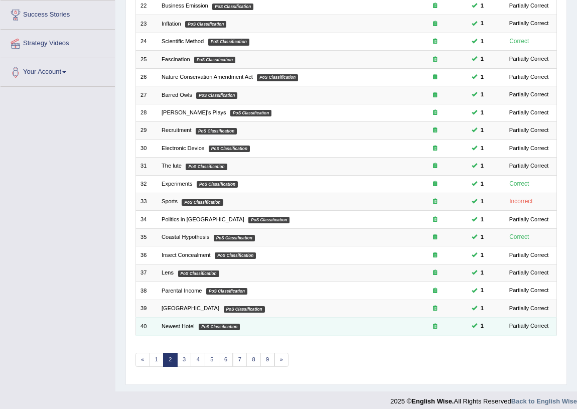
scroll to position [169, 0]
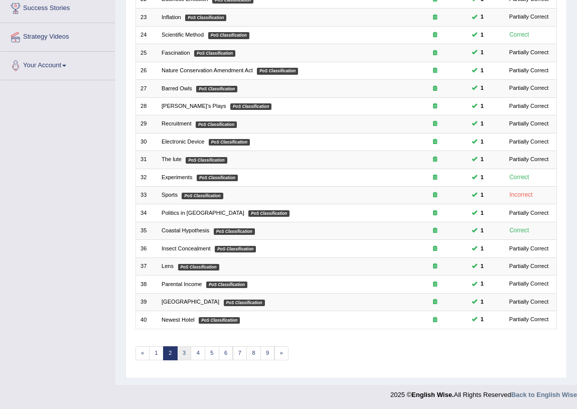
click at [187, 347] on link "3" at bounding box center [184, 353] width 15 height 14
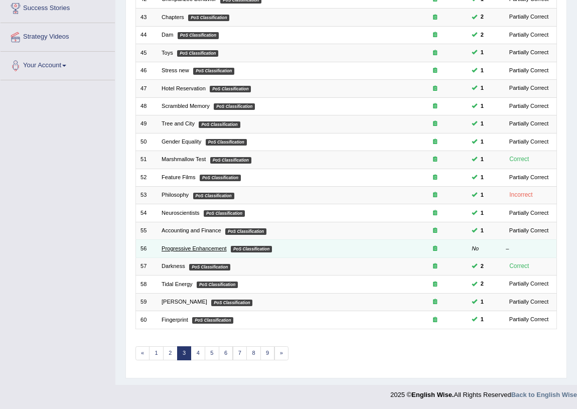
click at [194, 246] on link "Progressive Enhancement" at bounding box center [193, 248] width 65 height 6
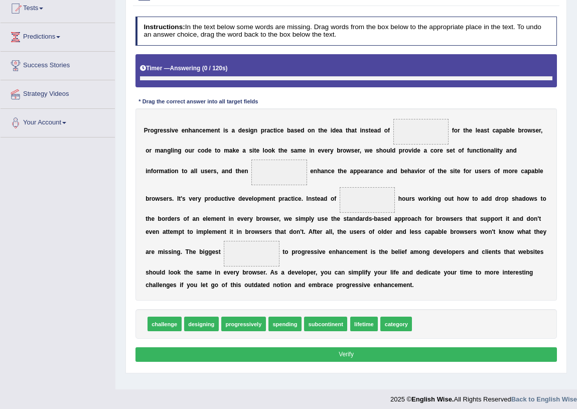
scroll to position [117, 0]
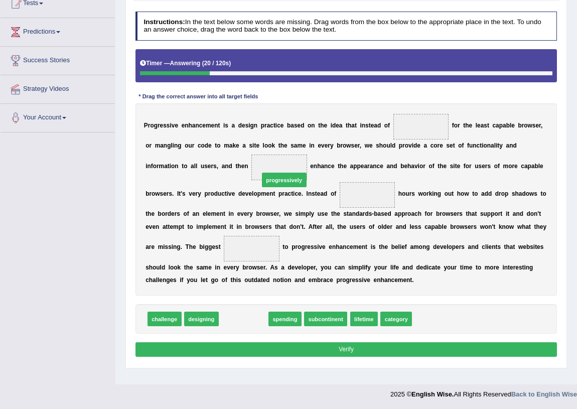
drag, startPoint x: 257, startPoint y: 319, endPoint x: 304, endPoint y: 155, distance: 170.3
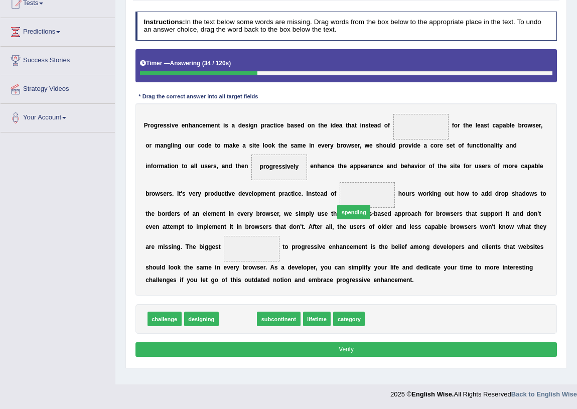
drag, startPoint x: 240, startPoint y: 321, endPoint x: 378, endPoint y: 192, distance: 189.5
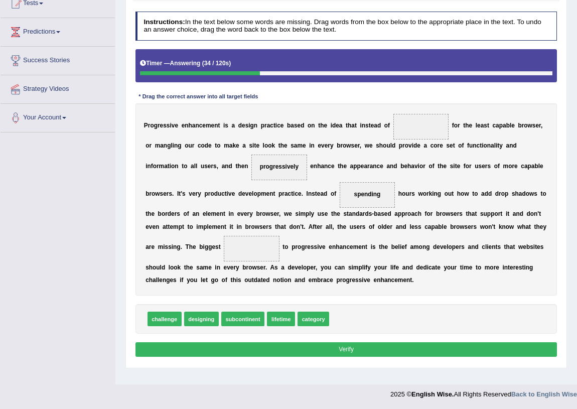
click at [477, 213] on b at bounding box center [478, 213] width 4 height 7
click at [182, 320] on div "challenge designing subcontinent lifetime category" at bounding box center [346, 319] width 422 height 30
drag, startPoint x: 166, startPoint y: 317, endPoint x: 263, endPoint y: 239, distance: 124.1
click at [329, 254] on div "P r o g r e s s i v e e n h a n c e m e n t i s a d e s i g n p r a c t i c e b…" at bounding box center [346, 199] width 422 height 192
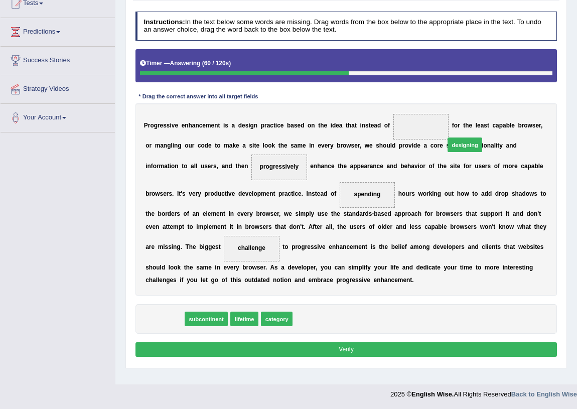
drag, startPoint x: 164, startPoint y: 316, endPoint x: 517, endPoint y: 111, distance: 408.0
click at [517, 111] on div "Instructions: In the text below some words are missing. Drag words from the box…" at bounding box center [346, 186] width 426 height 356
drag, startPoint x: 155, startPoint y: 316, endPoint x: 476, endPoint y: 103, distance: 384.6
click at [476, 103] on div "Instructions: In the text below some words are missing. Drag words from the box…" at bounding box center [346, 186] width 426 height 356
drag, startPoint x: 170, startPoint y: 313, endPoint x: 472, endPoint y: 80, distance: 381.2
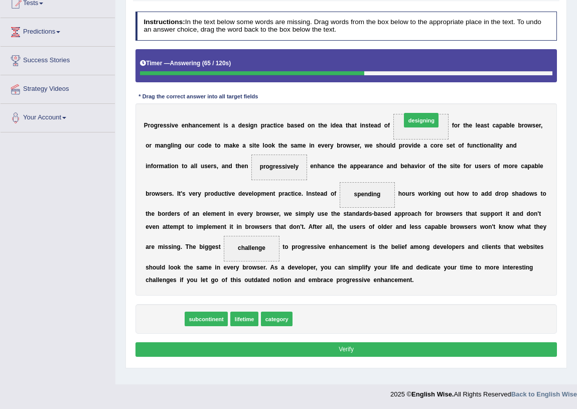
click at [472, 80] on div "Instructions: In the text below some words are missing. Drag words from the box…" at bounding box center [346, 186] width 426 height 356
drag, startPoint x: 173, startPoint y: 319, endPoint x: 475, endPoint y: 104, distance: 370.8
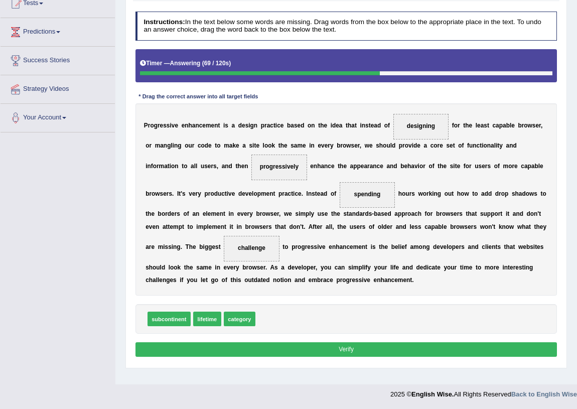
click at [430, 347] on button "Verify" at bounding box center [346, 349] width 422 height 15
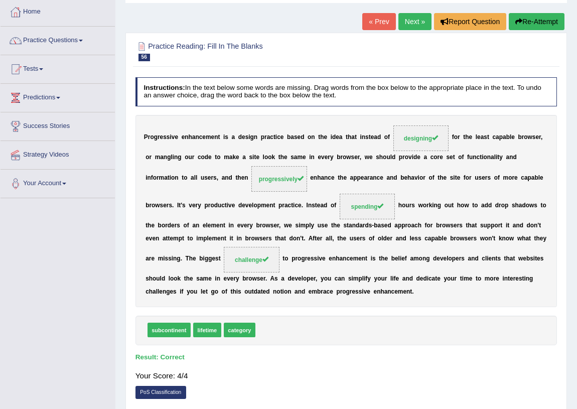
scroll to position [0, 0]
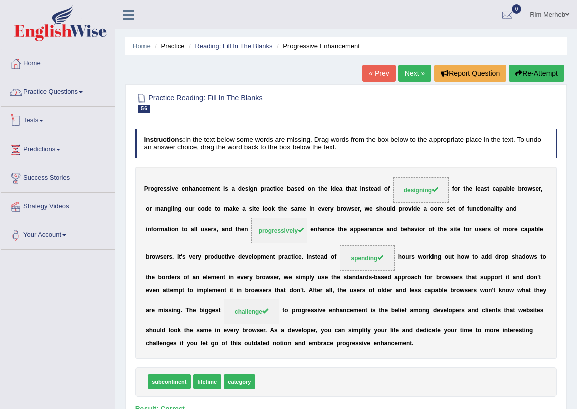
click at [68, 95] on link "Practice Questions" at bounding box center [58, 90] width 114 height 25
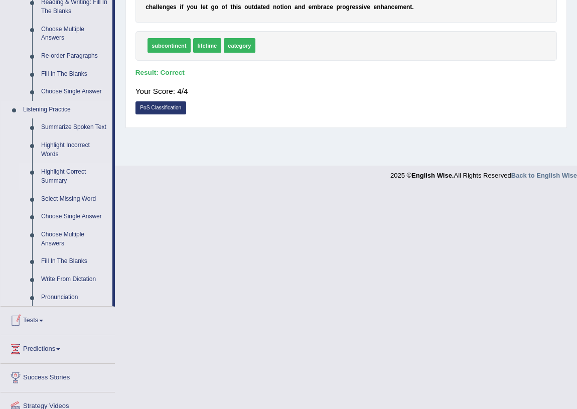
scroll to position [376, 0]
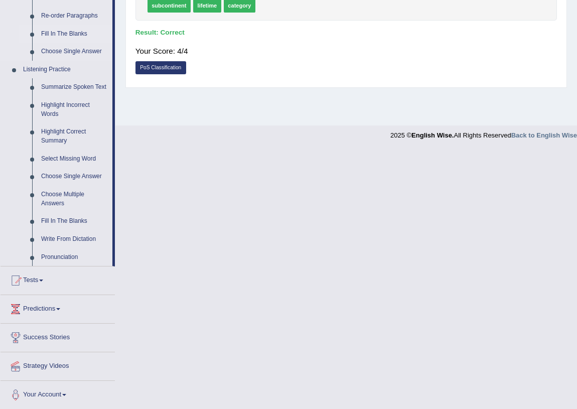
click at [51, 36] on link "Fill In The Blanks" at bounding box center [75, 34] width 76 height 18
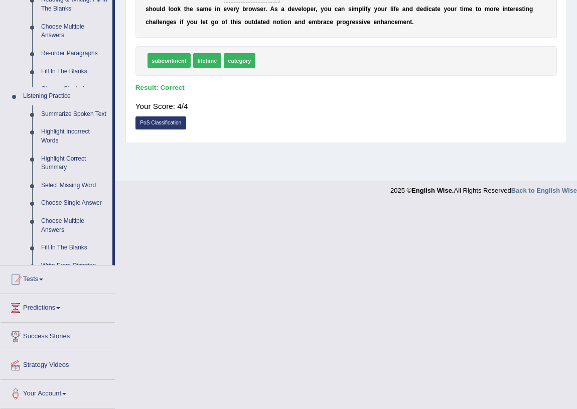
scroll to position [117, 0]
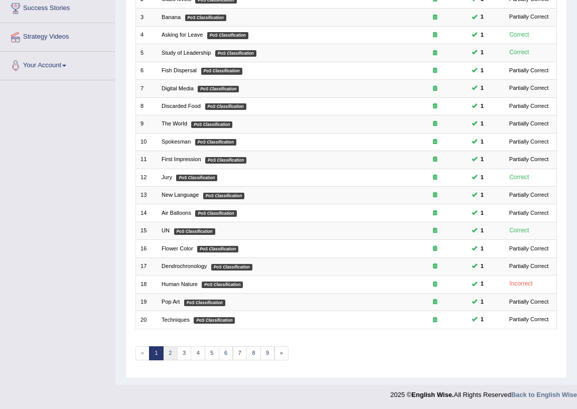
click at [165, 357] on link "2" at bounding box center [170, 353] width 15 height 14
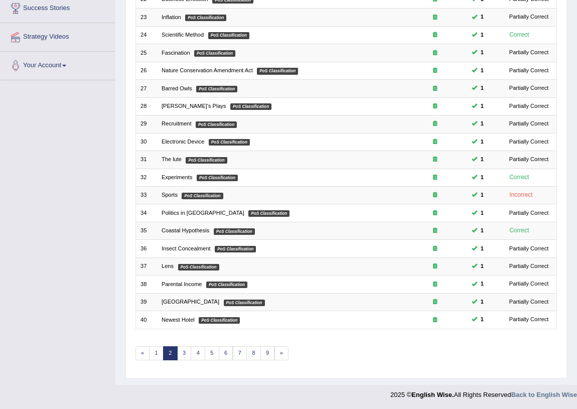
scroll to position [169, 0]
click at [184, 358] on link "3" at bounding box center [184, 353] width 15 height 14
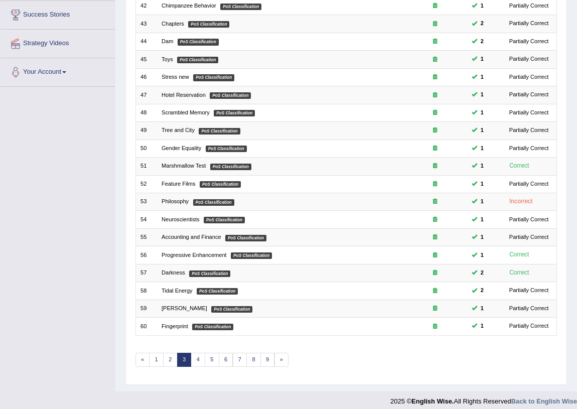
scroll to position [169, 0]
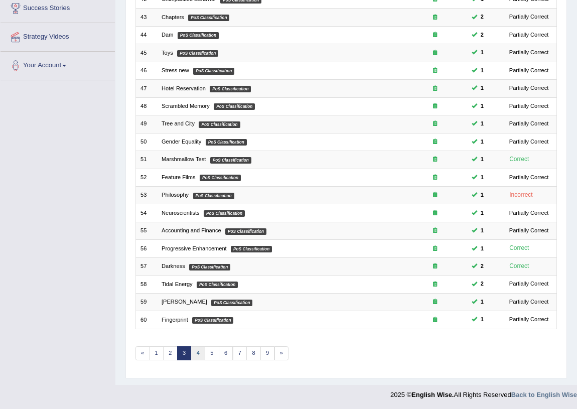
click at [196, 348] on link "4" at bounding box center [198, 353] width 15 height 14
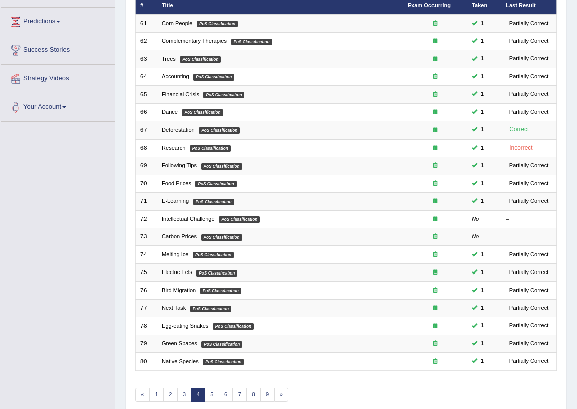
scroll to position [151, 0]
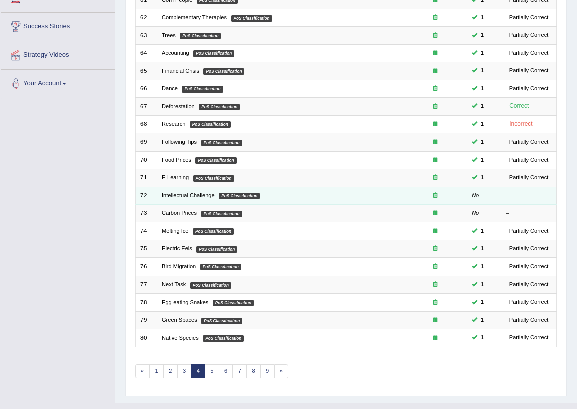
click at [195, 194] on link "Intellectual Challenge" at bounding box center [187, 195] width 53 height 6
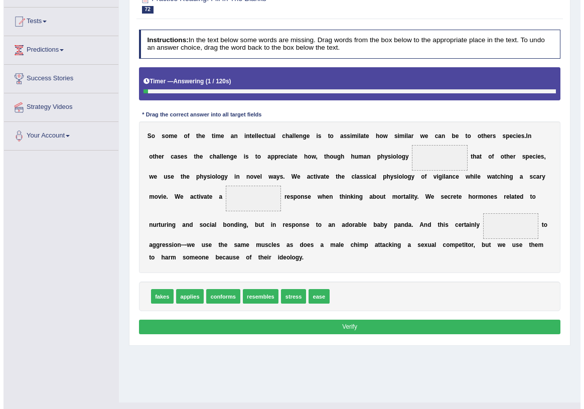
scroll to position [117, 0]
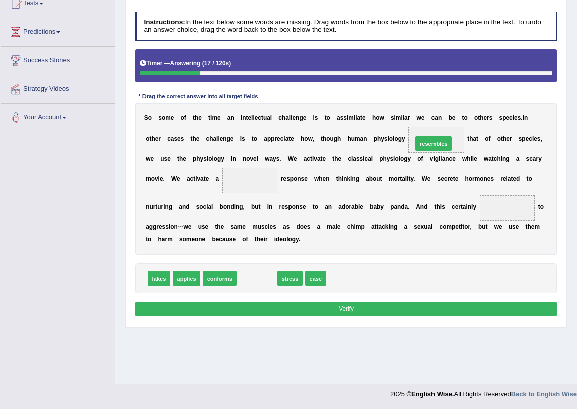
drag, startPoint x: 257, startPoint y: 279, endPoint x: 464, endPoint y: 120, distance: 261.5
click at [400, 188] on div "S o s o m e o f t h e t i m e a n i n t e l l e c t u a l c h a l l e n g e i s…" at bounding box center [346, 178] width 422 height 151
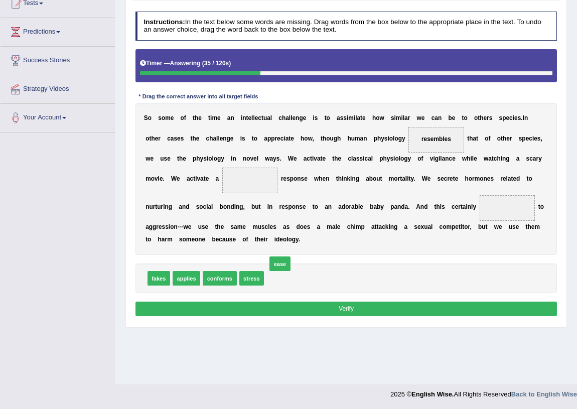
drag, startPoint x: 278, startPoint y: 281, endPoint x: 286, endPoint y: 269, distance: 14.2
drag, startPoint x: 251, startPoint y: 277, endPoint x: 249, endPoint y: 172, distance: 105.3
click at [267, 191] on span "stress" at bounding box center [250, 180] width 56 height 26
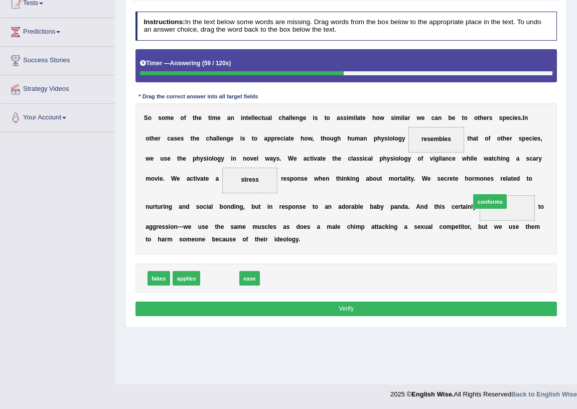
drag, startPoint x: 211, startPoint y: 279, endPoint x: 532, endPoint y: 189, distance: 333.4
click at [395, 304] on button "Verify" at bounding box center [346, 308] width 422 height 15
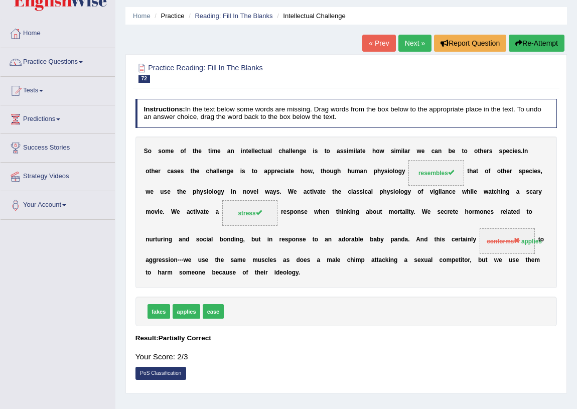
scroll to position [0, 0]
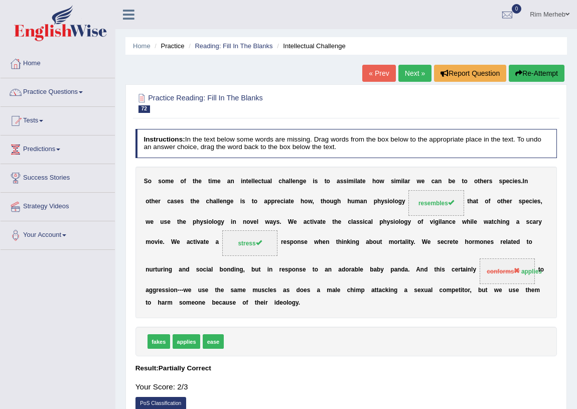
click at [408, 69] on link "Next »" at bounding box center [414, 73] width 33 height 17
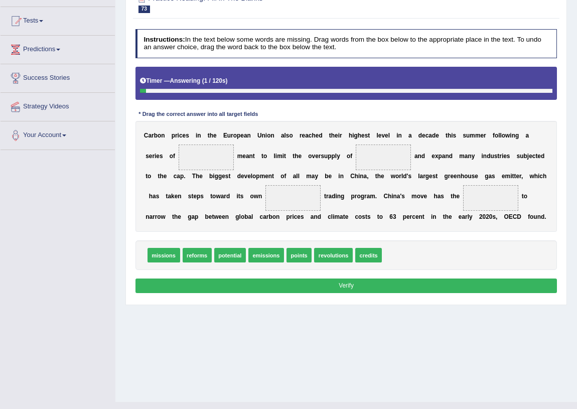
scroll to position [117, 0]
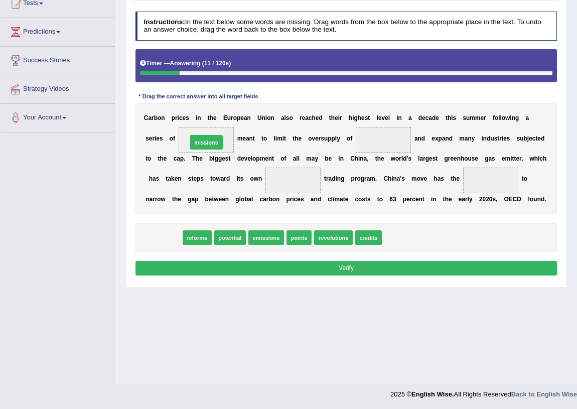
drag, startPoint x: 165, startPoint y: 238, endPoint x: 216, endPoint y: 125, distance: 123.5
click at [244, 147] on div "C a r b o n p r i c e s i n t h e E u r o p e a n U n i o n a l s o r e a c h e…" at bounding box center [346, 158] width 422 height 111
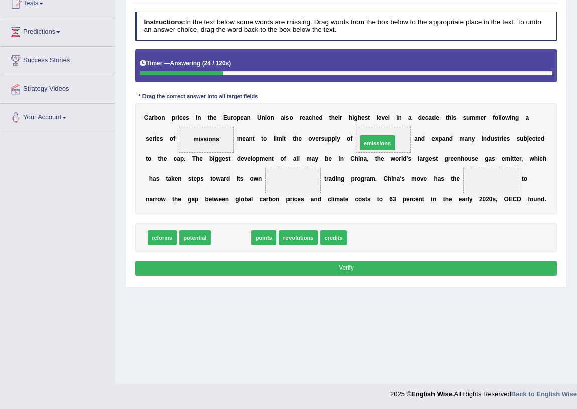
drag, startPoint x: 235, startPoint y: 234, endPoint x: 407, endPoint y: 122, distance: 205.2
click at [385, 162] on div "C a r b o n p r i c e s i n t h e E u r o p e a n U n i o n a l s o r e a c h e…" at bounding box center [346, 158] width 422 height 111
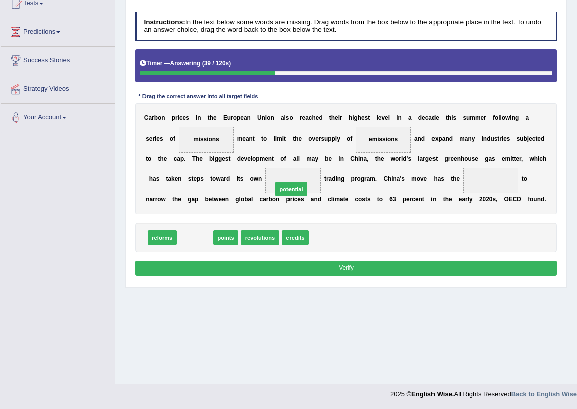
drag, startPoint x: 195, startPoint y: 237, endPoint x: 308, endPoint y: 180, distance: 126.7
click at [355, 179] on b "r" at bounding box center [356, 178] width 3 height 7
click at [423, 197] on b "t" at bounding box center [423, 199] width 2 height 7
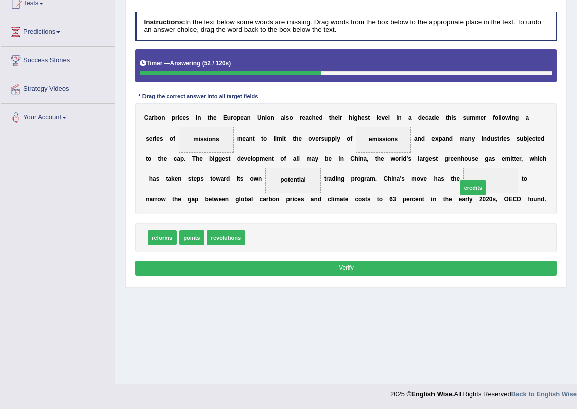
drag, startPoint x: 267, startPoint y: 239, endPoint x: 517, endPoint y: 179, distance: 256.8
click at [440, 266] on button "Verify" at bounding box center [346, 268] width 422 height 15
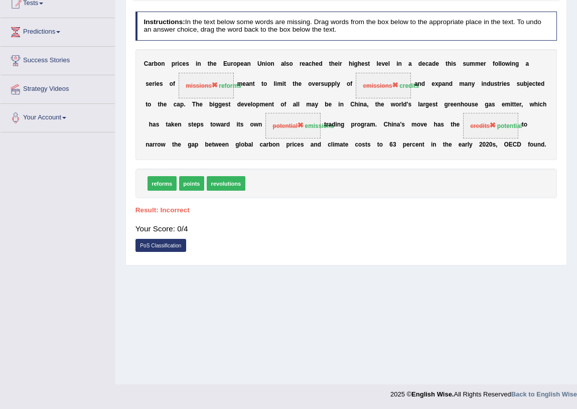
scroll to position [0, 0]
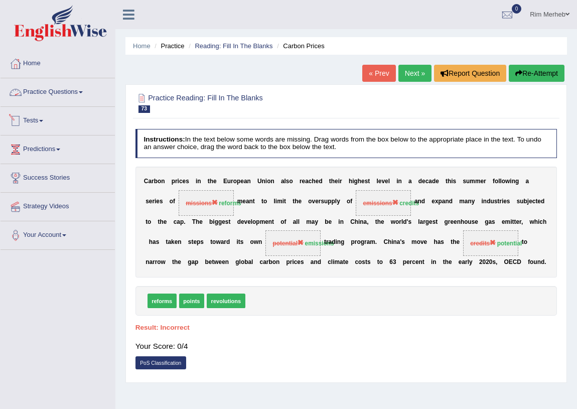
click at [68, 100] on link "Practice Questions" at bounding box center [58, 90] width 114 height 25
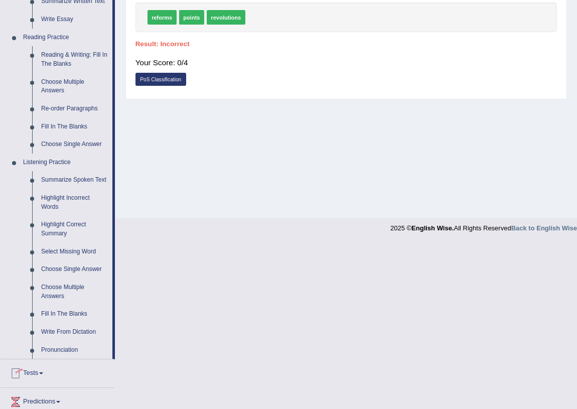
scroll to position [376, 0]
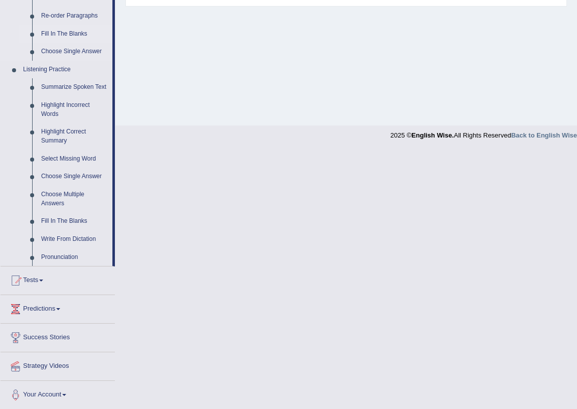
click at [69, 35] on link "Fill In The Blanks" at bounding box center [75, 34] width 76 height 18
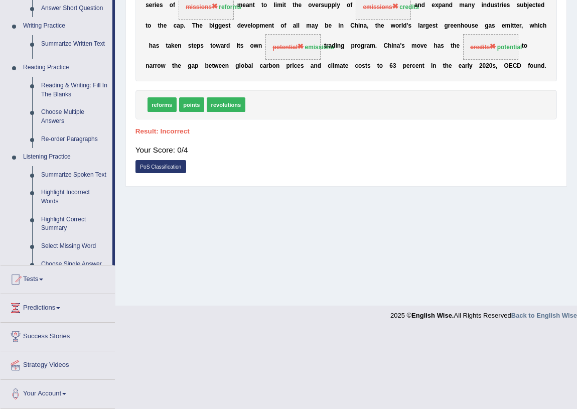
scroll to position [117, 0]
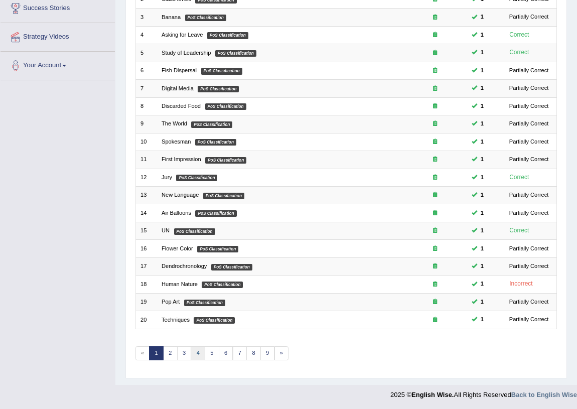
click at [195, 346] on link "4" at bounding box center [198, 353] width 15 height 14
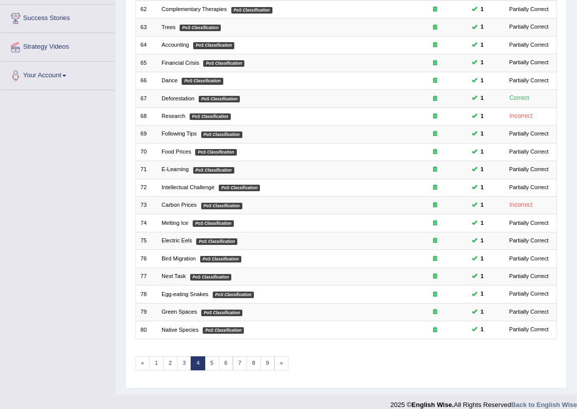
scroll to position [169, 0]
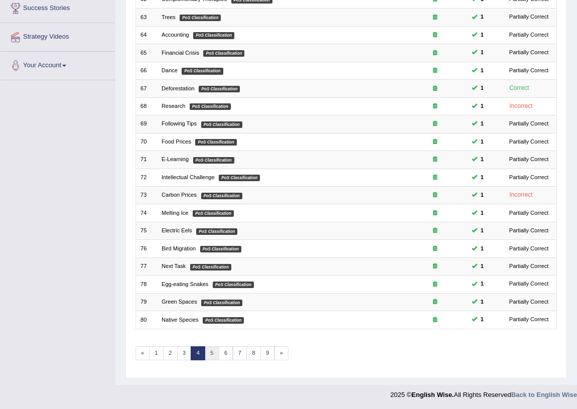
click at [213, 353] on link "5" at bounding box center [212, 353] width 15 height 14
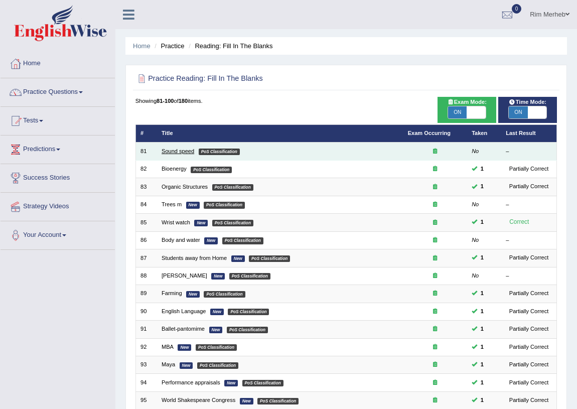
click at [186, 149] on link "Sound speed" at bounding box center [177, 151] width 33 height 6
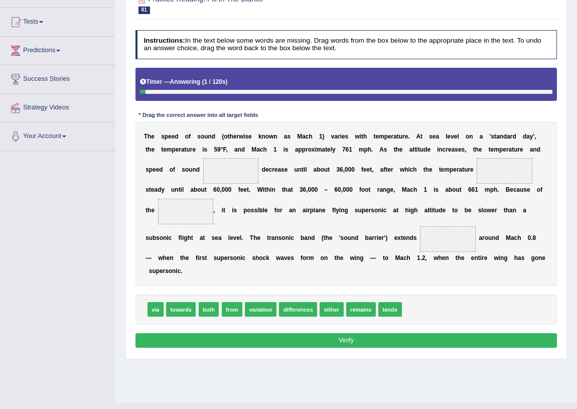
scroll to position [117, 0]
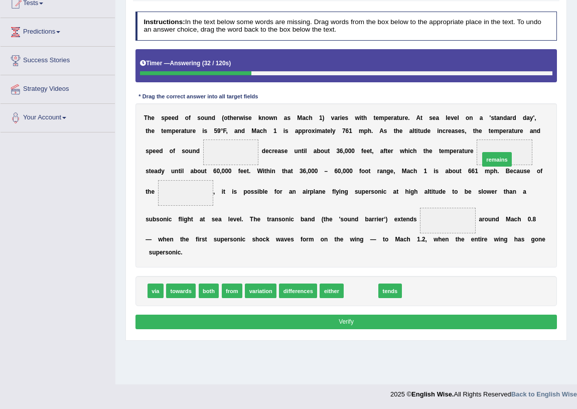
drag, startPoint x: 359, startPoint y: 292, endPoint x: 519, endPoint y: 138, distance: 222.4
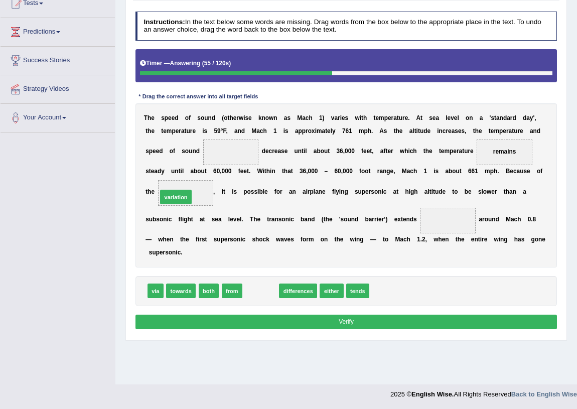
drag, startPoint x: 267, startPoint y: 292, endPoint x: 167, endPoint y: 182, distance: 149.1
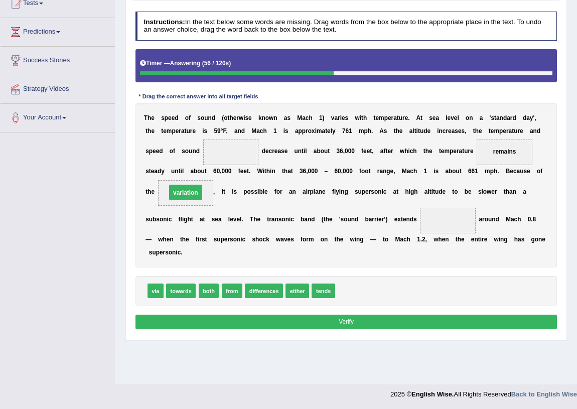
click at [240, 228] on div "T h e s p e e d o f s o u n d ( o t h e r w i s e k n o w n a s M a c h 1 ) v a…" at bounding box center [346, 185] width 422 height 164
click at [243, 236] on b "c" at bounding box center [244, 239] width 4 height 7
drag, startPoint x: 169, startPoint y: 295, endPoint x: 481, endPoint y: 216, distance: 322.4
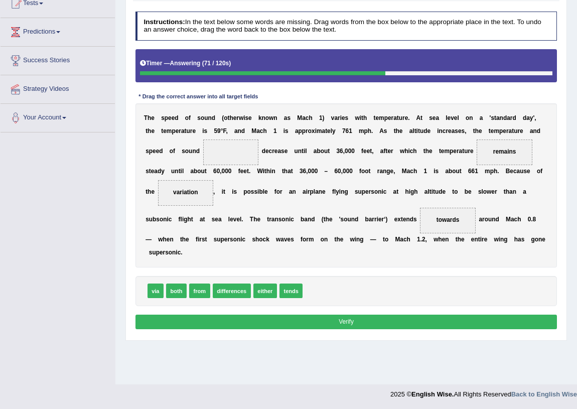
click at [493, 243] on div "T h e s p e e d o f s o u n d ( o t h e r w i s e k n o w n a s M a c h 1 ) v a…" at bounding box center [346, 185] width 422 height 164
drag, startPoint x: 179, startPoint y: 294, endPoint x: 239, endPoint y: 147, distance: 158.3
click at [271, 323] on button "Verify" at bounding box center [346, 321] width 422 height 15
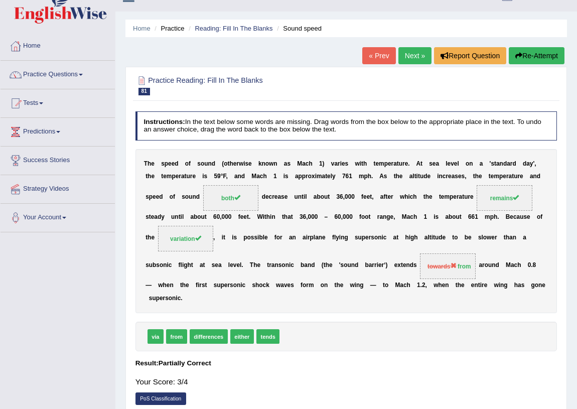
scroll to position [0, 0]
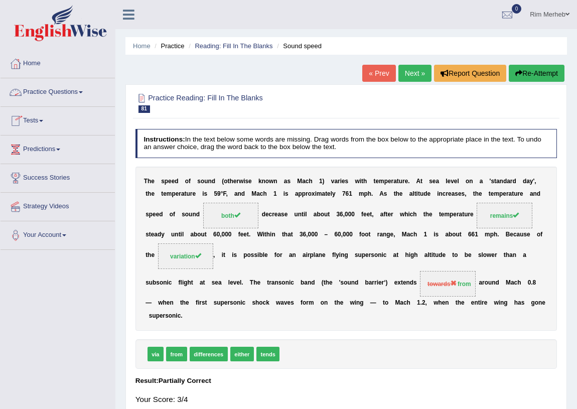
click at [52, 87] on link "Practice Questions" at bounding box center [58, 90] width 114 height 25
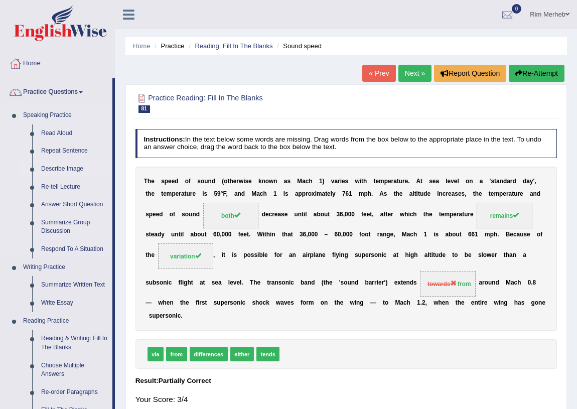
scroll to position [304, 0]
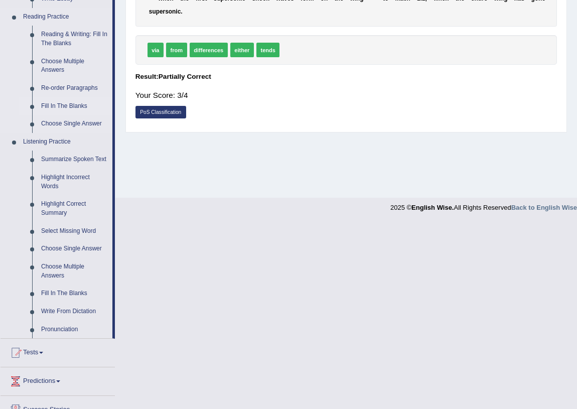
click at [71, 105] on link "Fill In The Blanks" at bounding box center [75, 106] width 76 height 18
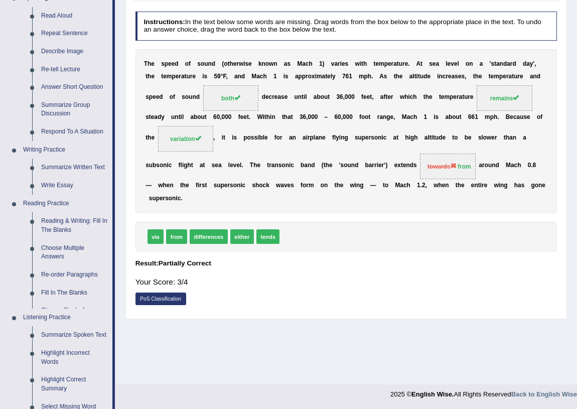
scroll to position [355, 0]
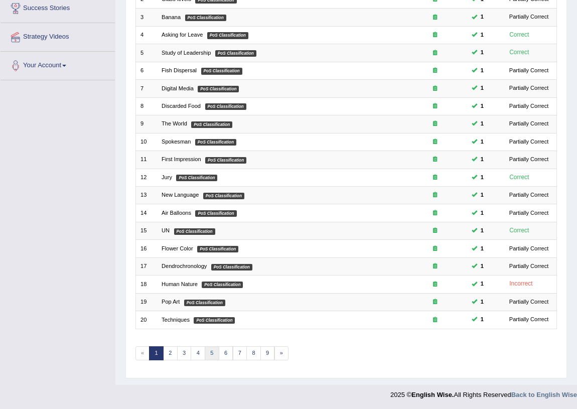
click at [216, 350] on link "5" at bounding box center [212, 353] width 15 height 14
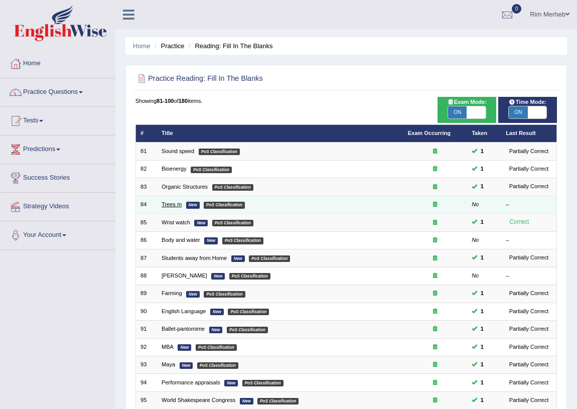
click at [167, 204] on link "Trees m" at bounding box center [171, 204] width 20 height 6
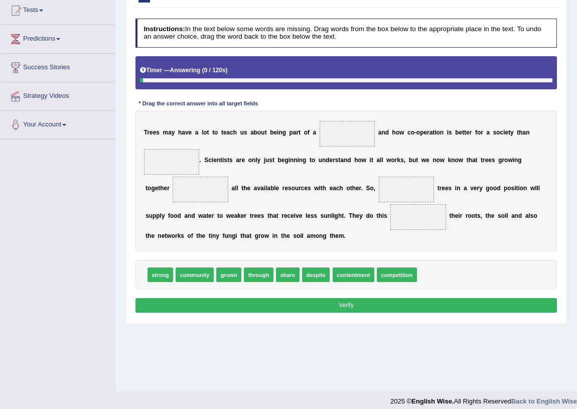
scroll to position [117, 0]
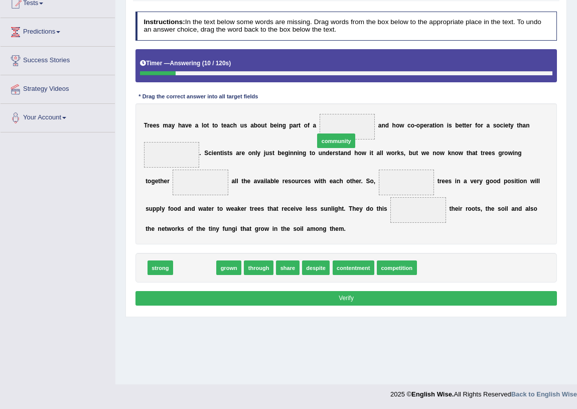
drag, startPoint x: 184, startPoint y: 270, endPoint x: 351, endPoint y: 121, distance: 223.7
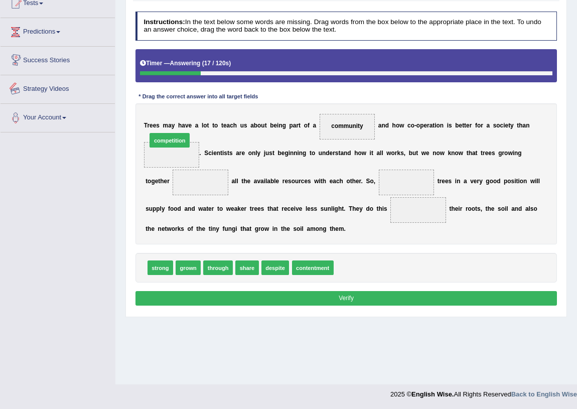
drag, startPoint x: 352, startPoint y: 268, endPoint x: 134, endPoint y: 130, distance: 257.5
click at [134, 130] on div "Instructions: In the text below some words are missing. Drag words from the box…" at bounding box center [346, 160] width 426 height 305
drag, startPoint x: 358, startPoint y: 268, endPoint x: 142, endPoint y: 145, distance: 247.9
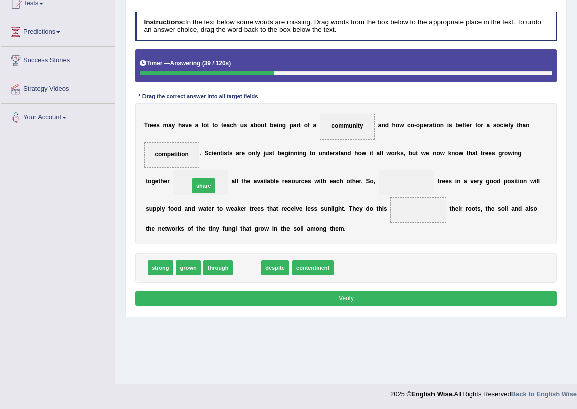
drag, startPoint x: 250, startPoint y: 269, endPoint x: 199, endPoint y: 172, distance: 109.9
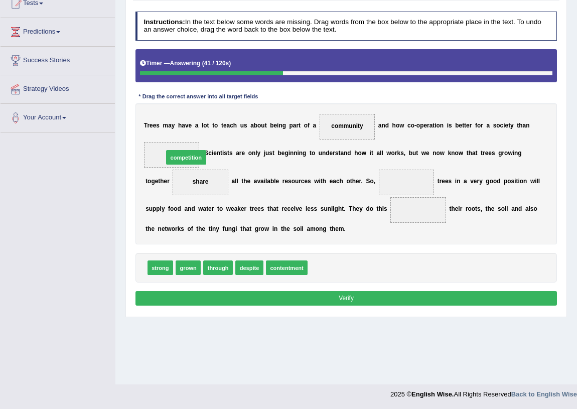
drag, startPoint x: 331, startPoint y: 265, endPoint x: 154, endPoint y: 133, distance: 221.0
click at [279, 196] on div "T [PERSON_NAME] m a y h a v e a l o t t o t e a c h u s a b o u t b e i n g p a…" at bounding box center [346, 173] width 422 height 141
drag, startPoint x: 154, startPoint y: 262, endPoint x: 467, endPoint y: 153, distance: 331.5
click at [467, 153] on div "Instructions: In the text below some words are missing. Drag words from the box…" at bounding box center [346, 160] width 426 height 305
drag, startPoint x: 206, startPoint y: 261, endPoint x: 446, endPoint y: 167, distance: 257.9
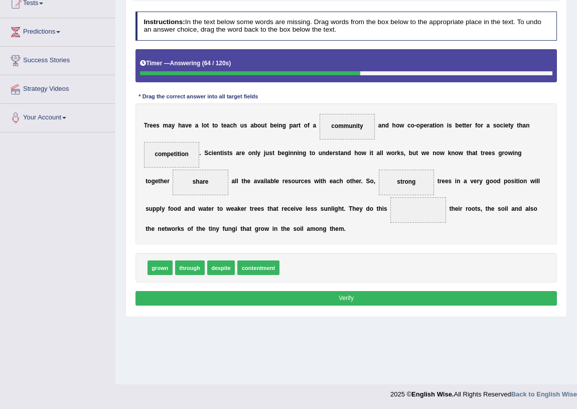
click at [412, 227] on div "T [PERSON_NAME] m a y h a v e a l o t t o t e a c h u s a b o u t b e i n g p a…" at bounding box center [346, 173] width 422 height 141
drag, startPoint x: 198, startPoint y: 266, endPoint x: 456, endPoint y: 206, distance: 265.2
click at [443, 301] on button "Verify" at bounding box center [346, 298] width 422 height 15
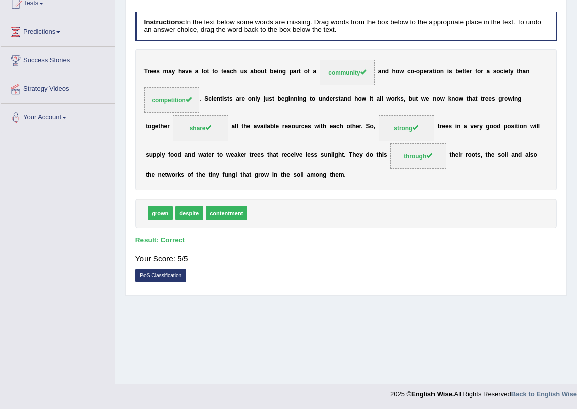
scroll to position [0, 0]
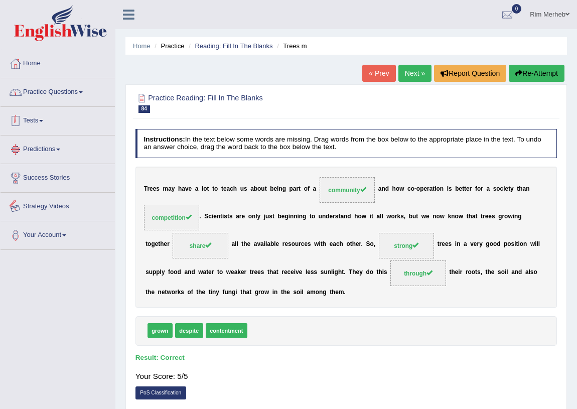
click at [35, 99] on link "Practice Questions" at bounding box center [58, 90] width 114 height 25
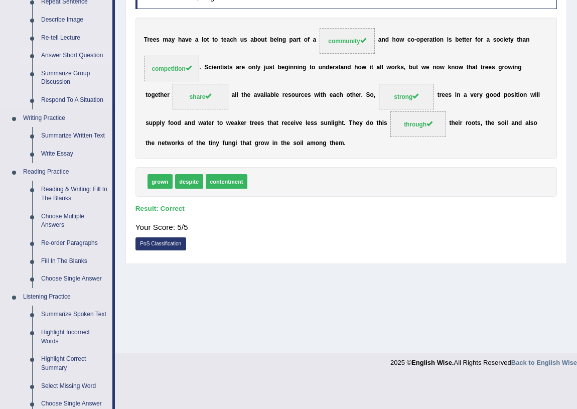
scroll to position [151, 0]
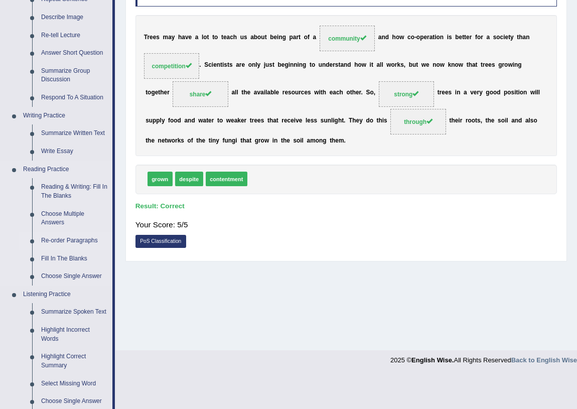
click at [72, 242] on link "Re-order Paragraphs" at bounding box center [75, 241] width 76 height 18
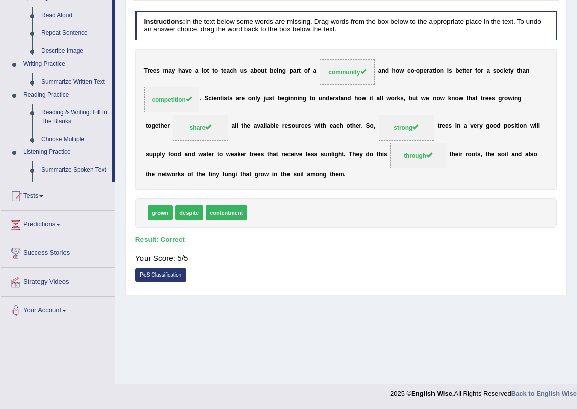
scroll to position [117, 0]
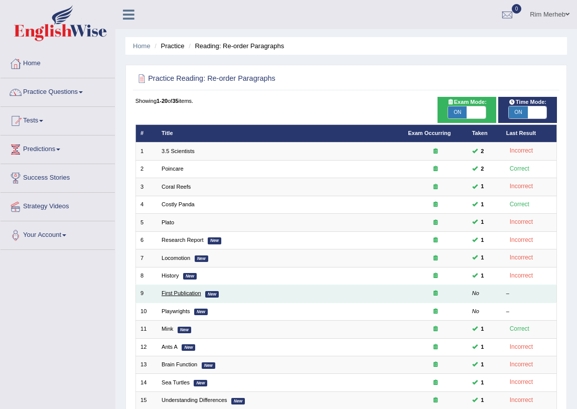
click at [171, 293] on link "First Publication" at bounding box center [181, 293] width 40 height 6
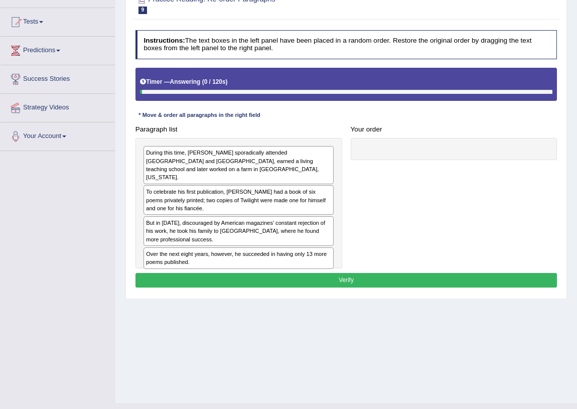
scroll to position [117, 0]
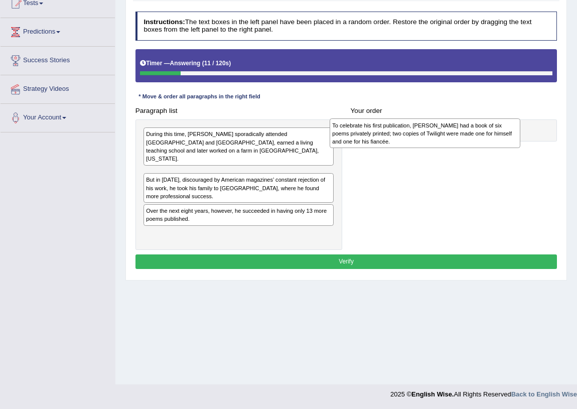
drag, startPoint x: 212, startPoint y: 184, endPoint x: 433, endPoint y: 146, distance: 224.3
click at [433, 146] on div "To celebrate his first publication, [PERSON_NAME] had a book of six poems priva…" at bounding box center [424, 133] width 191 height 30
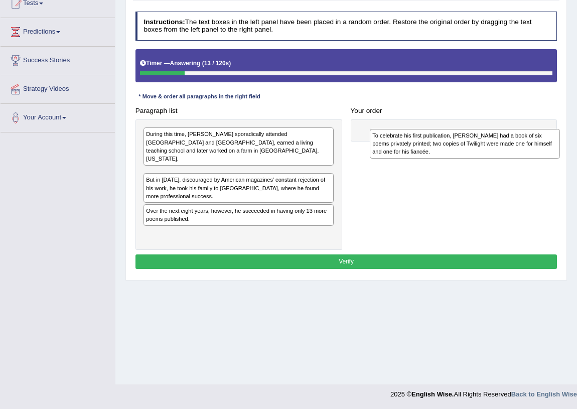
drag, startPoint x: 272, startPoint y: 178, endPoint x: 552, endPoint y: 143, distance: 281.5
click at [552, 143] on div "To celebrate his first publication, [PERSON_NAME] had a book of six poems priva…" at bounding box center [465, 144] width 191 height 30
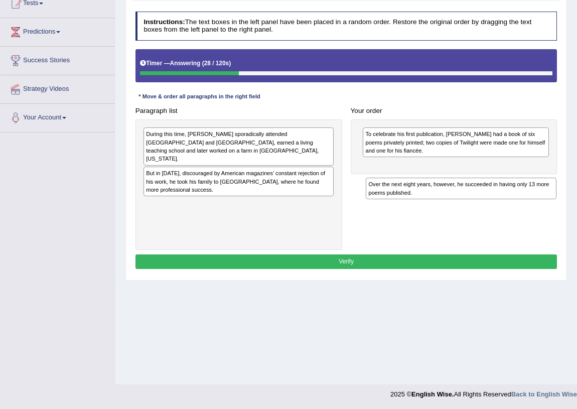
drag, startPoint x: 204, startPoint y: 204, endPoint x: 467, endPoint y: 205, distance: 263.8
click at [467, 205] on div "Paragraph list During this time, [PERSON_NAME] sporadically attended [GEOGRAPHI…" at bounding box center [346, 176] width 430 height 146
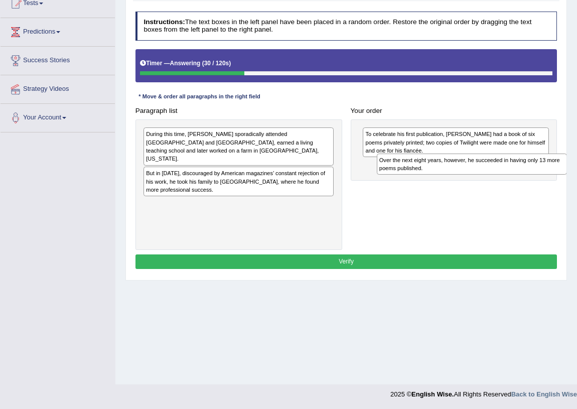
drag, startPoint x: 245, startPoint y: 199, endPoint x: 522, endPoint y: 171, distance: 278.3
click at [522, 171] on div "Over the next eight years, however, he succeeded in having only 13 more poems p…" at bounding box center [472, 164] width 191 height 22
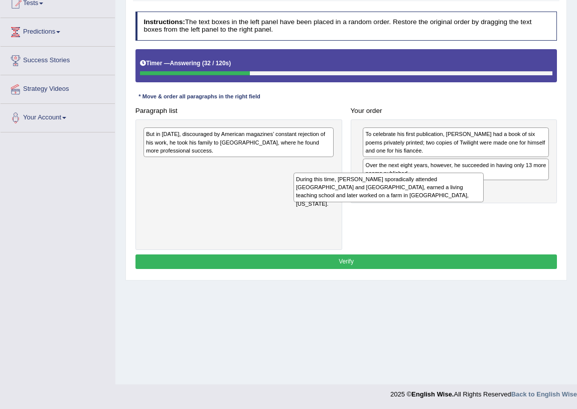
drag, startPoint x: 329, startPoint y: 155, endPoint x: 508, endPoint y: 212, distance: 187.3
click at [508, 212] on div "Paragraph list During this time, [PERSON_NAME] sporadically attended [GEOGRAPHI…" at bounding box center [346, 176] width 430 height 146
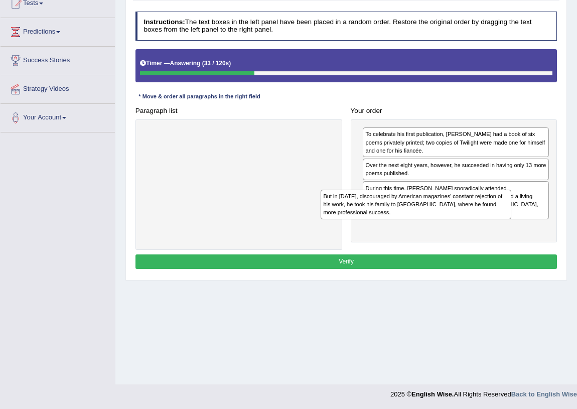
drag, startPoint x: 425, startPoint y: 191, endPoint x: 583, endPoint y: 237, distance: 163.9
click at [576, 237] on html "Toggle navigation Home Practice Questions Speaking Practice Read Aloud Repeat S…" at bounding box center [288, 87] width 577 height 409
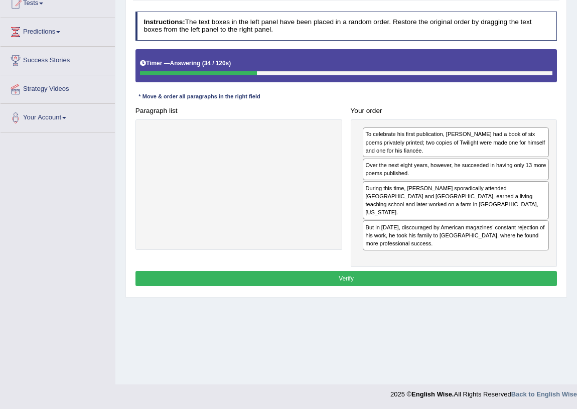
click at [531, 274] on button "Verify" at bounding box center [346, 278] width 422 height 15
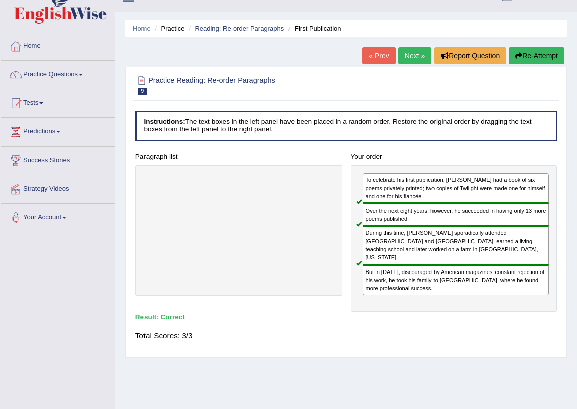
scroll to position [0, 0]
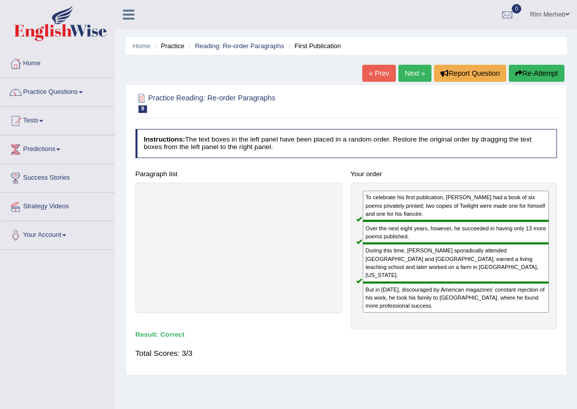
click at [413, 77] on link "Next »" at bounding box center [414, 73] width 33 height 17
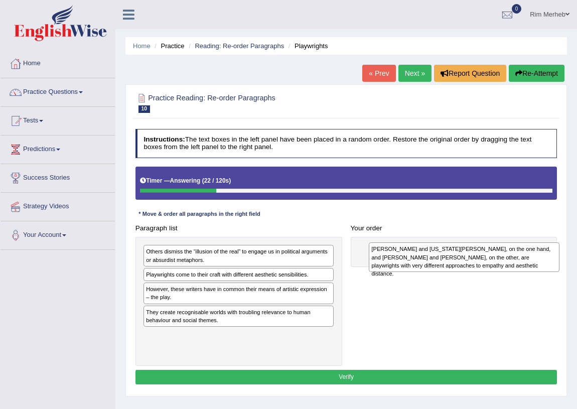
drag, startPoint x: 201, startPoint y: 316, endPoint x: 468, endPoint y: 257, distance: 273.6
click at [468, 257] on div "[PERSON_NAME] and [US_STATE][PERSON_NAME], on the one hand, and [PERSON_NAME] a…" at bounding box center [464, 257] width 191 height 30
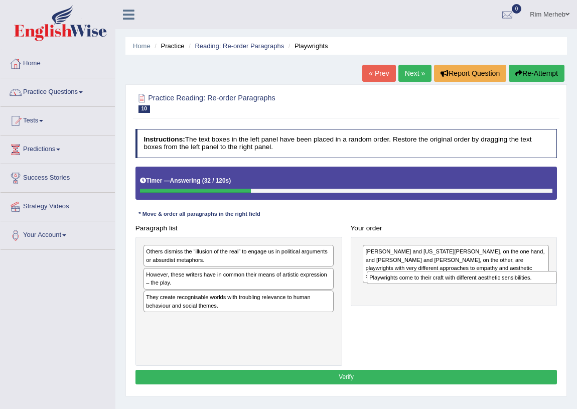
drag, startPoint x: 258, startPoint y: 276, endPoint x: 537, endPoint y: 286, distance: 279.5
click at [533, 286] on div "Paragraph list Others dismiss the “illusion of the real” to engage us in politi…" at bounding box center [346, 293] width 430 height 145
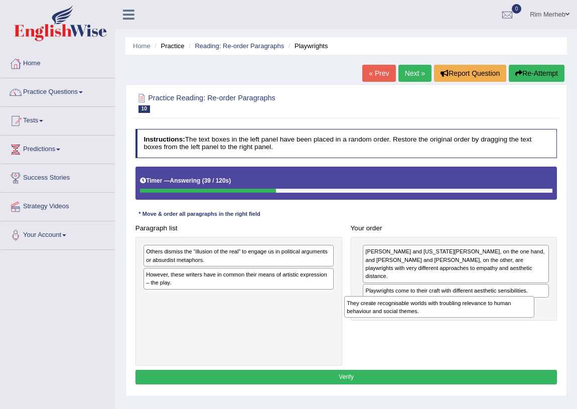
drag, startPoint x: 217, startPoint y: 309, endPoint x: 455, endPoint y: 328, distance: 239.5
click at [455, 328] on div "Paragraph list Others dismiss the “illusion of the real” to engage us in politi…" at bounding box center [346, 293] width 430 height 145
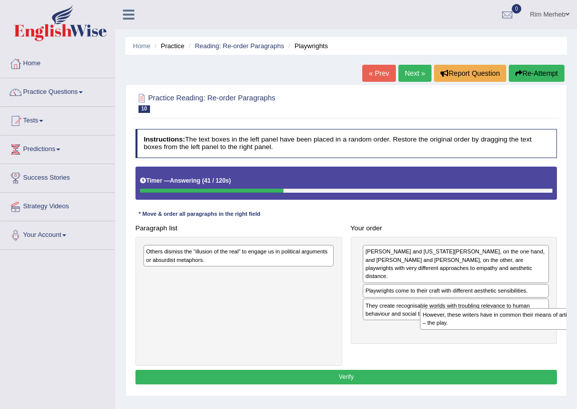
drag, startPoint x: 197, startPoint y: 282, endPoint x: 525, endPoint y: 338, distance: 332.2
click at [525, 338] on div "Paragraph list Others dismiss the “illusion of the real” to engage us in politi…" at bounding box center [346, 293] width 430 height 145
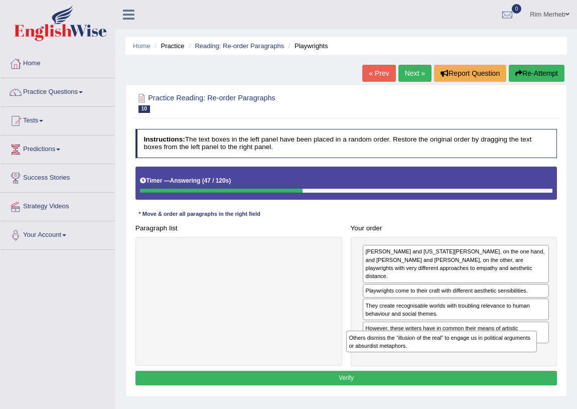
drag, startPoint x: 253, startPoint y: 257, endPoint x: 493, endPoint y: 363, distance: 262.7
click at [493, 363] on div "Paragraph list Others dismiss the “illusion of the real” to engage us in politi…" at bounding box center [346, 293] width 430 height 145
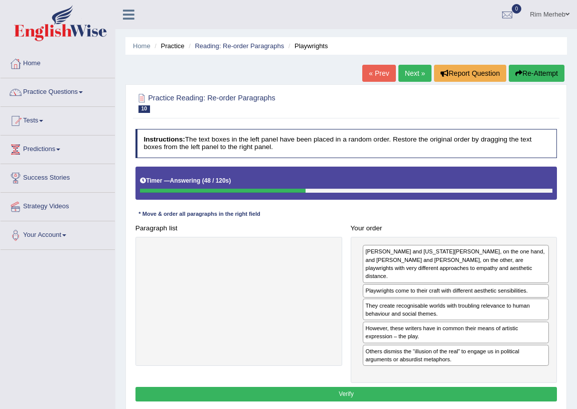
click at [477, 387] on button "Verify" at bounding box center [346, 394] width 422 height 15
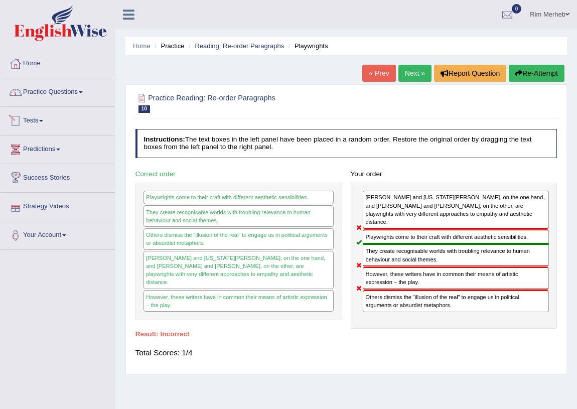
click at [55, 97] on link "Practice Questions" at bounding box center [58, 90] width 114 height 25
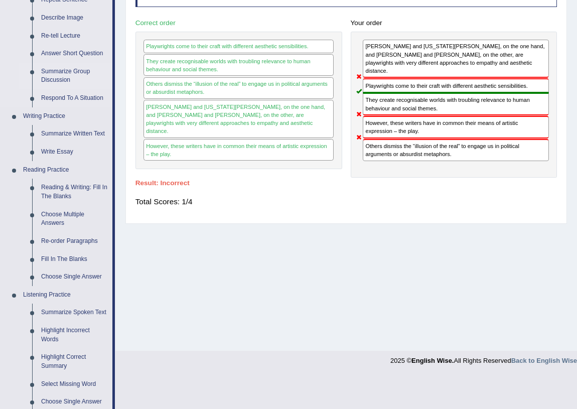
scroll to position [151, 0]
click at [78, 242] on link "Re-order Paragraphs" at bounding box center [75, 241] width 76 height 18
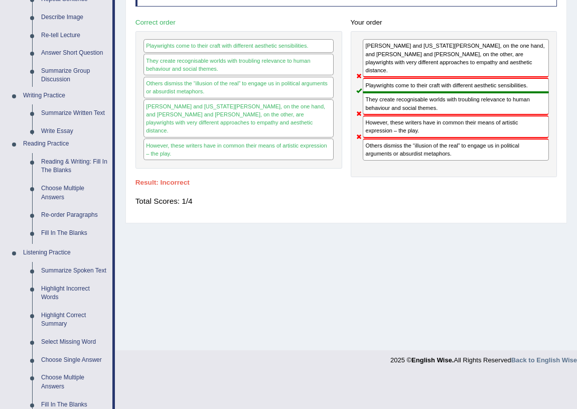
scroll to position [117, 0]
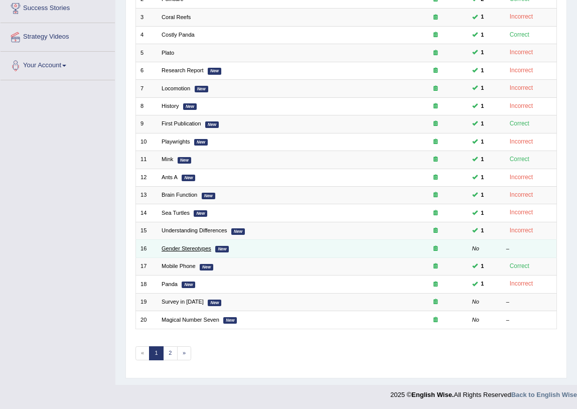
click at [177, 246] on link "Gender Stereotypes" at bounding box center [186, 248] width 50 height 6
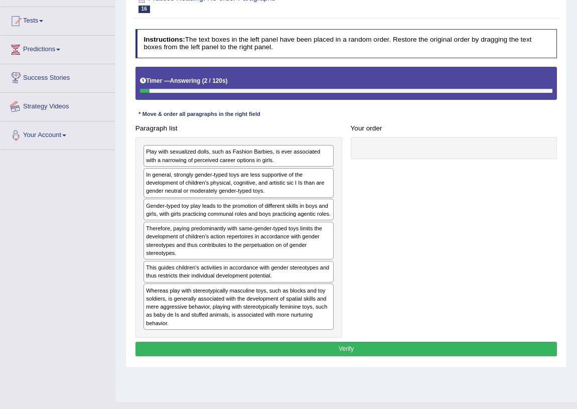
scroll to position [117, 0]
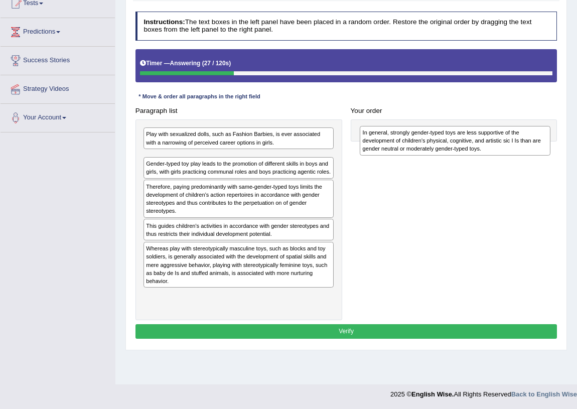
drag, startPoint x: 191, startPoint y: 174, endPoint x: 447, endPoint y: 152, distance: 257.6
click at [447, 152] on div "In general, strongly gender-typed toys are less supportive of the development o…" at bounding box center [455, 141] width 191 height 30
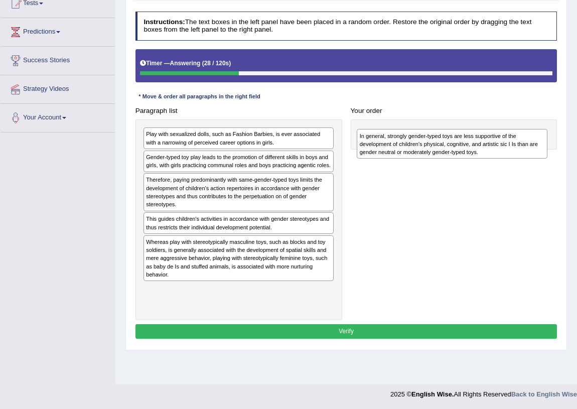
drag, startPoint x: 230, startPoint y: 156, endPoint x: 487, endPoint y: 137, distance: 258.0
click at [487, 137] on div "In general, strongly gender-typed toys are less supportive of the development o…" at bounding box center [452, 144] width 191 height 30
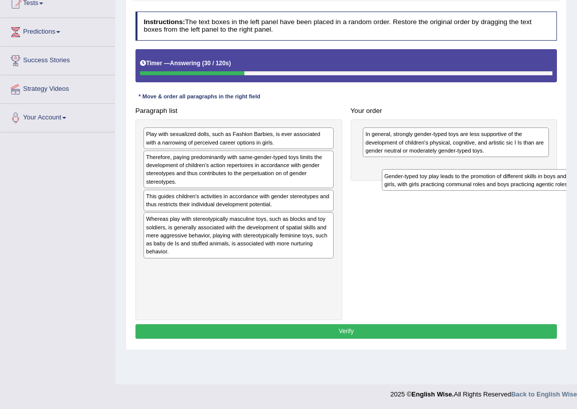
drag, startPoint x: 189, startPoint y: 164, endPoint x: 471, endPoint y: 195, distance: 284.0
click at [471, 195] on div "Paragraph list Play with sexualized dolls, such as Fashion Barbies, is ever ass…" at bounding box center [346, 211] width 430 height 217
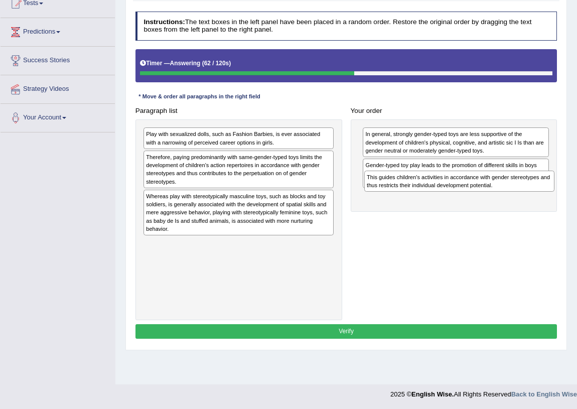
drag, startPoint x: 193, startPoint y: 208, endPoint x: 455, endPoint y: 201, distance: 261.9
click at [455, 201] on div "Paragraph list Play with sexualized dolls, such as Fashion Barbies, is ever ass…" at bounding box center [346, 211] width 430 height 217
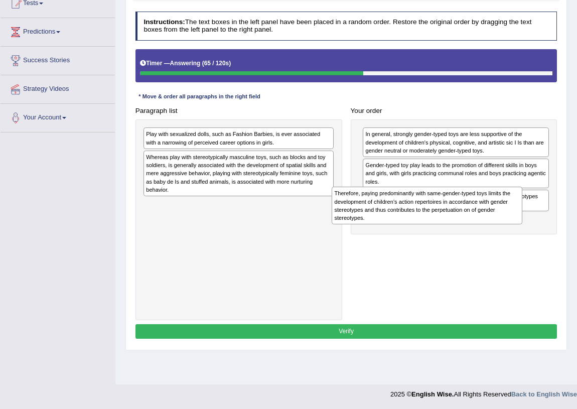
drag, startPoint x: 192, startPoint y: 172, endPoint x: 420, endPoint y: 225, distance: 234.3
click at [419, 224] on div "Therefore, paying predominantly with same-gender-typed toys limits the developm…" at bounding box center [426, 206] width 191 height 38
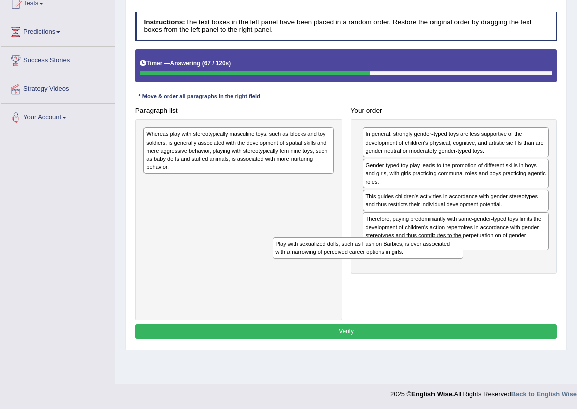
drag, startPoint x: 194, startPoint y: 137, endPoint x: 401, endPoint y: 271, distance: 246.6
click at [386, 273] on div "Paragraph list Play with sexualized dolls, such as Fashion Barbies, is ever ass…" at bounding box center [346, 211] width 430 height 217
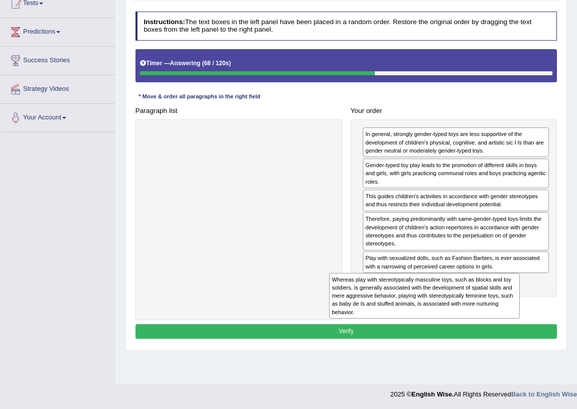
drag, startPoint x: 210, startPoint y: 147, endPoint x: 461, endPoint y: 328, distance: 309.6
click at [461, 328] on div "Instructions: The text boxes in the left panel have been placed in a random ord…" at bounding box center [346, 177] width 426 height 338
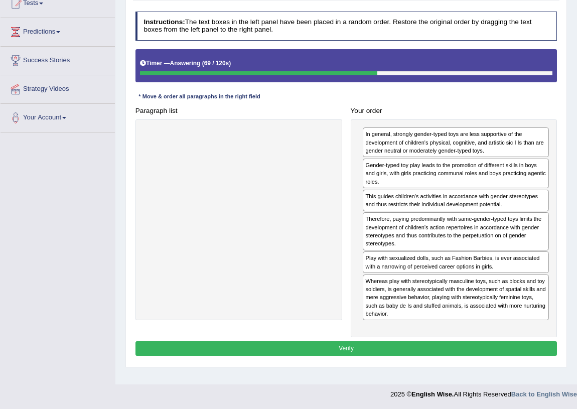
click at [439, 341] on button "Verify" at bounding box center [346, 348] width 422 height 15
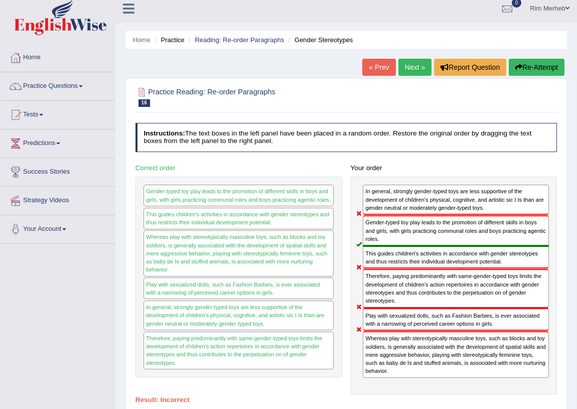
scroll to position [0, 0]
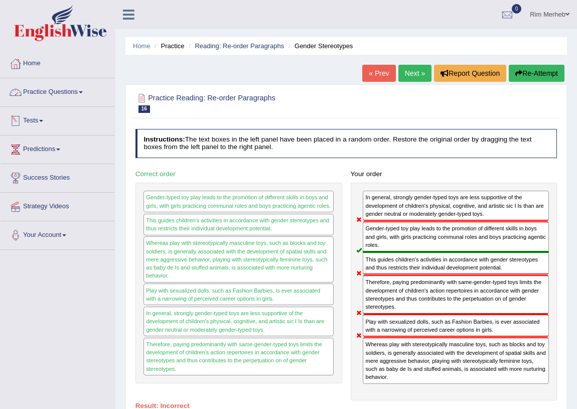
click at [56, 91] on link "Practice Questions" at bounding box center [58, 90] width 114 height 25
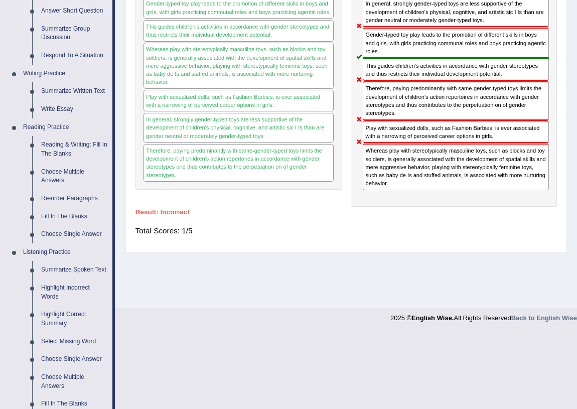
scroll to position [304, 0]
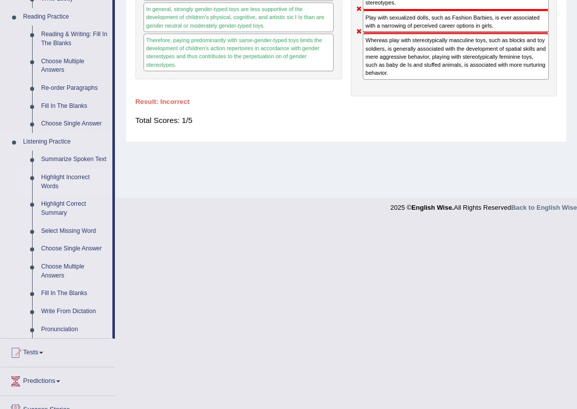
click at [74, 176] on link "Highlight Incorrect Words" at bounding box center [75, 181] width 76 height 27
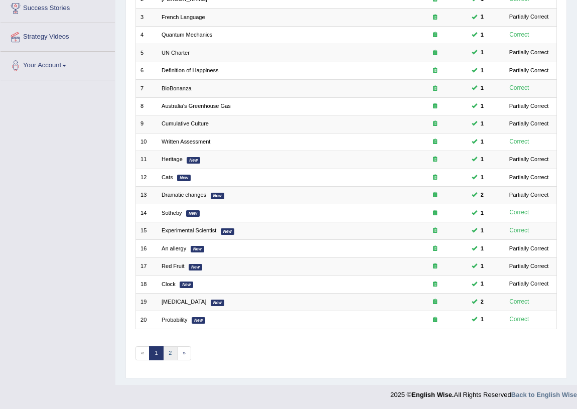
click at [174, 354] on link "2" at bounding box center [170, 353] width 15 height 14
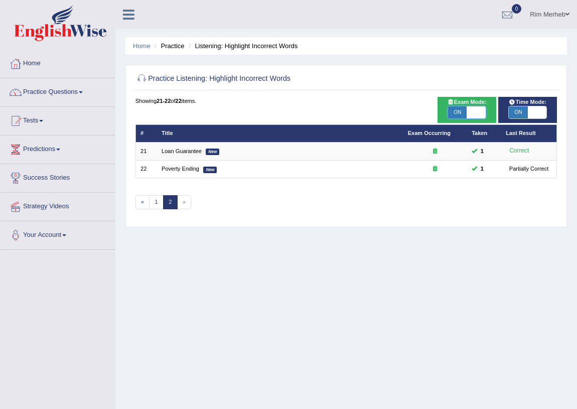
click at [474, 111] on span at bounding box center [475, 112] width 19 height 12
checkbox input "false"
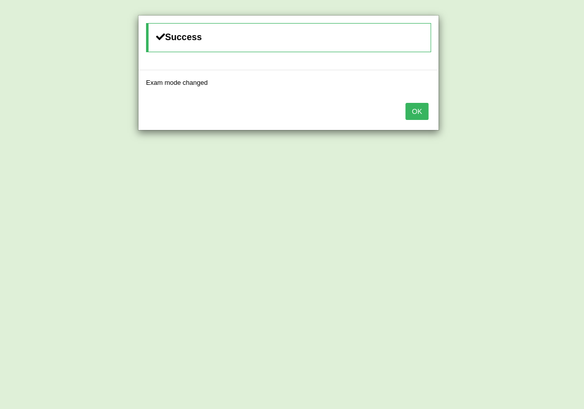
click at [421, 112] on button "OK" at bounding box center [416, 111] width 23 height 17
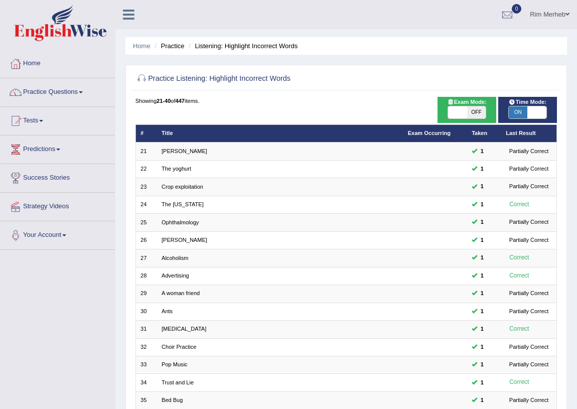
scroll to position [169, 0]
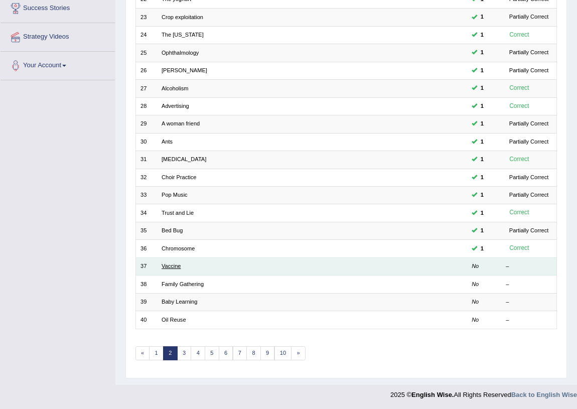
click at [177, 263] on link "Vaccine" at bounding box center [170, 266] width 19 height 6
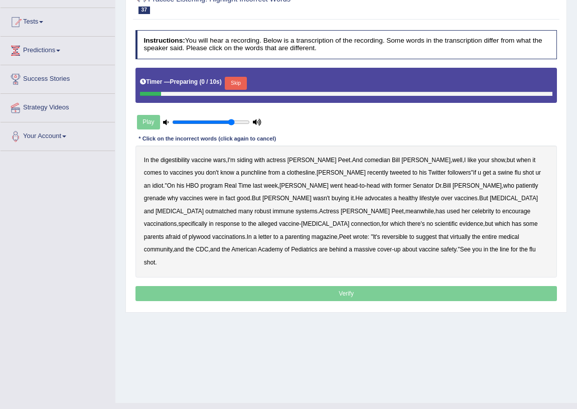
scroll to position [117, 0]
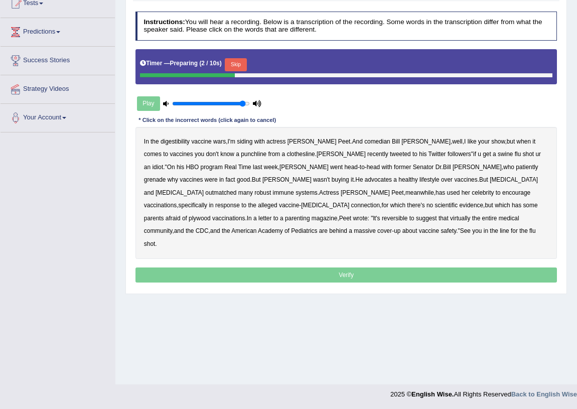
drag, startPoint x: 235, startPoint y: 103, endPoint x: 242, endPoint y: 101, distance: 7.5
type input "0.95"
click at [242, 101] on input "range" at bounding box center [210, 103] width 77 height 7
click at [238, 65] on button "Skip" at bounding box center [236, 64] width 22 height 13
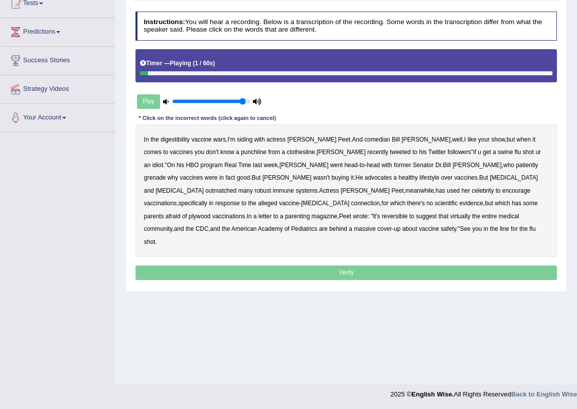
click at [172, 136] on b "digestibility" at bounding box center [174, 139] width 29 height 7
click at [287, 153] on b "clothesline" at bounding box center [301, 151] width 28 height 7
click at [238, 155] on div "In the digestibility vaccine wars , I'm siding with actress [PERSON_NAME] . And…" at bounding box center [346, 190] width 422 height 132
click at [287, 149] on b "clothesline" at bounding box center [301, 151] width 28 height 7
click at [166, 174] on b "grenade" at bounding box center [155, 177] width 22 height 7
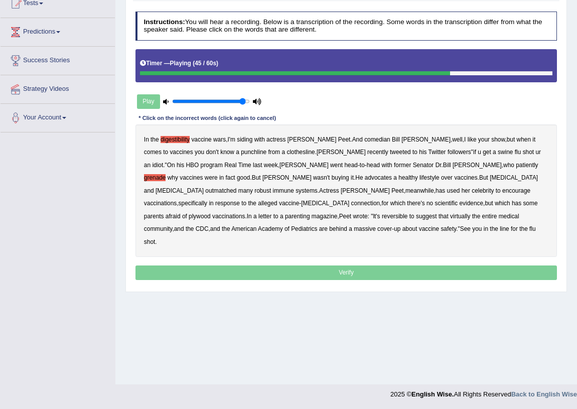
click at [211, 213] on b "plywood" at bounding box center [200, 216] width 22 height 7
click at [408, 213] on b "reversible" at bounding box center [395, 216] width 26 height 7
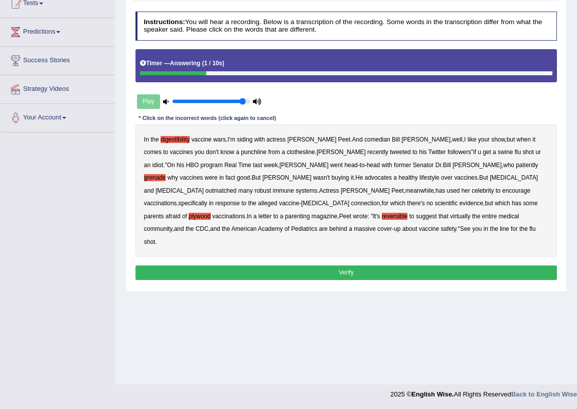
click at [224, 265] on button "Verify" at bounding box center [346, 272] width 422 height 15
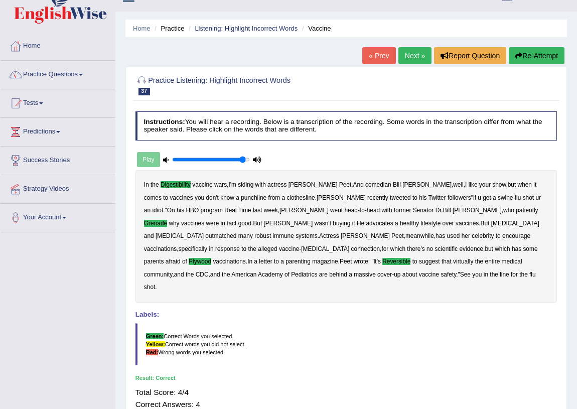
scroll to position [0, 0]
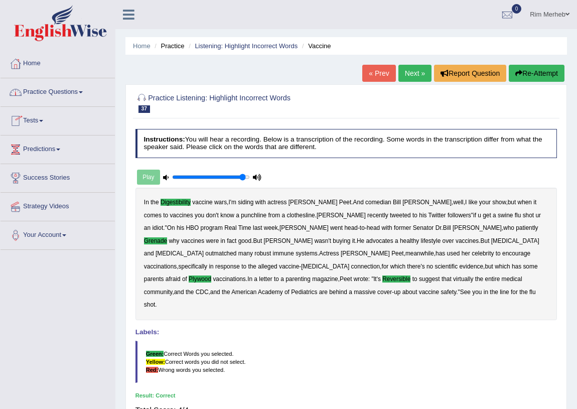
click at [398, 68] on link "Next »" at bounding box center [414, 73] width 33 height 17
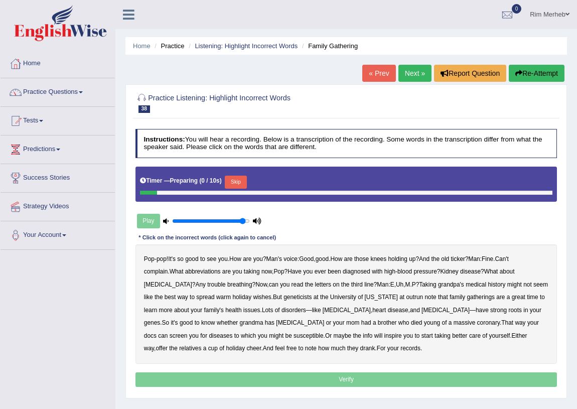
click at [215, 163] on div "Instructions: You will hear a recording. Below is a transcription of the record…" at bounding box center [346, 259] width 426 height 269
click at [233, 177] on button "Skip" at bounding box center [236, 182] width 22 height 13
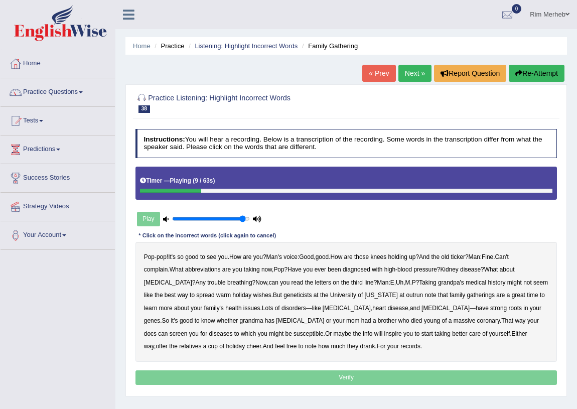
click at [208, 270] on b "abbreviations" at bounding box center [203, 269] width 36 height 7
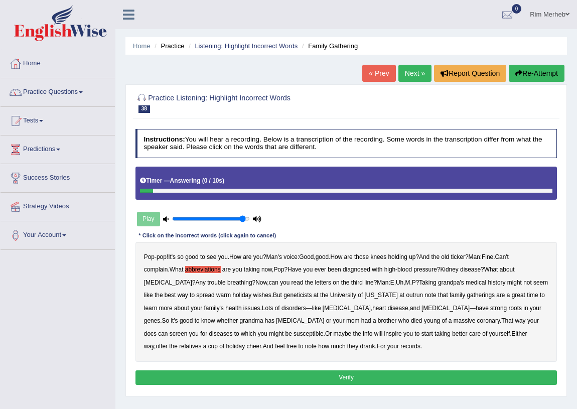
click at [301, 377] on button "Verify" at bounding box center [346, 377] width 422 height 15
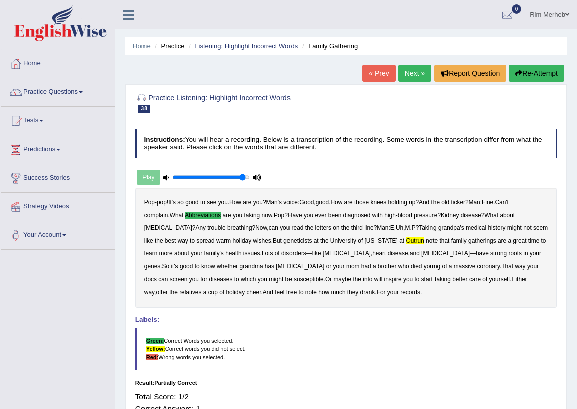
click at [406, 68] on link "Next »" at bounding box center [414, 73] width 33 height 17
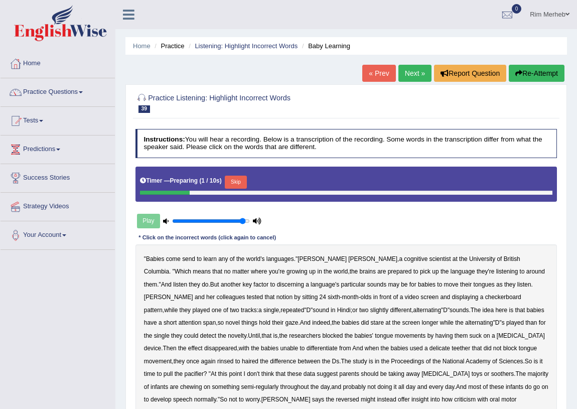
click at [242, 179] on button "Skip" at bounding box center [236, 182] width 22 height 13
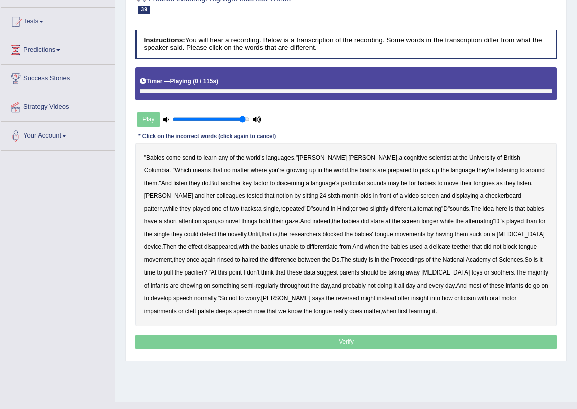
scroll to position [117, 0]
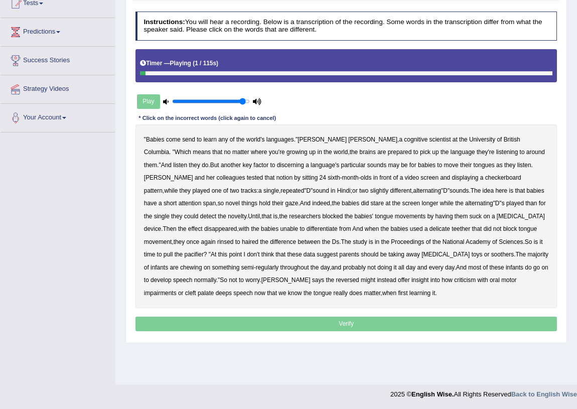
click at [190, 140] on b "send" at bounding box center [188, 139] width 13 height 7
click at [350, 153] on b "the" at bounding box center [354, 151] width 9 height 7
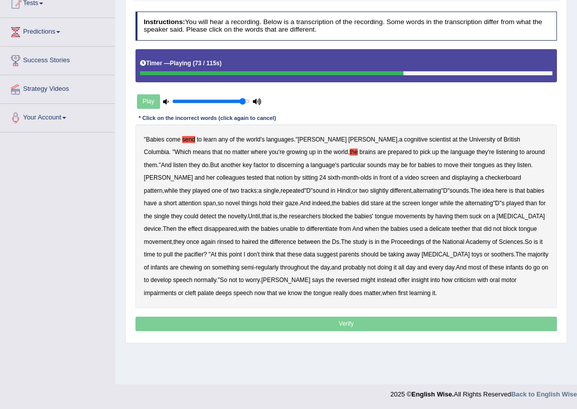
click at [429, 227] on b "delicate" at bounding box center [439, 228] width 21 height 7
click at [233, 238] on b "rinsed" at bounding box center [225, 241] width 16 height 7
click at [242, 239] on b "haired" at bounding box center [250, 241] width 17 height 7
click at [335, 282] on b "reversed" at bounding box center [346, 279] width 23 height 7
click at [454, 282] on b "criticism" at bounding box center [465, 279] width 22 height 7
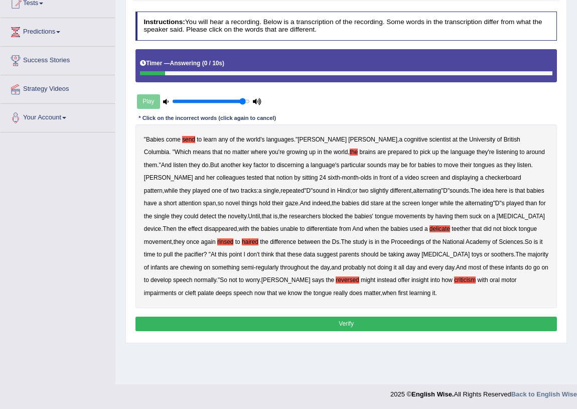
click at [215, 321] on button "Verify" at bounding box center [346, 323] width 422 height 15
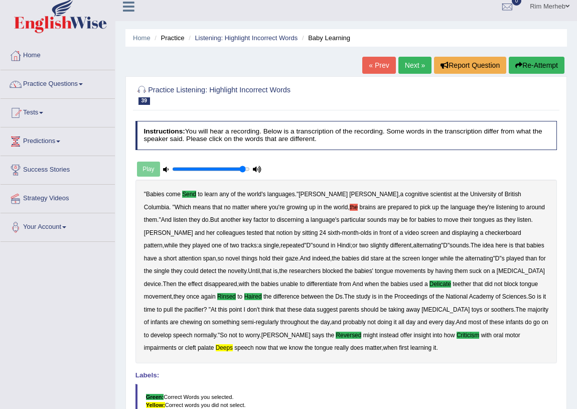
scroll to position [0, 0]
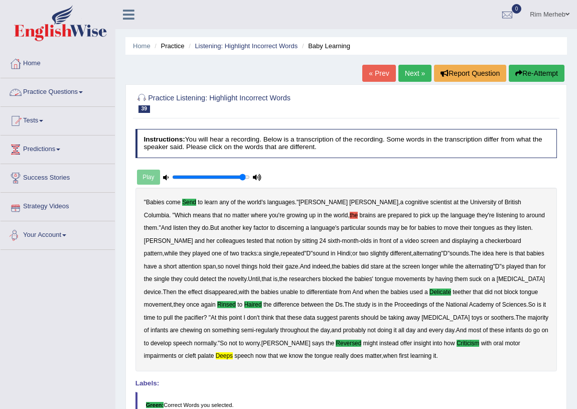
click at [49, 85] on link "Practice Questions" at bounding box center [58, 90] width 114 height 25
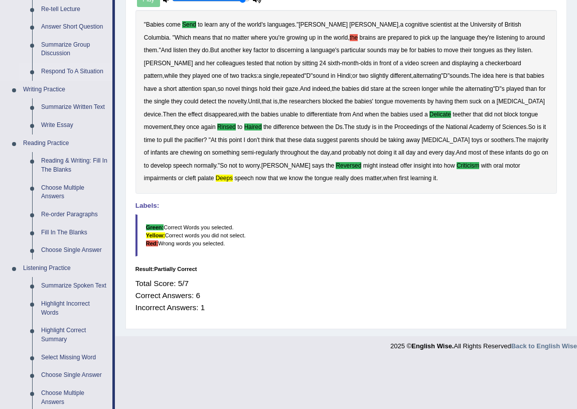
scroll to position [304, 0]
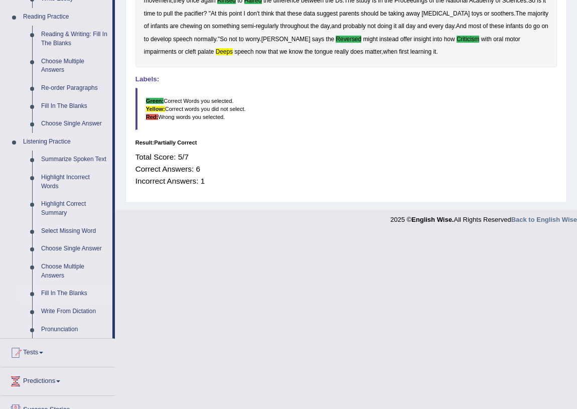
click at [67, 290] on link "Fill In The Blanks" at bounding box center [75, 293] width 76 height 18
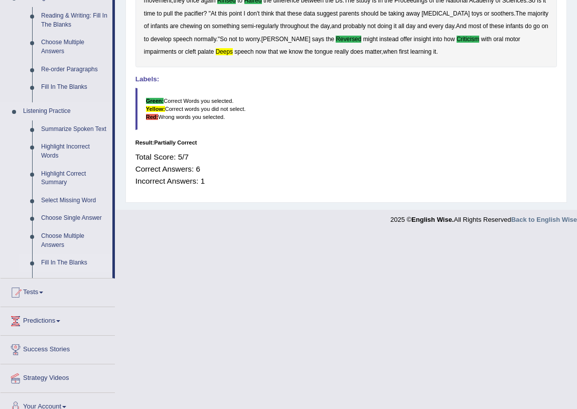
scroll to position [129, 0]
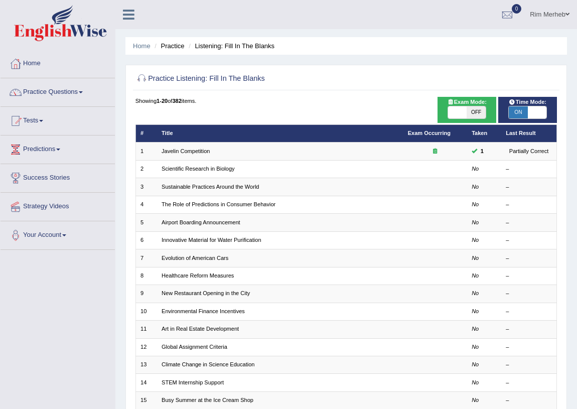
click at [464, 116] on span at bounding box center [457, 112] width 19 height 12
checkbox input "true"
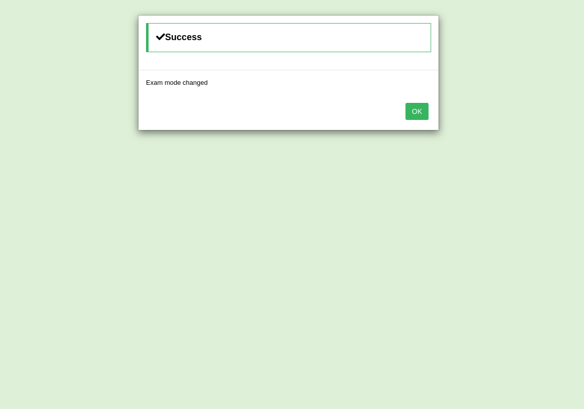
click at [423, 107] on button "OK" at bounding box center [416, 111] width 23 height 17
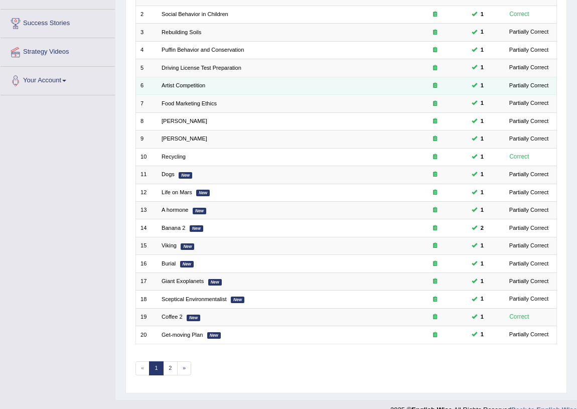
scroll to position [169, 0]
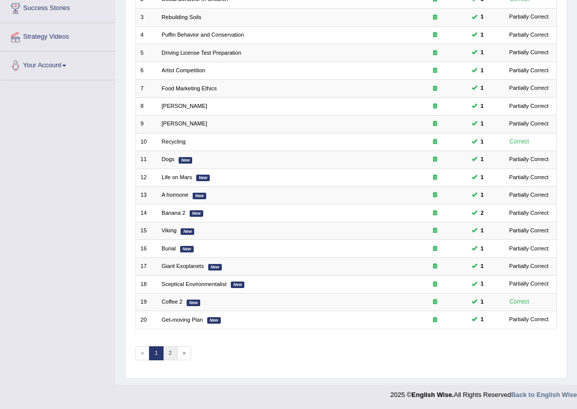
click at [170, 356] on link "2" at bounding box center [170, 353] width 15 height 14
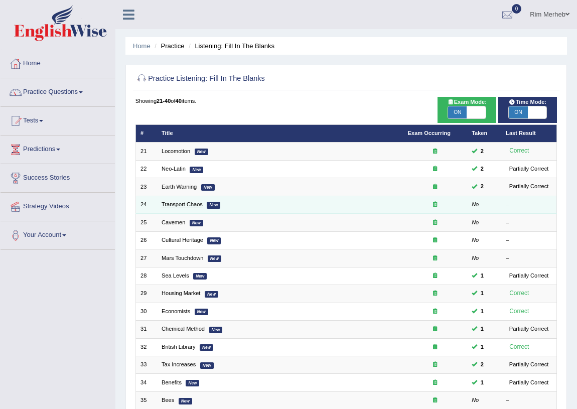
click at [167, 204] on link "Transport Chaos" at bounding box center [181, 204] width 41 height 6
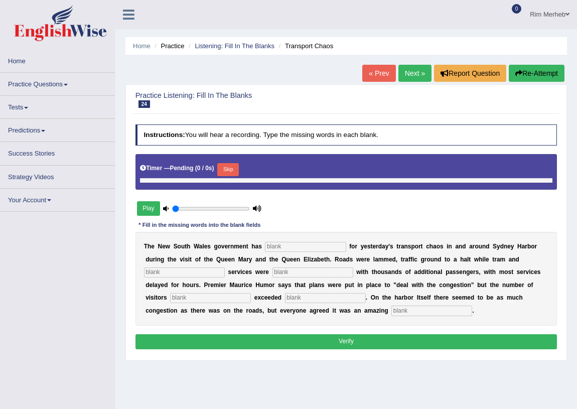
type input "0.95"
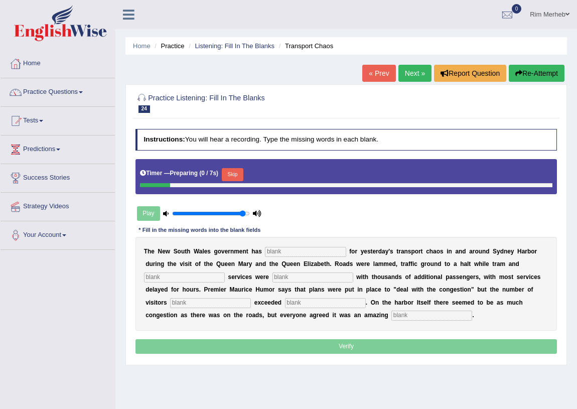
click at [281, 250] on input "text" at bounding box center [305, 252] width 81 height 10
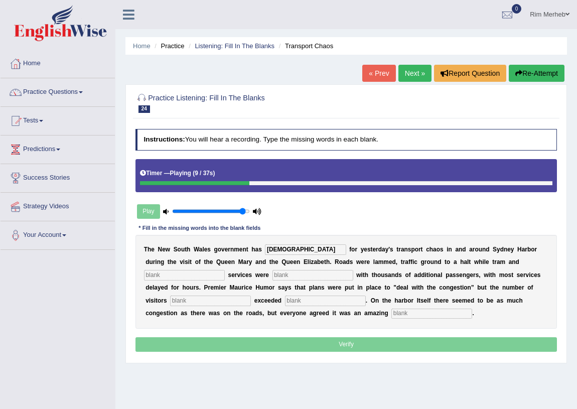
type input "[DEMOGRAPHIC_DATA]"
click at [197, 273] on input "text" at bounding box center [184, 275] width 81 height 10
type input "ferry"
click at [292, 271] on input "text" at bounding box center [312, 275] width 81 height 10
type input "found"
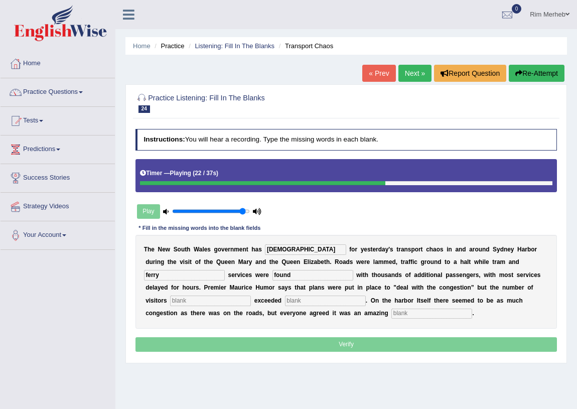
click at [230, 302] on input "text" at bounding box center [210, 300] width 81 height 10
type input "well"
click at [304, 301] on input "text" at bounding box center [325, 300] width 81 height 10
type input "expectat"
click at [452, 316] on input "text" at bounding box center [431, 313] width 81 height 10
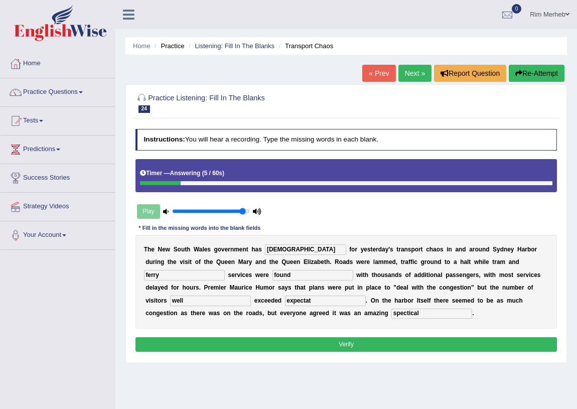
type input "spectical"
click at [307, 249] on input "apoligied" at bounding box center [305, 249] width 81 height 10
type input "apologized"
click at [361, 297] on input "expectat" at bounding box center [325, 300] width 81 height 10
type input "expectations"
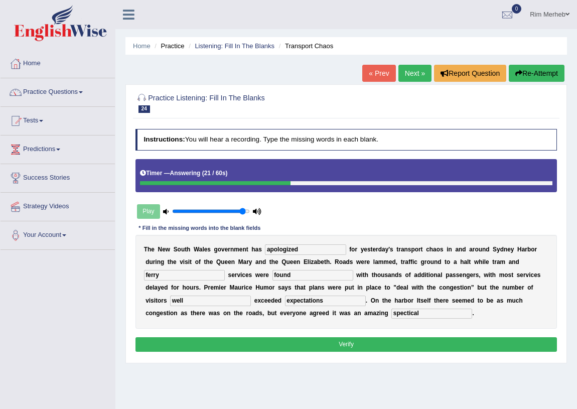
click at [381, 345] on button "Verify" at bounding box center [346, 344] width 422 height 15
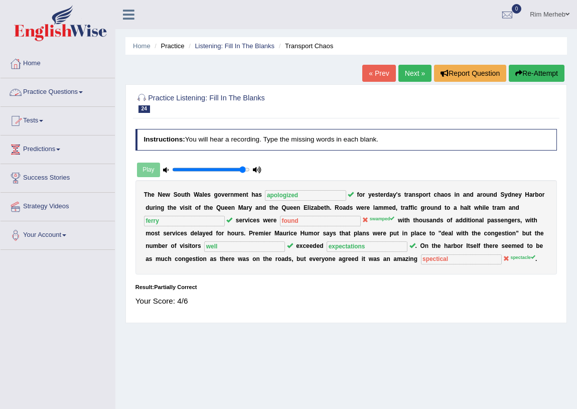
click at [405, 66] on link "Next »" at bounding box center [414, 73] width 33 height 17
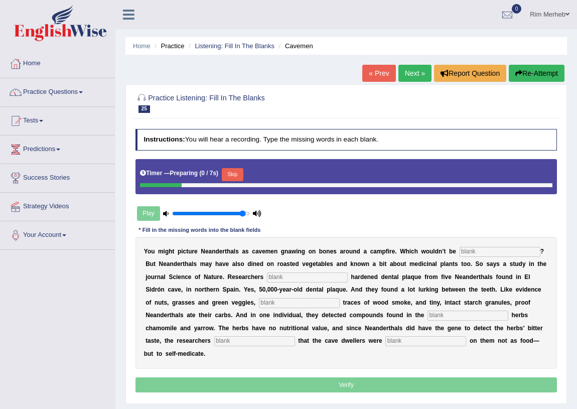
click at [491, 249] on input "text" at bounding box center [499, 252] width 81 height 10
click at [226, 174] on button "Skip" at bounding box center [233, 174] width 22 height 13
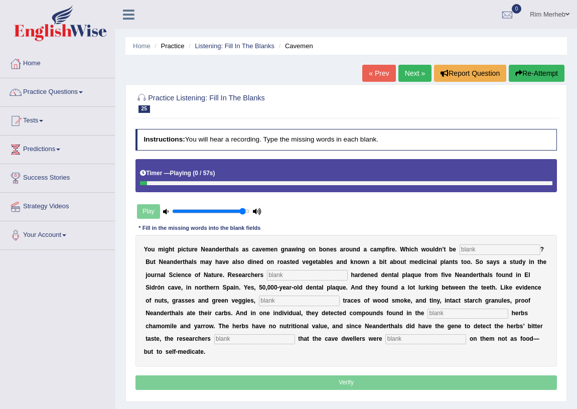
click at [513, 249] on input "text" at bounding box center [499, 249] width 81 height 10
type input "inaccurate"
click at [302, 276] on input "text" at bounding box center [307, 275] width 81 height 10
type input "analyzed"
click at [268, 295] on div "Y o u m i g h t p i c t u r e N e a n d e r t h a l s a s c a v e m e n g n a w…" at bounding box center [346, 301] width 422 height 132
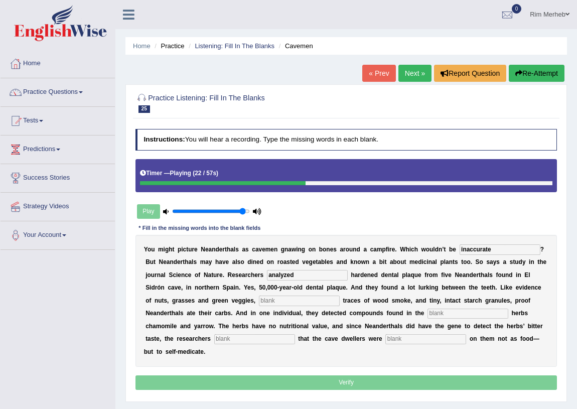
click at [269, 299] on input "text" at bounding box center [299, 300] width 81 height 10
type input "chemical"
click at [438, 311] on input "text" at bounding box center [467, 313] width 81 height 10
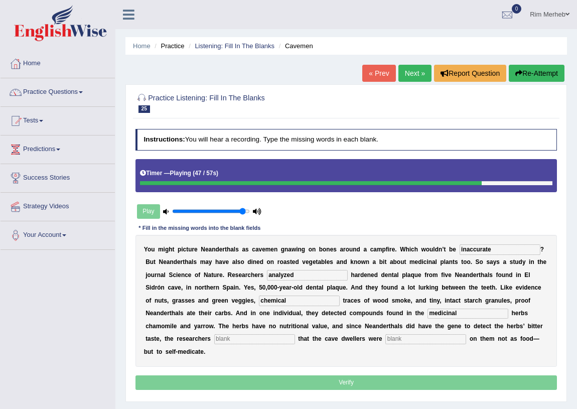
type input "medicinal"
click at [276, 335] on input "text" at bounding box center [254, 339] width 81 height 10
type input "soeculate"
click at [418, 337] on input "text" at bounding box center [425, 339] width 81 height 10
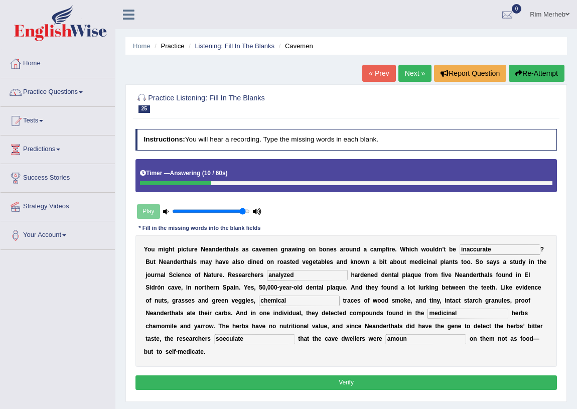
type input "amoun"
click at [222, 344] on input "soeculate" at bounding box center [254, 339] width 81 height 10
type input "speculate"
click at [377, 380] on button "Verify" at bounding box center [346, 382] width 422 height 15
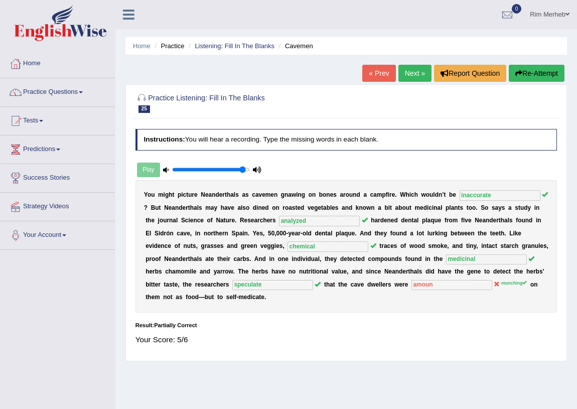
click at [398, 77] on link "Next »" at bounding box center [414, 73] width 33 height 17
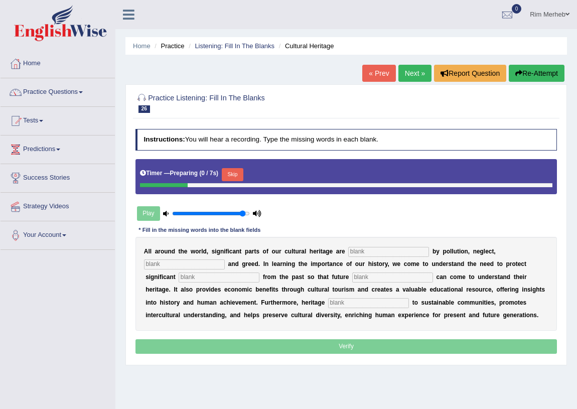
click at [396, 252] on input "text" at bounding box center [388, 252] width 81 height 10
click at [235, 170] on button "Skip" at bounding box center [233, 174] width 22 height 13
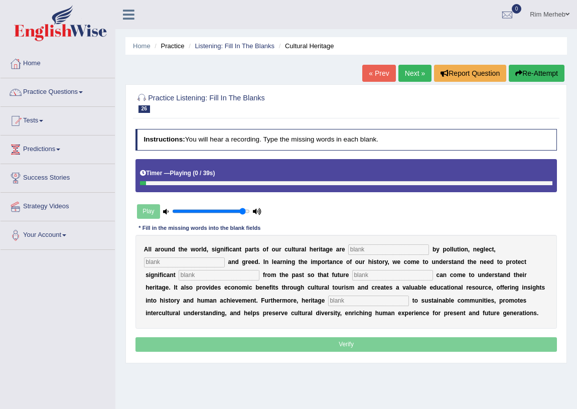
click at [387, 253] on input "text" at bounding box center [388, 249] width 81 height 10
type input "threatened"
click at [206, 260] on input "text" at bounding box center [184, 262] width 81 height 10
type input "in"
click at [515, 76] on button "Re-Attempt" at bounding box center [536, 73] width 56 height 17
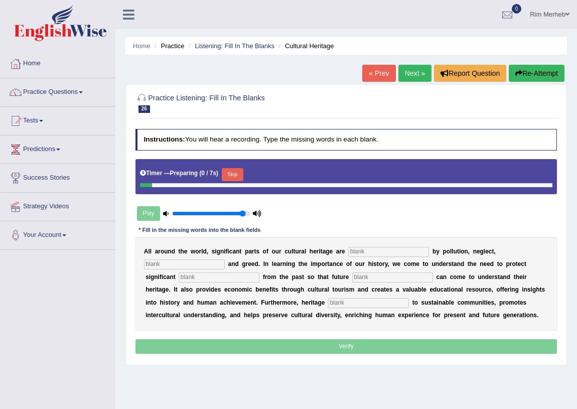
click at [243, 172] on button "Skip" at bounding box center [233, 174] width 22 height 13
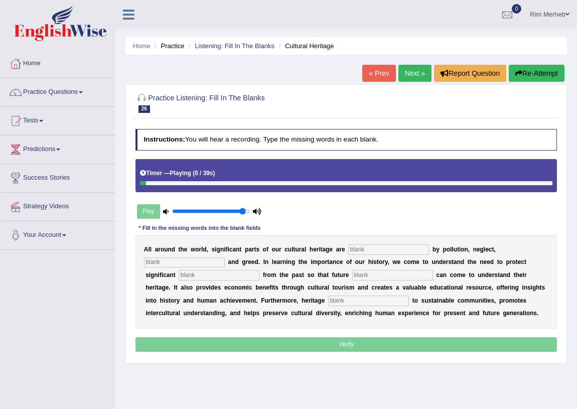
click at [367, 250] on input "text" at bounding box center [388, 249] width 81 height 10
type input "threTane"
click at [171, 265] on input "text" at bounding box center [184, 262] width 81 height 10
type input "greed"
click at [210, 273] on input "text" at bounding box center [219, 275] width 81 height 10
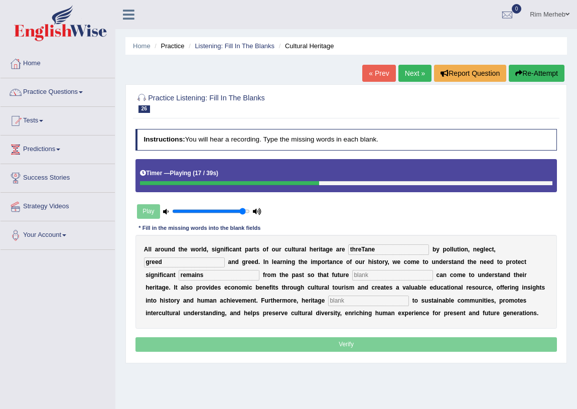
type input "remains"
click at [360, 274] on input "text" at bounding box center [392, 275] width 81 height 10
type input "generations"
click at [380, 297] on input "text" at bounding box center [368, 300] width 81 height 10
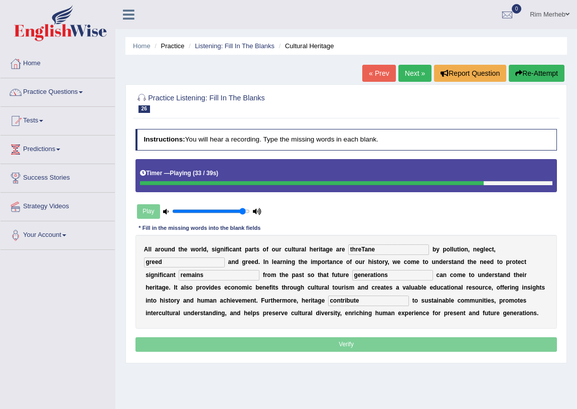
type input "contribute"
click at [399, 271] on input "generations" at bounding box center [392, 275] width 81 height 10
type input "generation"
click at [384, 244] on input "threTane" at bounding box center [388, 249] width 81 height 10
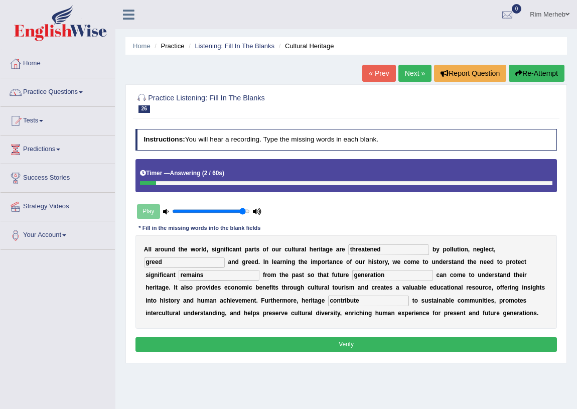
type input "threatened"
click at [186, 261] on input "greed" at bounding box center [184, 262] width 81 height 10
type input "greet"
click at [375, 346] on button "Verify" at bounding box center [346, 344] width 422 height 15
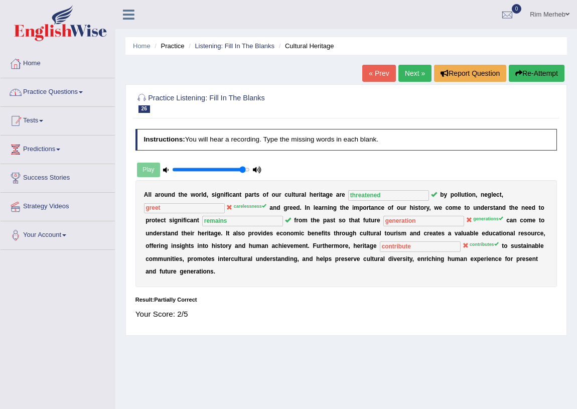
click at [78, 107] on link "Tests" at bounding box center [58, 119] width 114 height 25
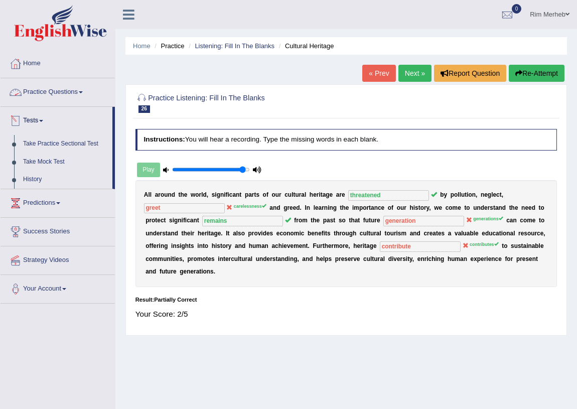
click at [80, 88] on link "Practice Questions" at bounding box center [58, 90] width 114 height 25
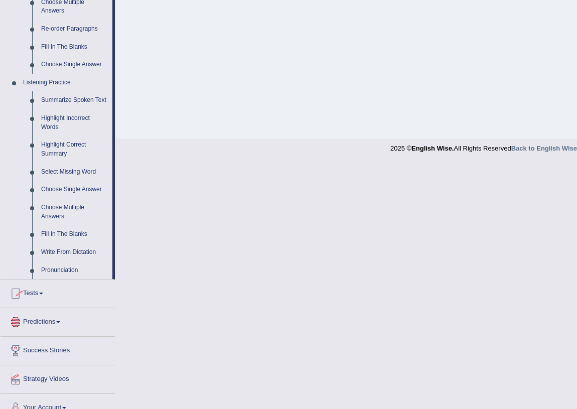
scroll to position [376, 0]
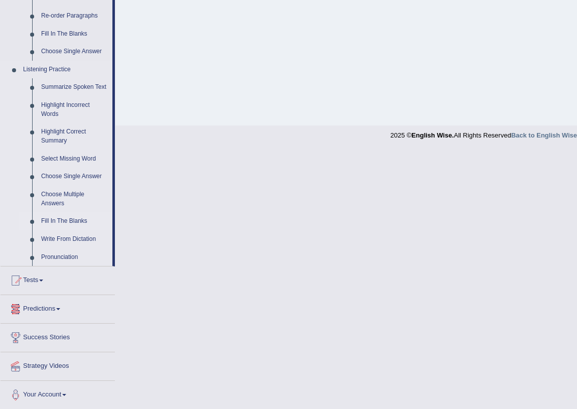
click at [56, 220] on link "Fill In The Blanks" at bounding box center [75, 221] width 76 height 18
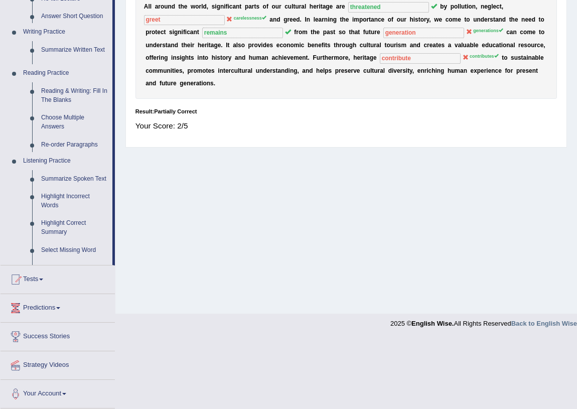
scroll to position [117, 0]
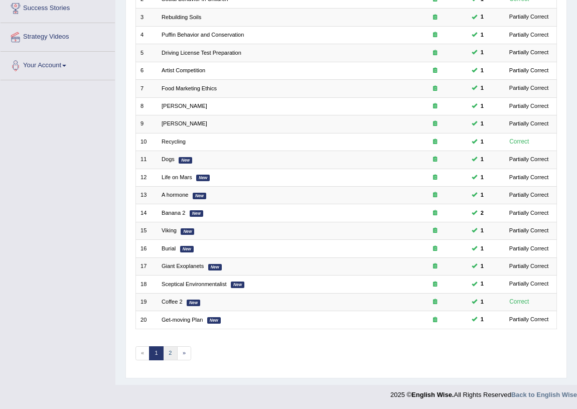
click at [170, 350] on link "2" at bounding box center [170, 353] width 15 height 14
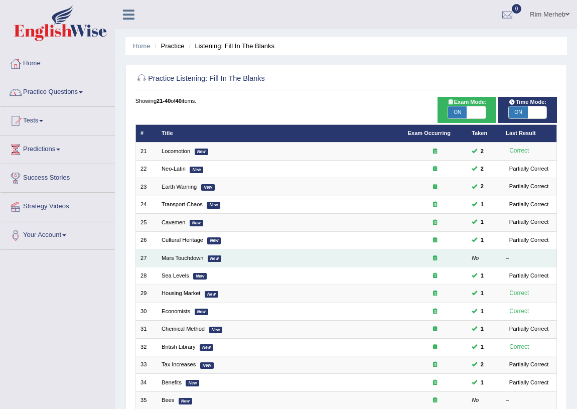
click at [181, 253] on td "Mars Touchdown New" at bounding box center [280, 258] width 246 height 18
click at [181, 256] on link "Mars Touchdown" at bounding box center [182, 258] width 42 height 6
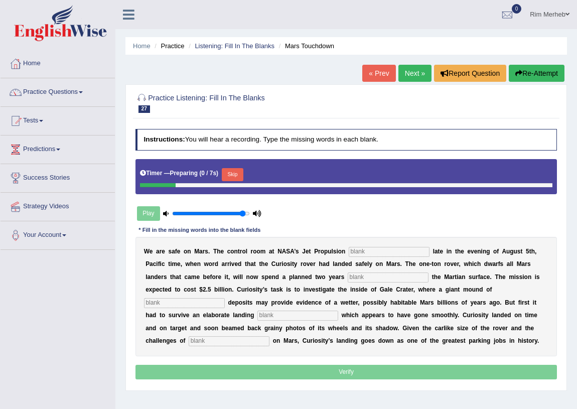
click at [356, 253] on input "text" at bounding box center [389, 252] width 81 height 10
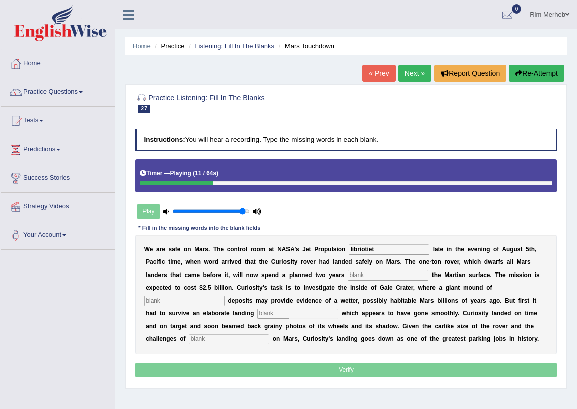
type input "libriotiet"
click at [403, 276] on input "text" at bounding box center [388, 275] width 81 height 10
type input "exploring"
click at [199, 303] on input "text" at bounding box center [184, 300] width 81 height 10
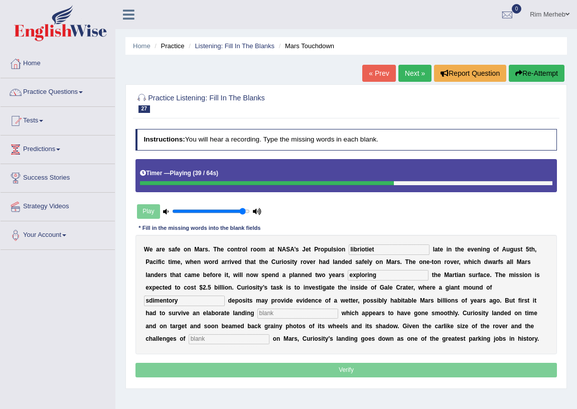
type input "sdimentory"
click at [288, 307] on div "W e a r e s a f e o n M a r s . T h e c o n t r o l r o o m a t N A S A ’ s J e…" at bounding box center [346, 294] width 422 height 119
click at [283, 315] on input "text" at bounding box center [297, 313] width 81 height 10
type input "sequence"
click at [256, 344] on input "text" at bounding box center [229, 339] width 81 height 10
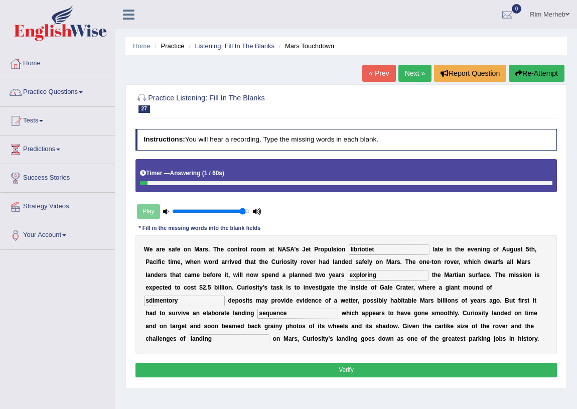
type input "landing"
click at [374, 245] on input "libriotiet" at bounding box center [389, 249] width 81 height 10
type input "libritory"
click at [145, 303] on input "sdimentory" at bounding box center [184, 300] width 81 height 10
click at [149, 303] on input "sdimentory" at bounding box center [184, 300] width 81 height 10
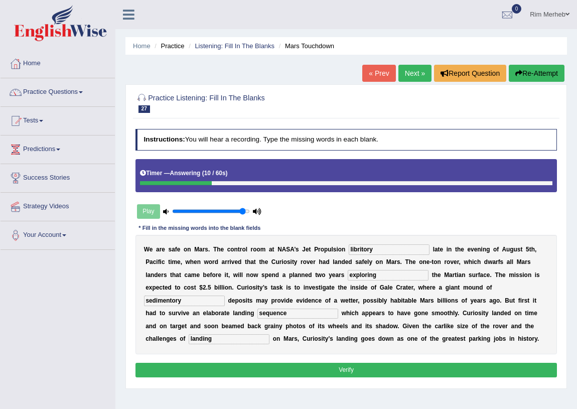
type input "sedimentory"
click at [351, 377] on div "Instructions: You will hear a recording. Type the missing words in each blank. …" at bounding box center [346, 254] width 426 height 259
click at [355, 369] on button "Verify" at bounding box center [346, 370] width 422 height 15
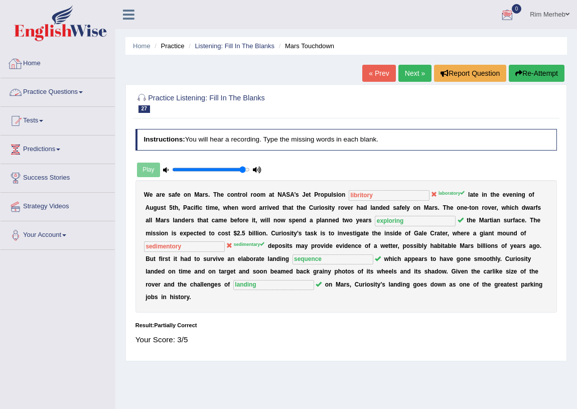
click at [80, 99] on link "Practice Questions" at bounding box center [58, 90] width 114 height 25
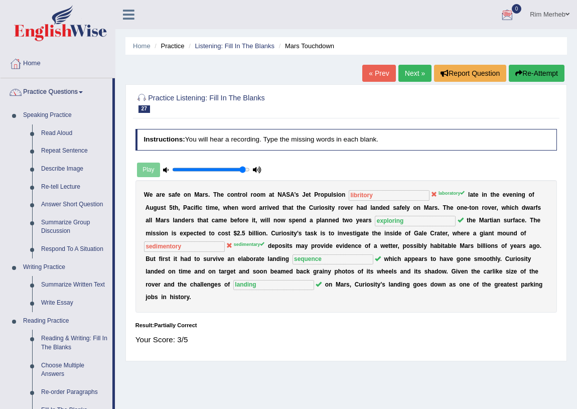
click at [206, 74] on div "Home Practice Listening: Fill In The Blanks Mars Touchdown « Prev Next » Report…" at bounding box center [345, 250] width 461 height 501
click at [195, 92] on h2 "Practice Listening: Fill In The Blanks 27 Mars Touchdown" at bounding box center [265, 102] width 261 height 21
click at [249, 140] on h4 "Instructions: You will hear a recording. Type the missing words in each blank." at bounding box center [346, 139] width 422 height 21
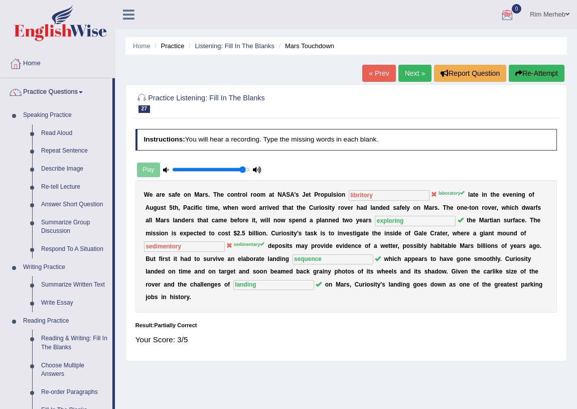
click at [249, 140] on h4 "Instructions: You will hear a recording. Type the missing words in each blank." at bounding box center [346, 139] width 422 height 21
click at [225, 147] on h4 "Instructions: You will hear a recording. Type the missing words in each blank." at bounding box center [346, 139] width 422 height 21
type input "0.9"
click at [239, 173] on input "range" at bounding box center [210, 169] width 77 height 7
click at [321, 141] on h4 "Instructions: You will hear a recording. Type the missing words in each blank." at bounding box center [346, 139] width 422 height 21
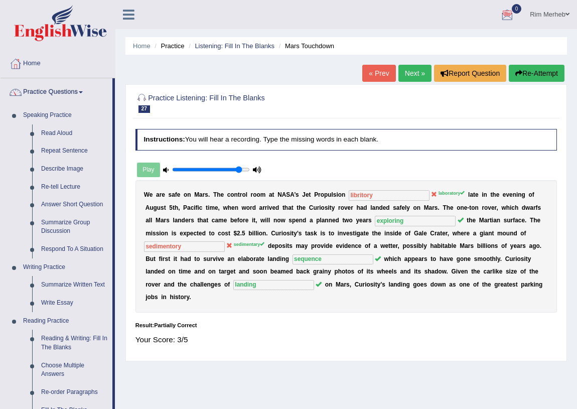
click at [321, 141] on h4 "Instructions: You will hear a recording. Type the missing words in each blank." at bounding box center [346, 139] width 422 height 21
click at [310, 151] on div "Instructions: You will hear a recording. Type the missing words in each blank. …" at bounding box center [346, 241] width 426 height 232
click at [217, 232] on b at bounding box center [217, 233] width 4 height 7
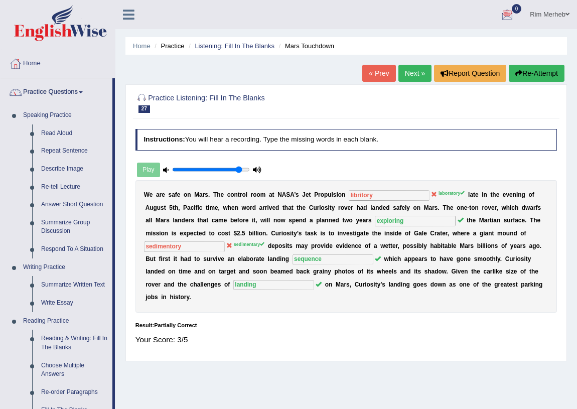
click at [146, 108] on span "27" at bounding box center [144, 109] width 12 height 8
click at [87, 65] on link "Home" at bounding box center [58, 62] width 114 height 25
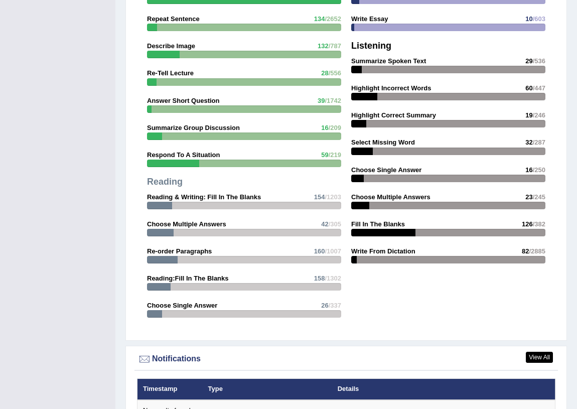
scroll to position [1123, 0]
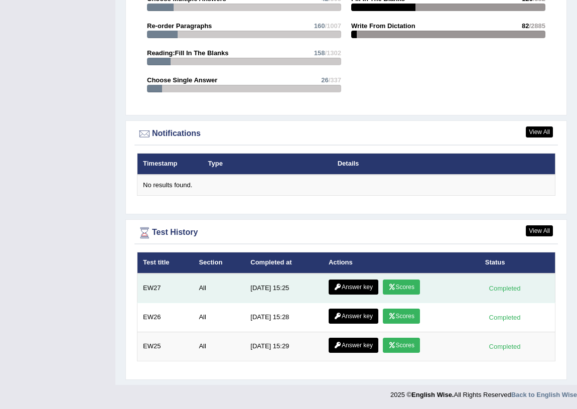
click at [421, 285] on td "Answer key Scores" at bounding box center [401, 288] width 156 height 30
click at [414, 285] on link "Scores" at bounding box center [401, 286] width 37 height 15
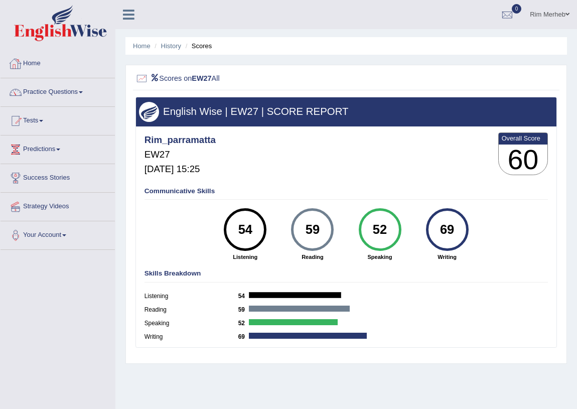
click at [39, 58] on link "Home" at bounding box center [58, 62] width 114 height 25
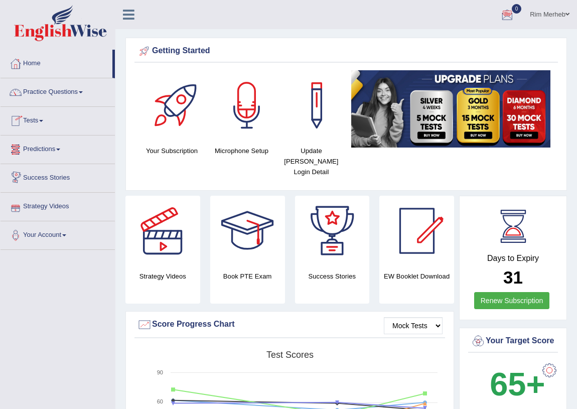
click at [153, 170] on div "Your Subscription Microphone Setup Update [PERSON_NAME] Login Detail" at bounding box center [345, 127] width 423 height 115
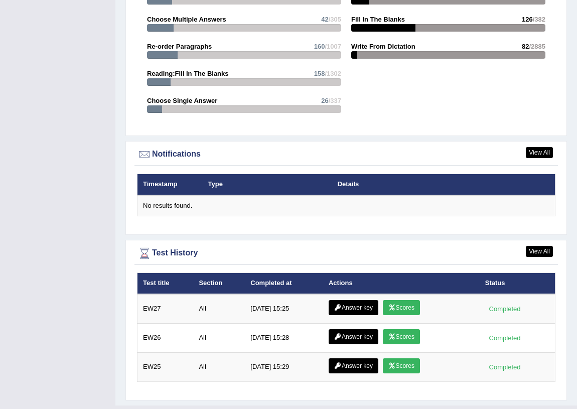
scroll to position [1123, 0]
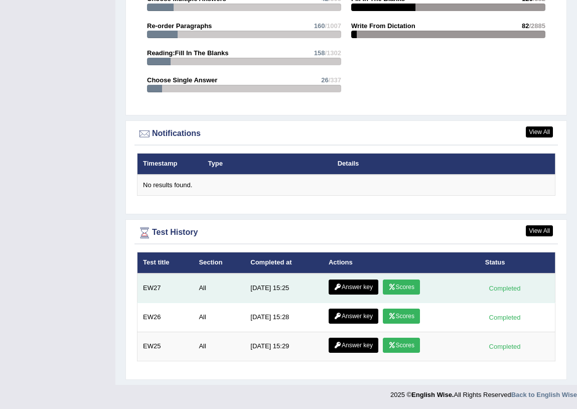
click at [406, 288] on link "Scores" at bounding box center [401, 286] width 37 height 15
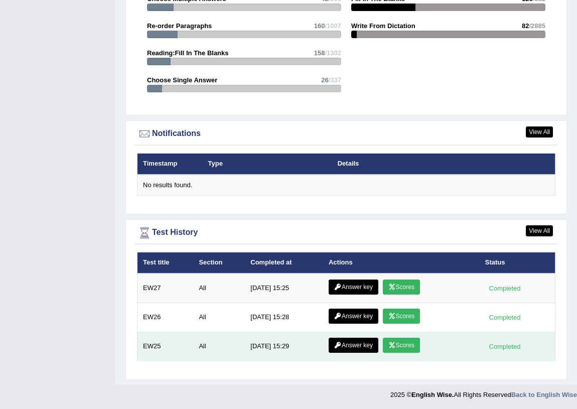
click at [413, 338] on link "Scores" at bounding box center [401, 344] width 37 height 15
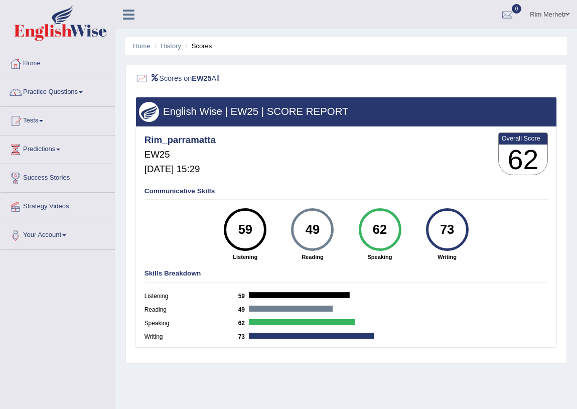
click at [284, 305] on div "Reading 49" at bounding box center [346, 311] width 404 height 14
click at [173, 186] on div "Communicative Skills 59 Listening 49 [GEOGRAPHIC_DATA] 62 Speaking 73 Writing" at bounding box center [346, 223] width 408 height 81
click at [173, 190] on h4 "Communicative Skills" at bounding box center [346, 192] width 404 height 8
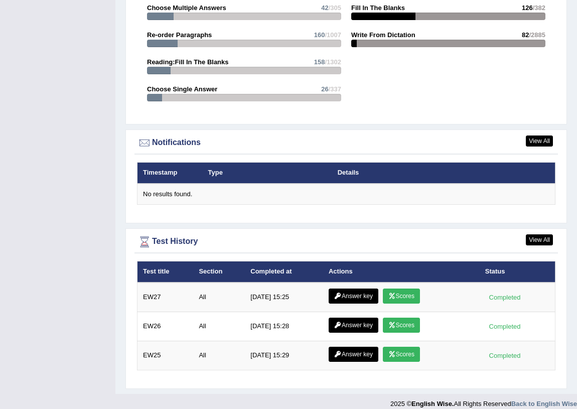
scroll to position [1123, 0]
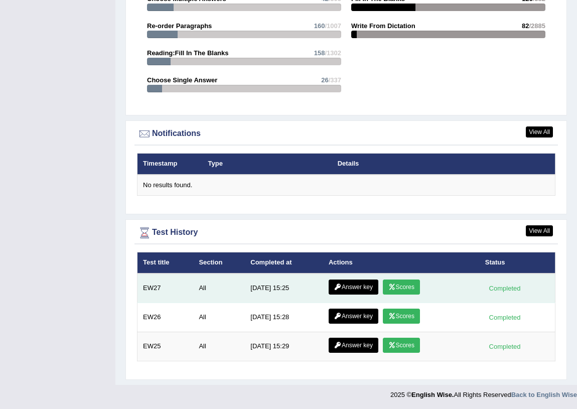
click at [501, 290] on div "Completed" at bounding box center [504, 288] width 39 height 11
click at [391, 288] on icon at bounding box center [392, 287] width 8 height 6
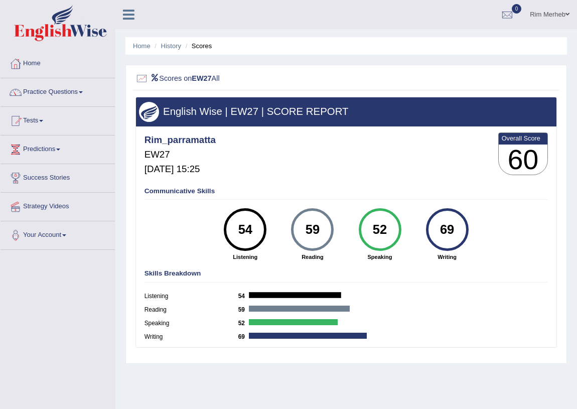
click at [293, 106] on h3 "English Wise | EW27 | SCORE REPORT" at bounding box center [346, 111] width 414 height 11
click at [285, 130] on div "Rim_parramatta EW27 [DATE] 15:25 Overall Score 60" at bounding box center [346, 155] width 408 height 51
click at [61, 71] on link "Home" at bounding box center [58, 62] width 114 height 25
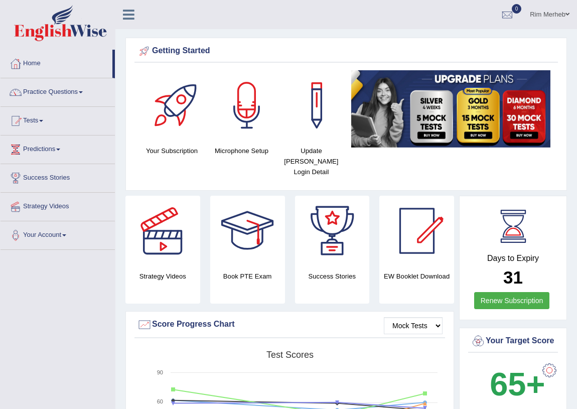
click at [214, 44] on div "Getting Started" at bounding box center [346, 51] width 418 height 15
click at [265, 44] on div "Getting Started" at bounding box center [346, 51] width 418 height 15
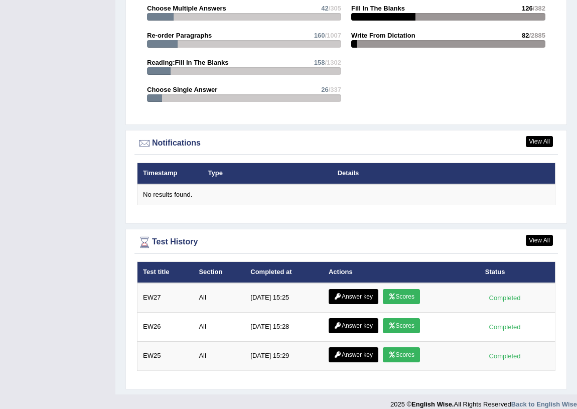
scroll to position [1123, 0]
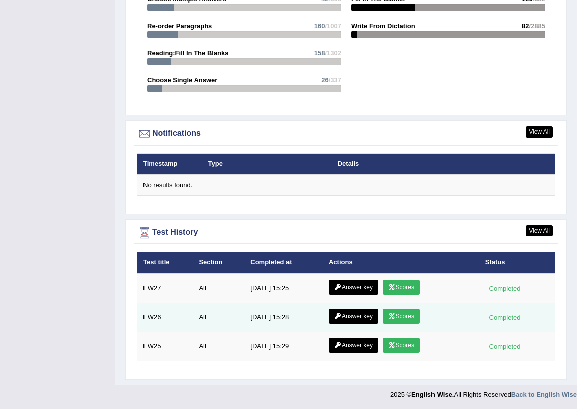
click at [403, 310] on link "Scores" at bounding box center [401, 315] width 37 height 15
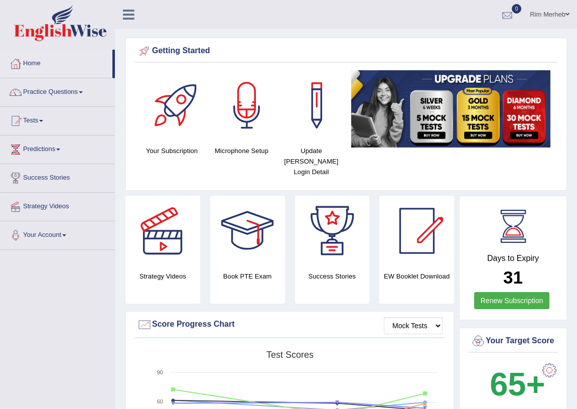
click at [508, 21] on div at bounding box center [506, 15] width 15 height 15
click at [535, 19] on link "Rim Merheb" at bounding box center [549, 13] width 55 height 26
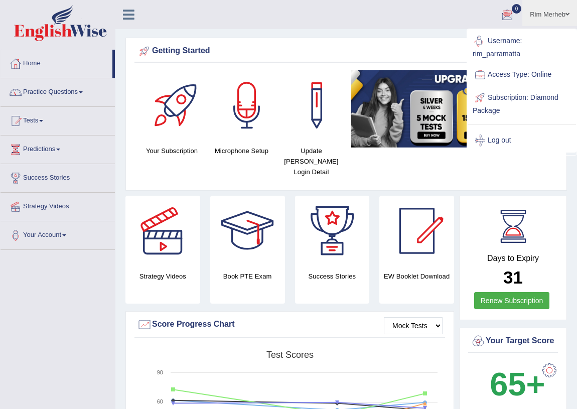
click at [418, 53] on div "Getting Started" at bounding box center [346, 51] width 418 height 15
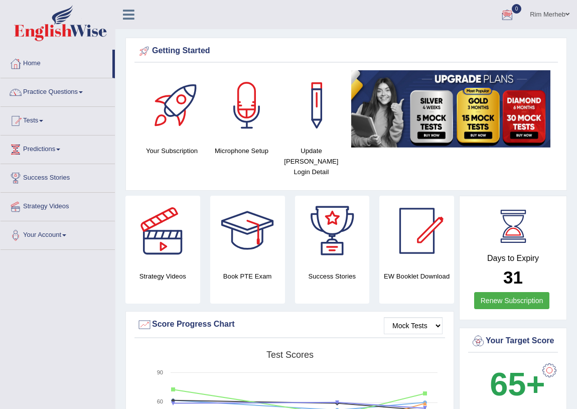
click at [167, 16] on div "Rim Merheb Toggle navigation Username: rim_parramatta Access Type: Online Subsc…" at bounding box center [345, 14] width 461 height 29
click at [168, 21] on div "Rim Merheb Toggle navigation Username: rim_parramatta Access Type: Online Subsc…" at bounding box center [345, 14] width 461 height 29
click at [123, 17] on icon at bounding box center [129, 14] width 12 height 13
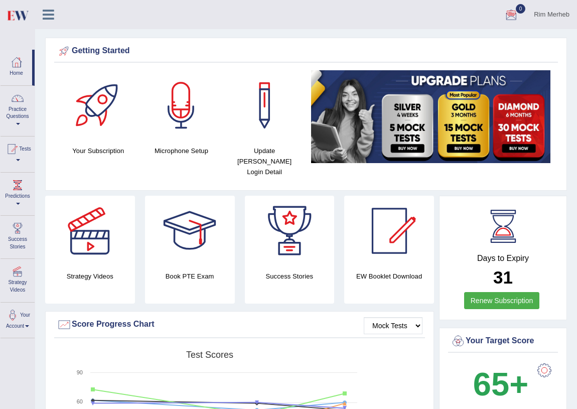
click at [48, 18] on icon at bounding box center [49, 14] width 12 height 13
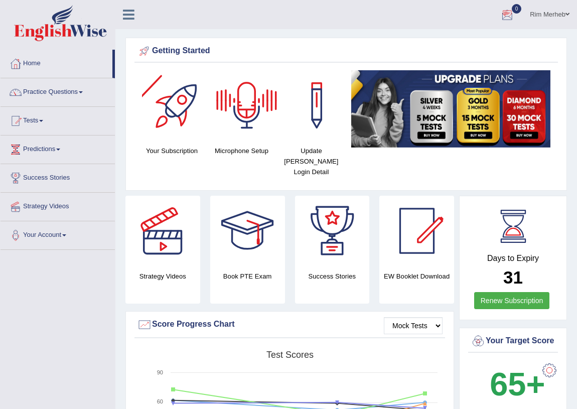
click at [539, 13] on link "Rim Merheb" at bounding box center [549, 13] width 55 height 26
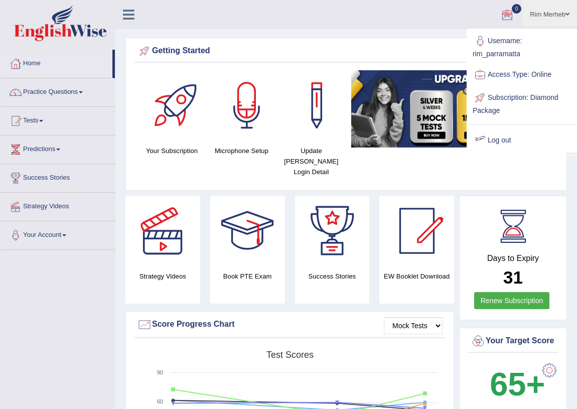
click at [544, 196] on div "Days to Expiry 31 Renew Subscription" at bounding box center [513, 258] width 108 height 124
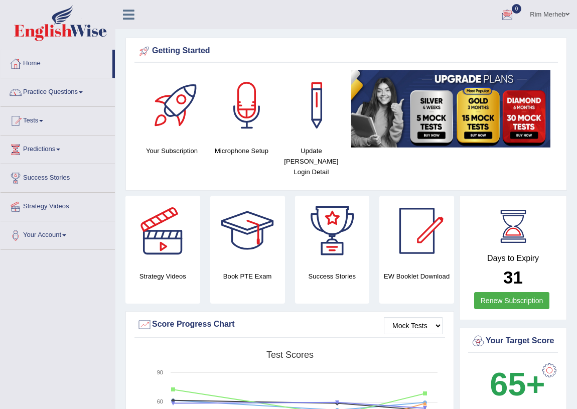
click at [537, 15] on link "Rim Merheb" at bounding box center [549, 13] width 55 height 26
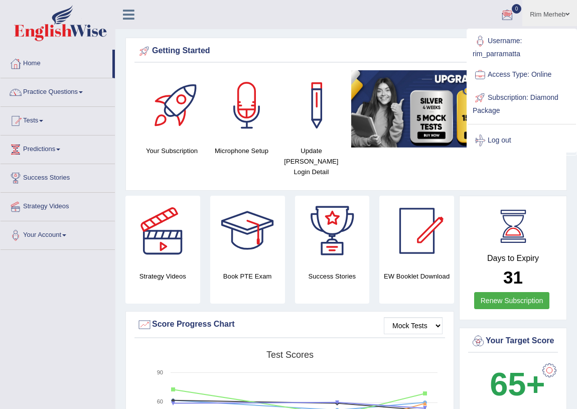
click at [374, 41] on div "Getting Started Your Subscription Microphone Setup Update Pearson Login Detail ×" at bounding box center [345, 114] width 441 height 153
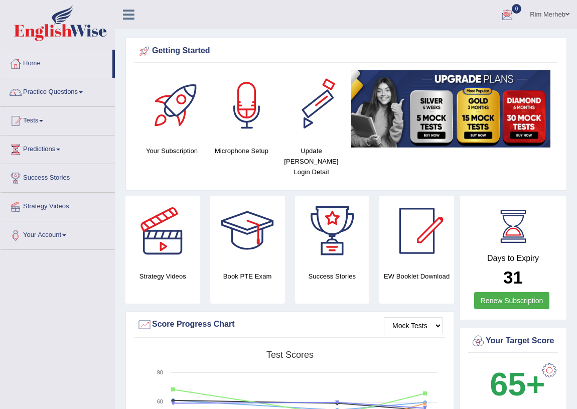
click at [294, 72] on div at bounding box center [316, 105] width 70 height 70
click at [12, 74] on li "Home" at bounding box center [58, 64] width 114 height 29
click at [43, 69] on link "Home" at bounding box center [57, 62] width 112 height 25
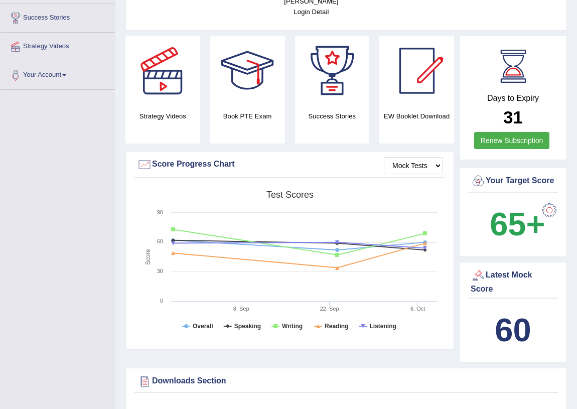
scroll to position [151, 0]
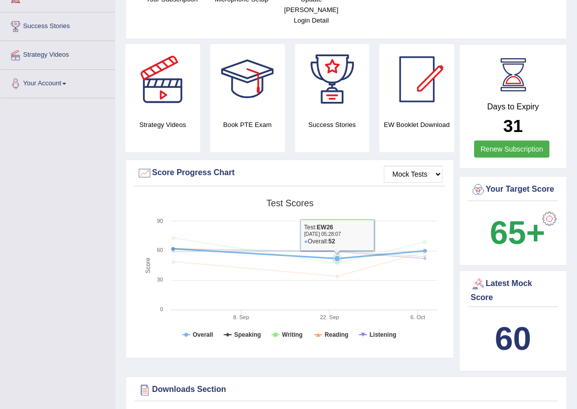
click at [339, 246] on icon at bounding box center [299, 251] width 262 height 26
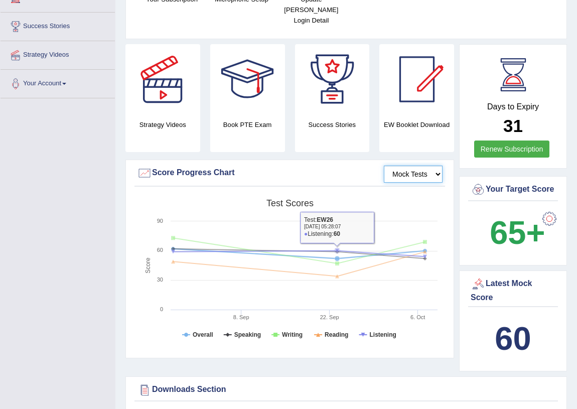
click at [396, 165] on select "Mock Tests" at bounding box center [413, 173] width 59 height 17
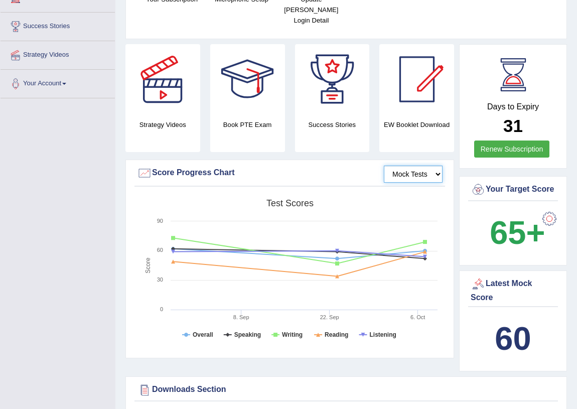
click at [396, 165] on select "Mock Tests" at bounding box center [413, 173] width 59 height 17
click at [376, 173] on div "Mock Tests Score Progress Chart" at bounding box center [289, 176] width 310 height 22
click at [325, 176] on div "Mock Tests Score Progress Chart Created with Highcharts 7.1.2 Score Test scores…" at bounding box center [289, 258] width 328 height 199
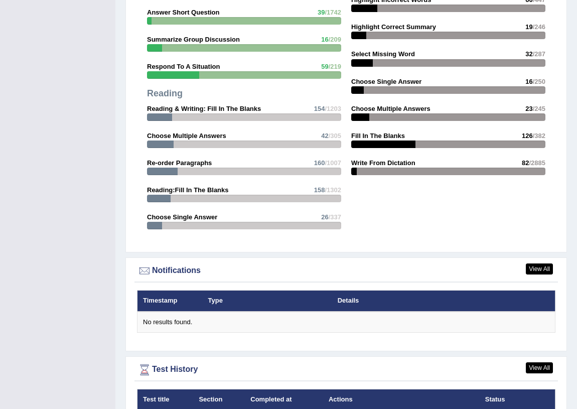
scroll to position [1123, 0]
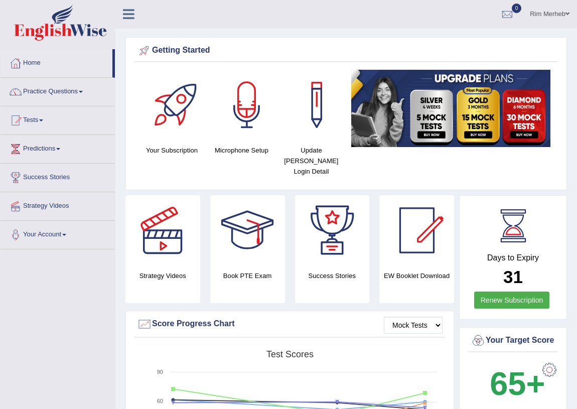
scroll to position [0, 0]
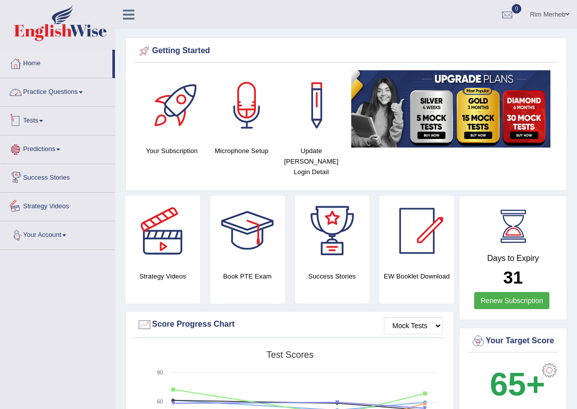
click at [30, 94] on link "Practice Questions" at bounding box center [58, 90] width 114 height 25
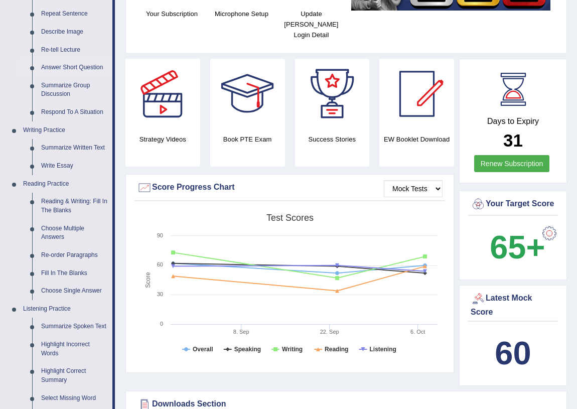
scroll to position [151, 0]
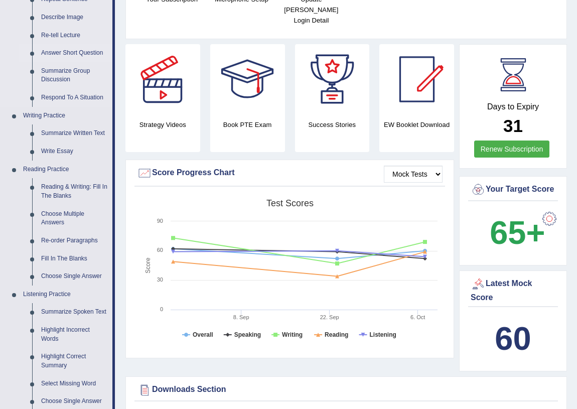
click at [77, 185] on link "Reading & Writing: Fill In The Blanks" at bounding box center [75, 191] width 76 height 27
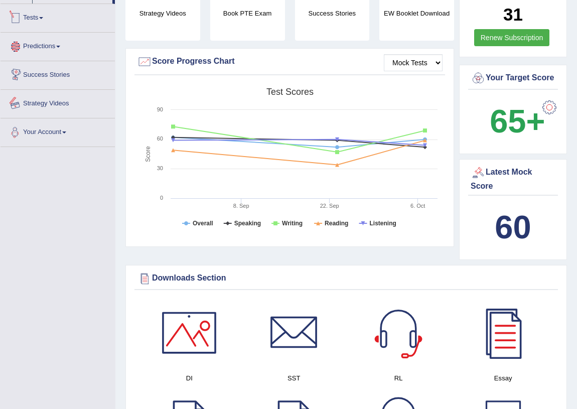
scroll to position [322, 0]
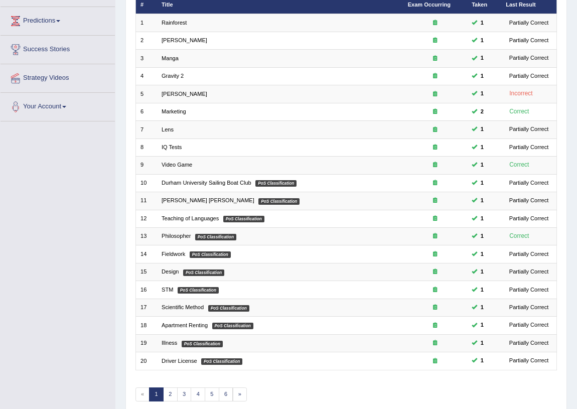
scroll to position [169, 0]
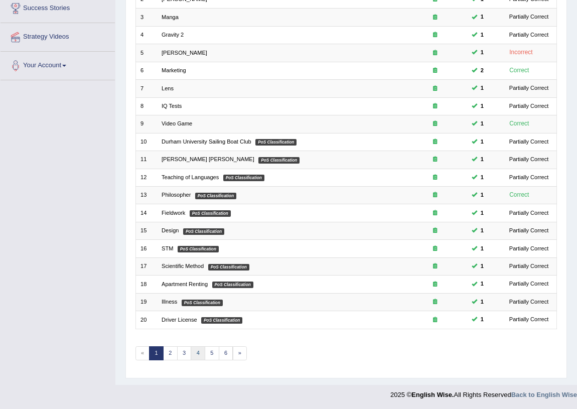
click at [198, 356] on link "4" at bounding box center [198, 353] width 15 height 14
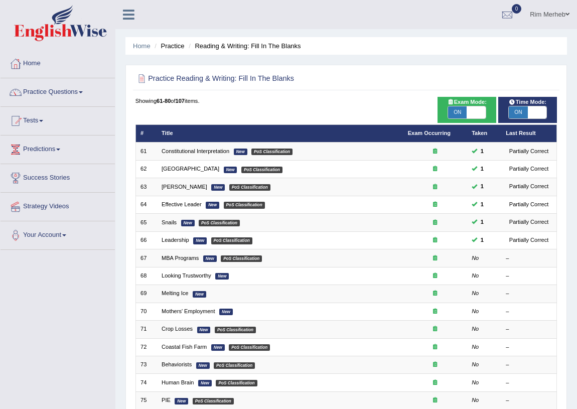
click at [559, 15] on link "Rim Merheb" at bounding box center [549, 13] width 55 height 26
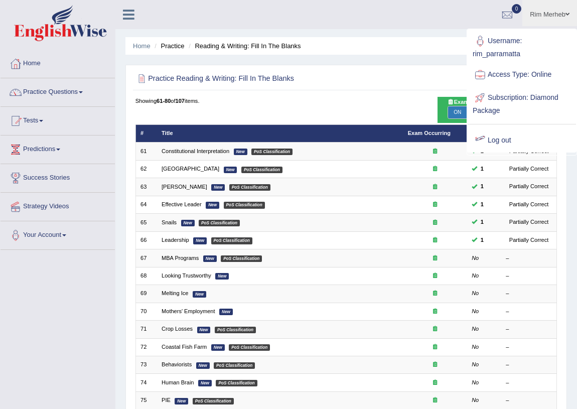
click at [401, 92] on div "Practice Reading & Writing: Fill In The Blanks Time Mode: ON OFF Exam Mode: ON …" at bounding box center [345, 306] width 441 height 482
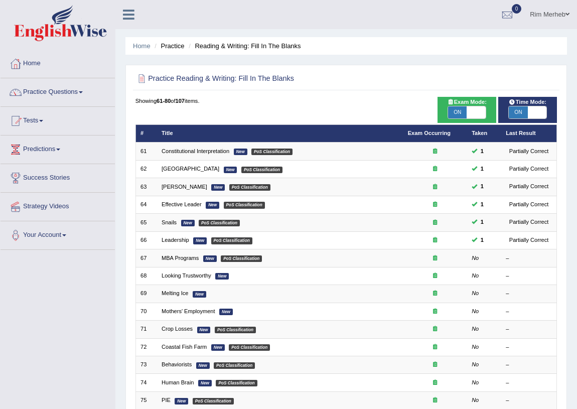
click at [525, 12] on link "Rim Merheb" at bounding box center [549, 13] width 55 height 26
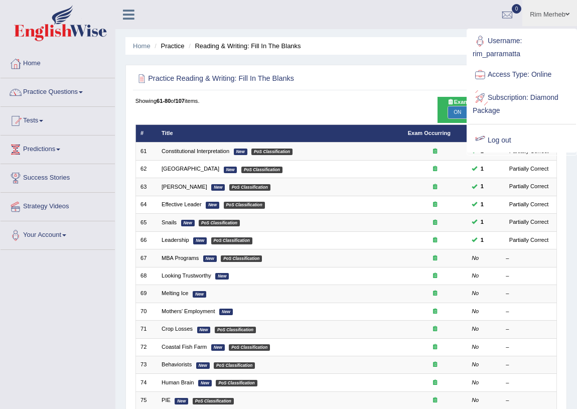
click at [508, 142] on link "Log out" at bounding box center [521, 140] width 108 height 23
